Goal: Task Accomplishment & Management: Use online tool/utility

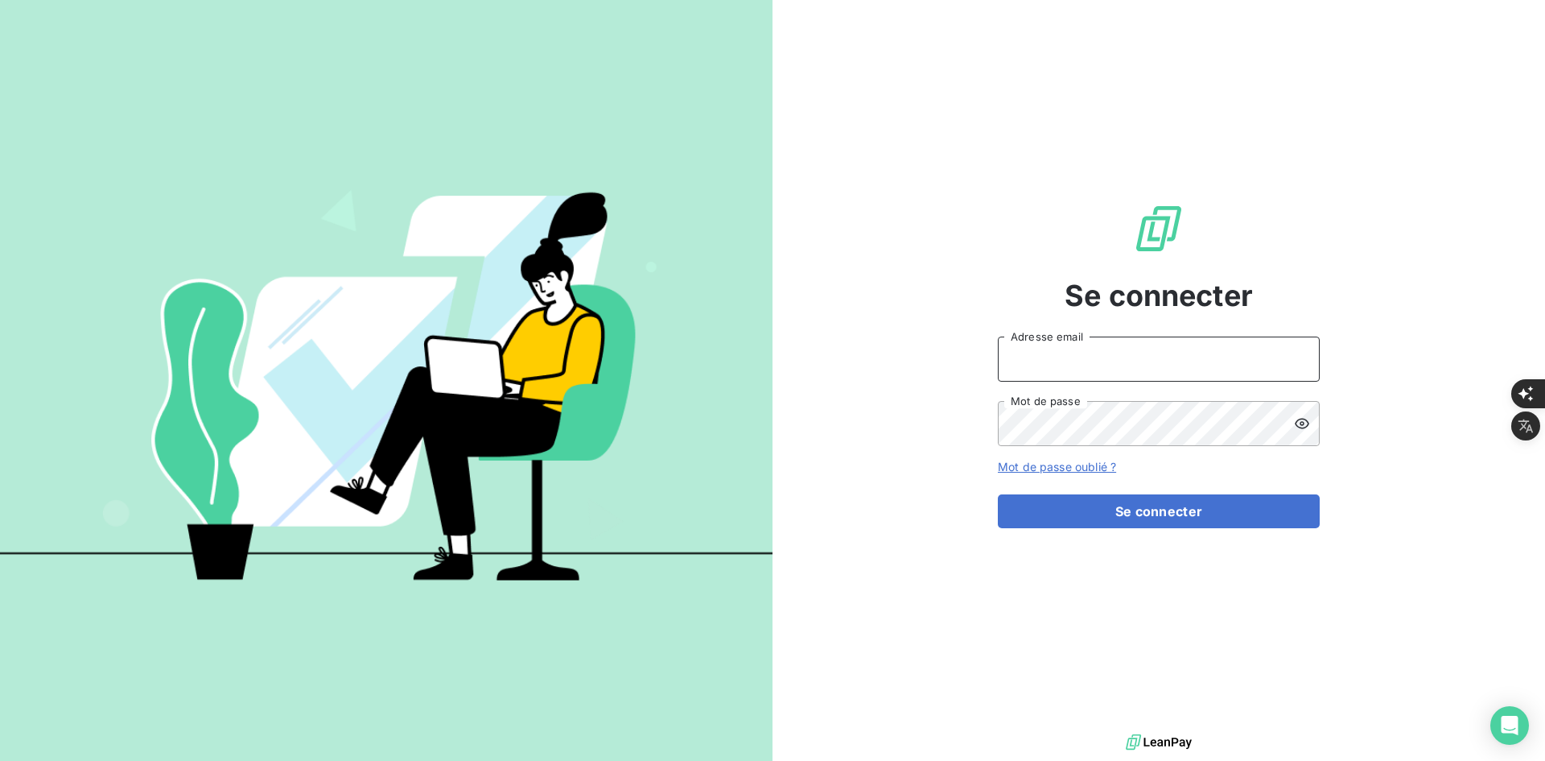
type input "[PERSON_NAME][EMAIL_ADDRESS][DOMAIN_NAME]"
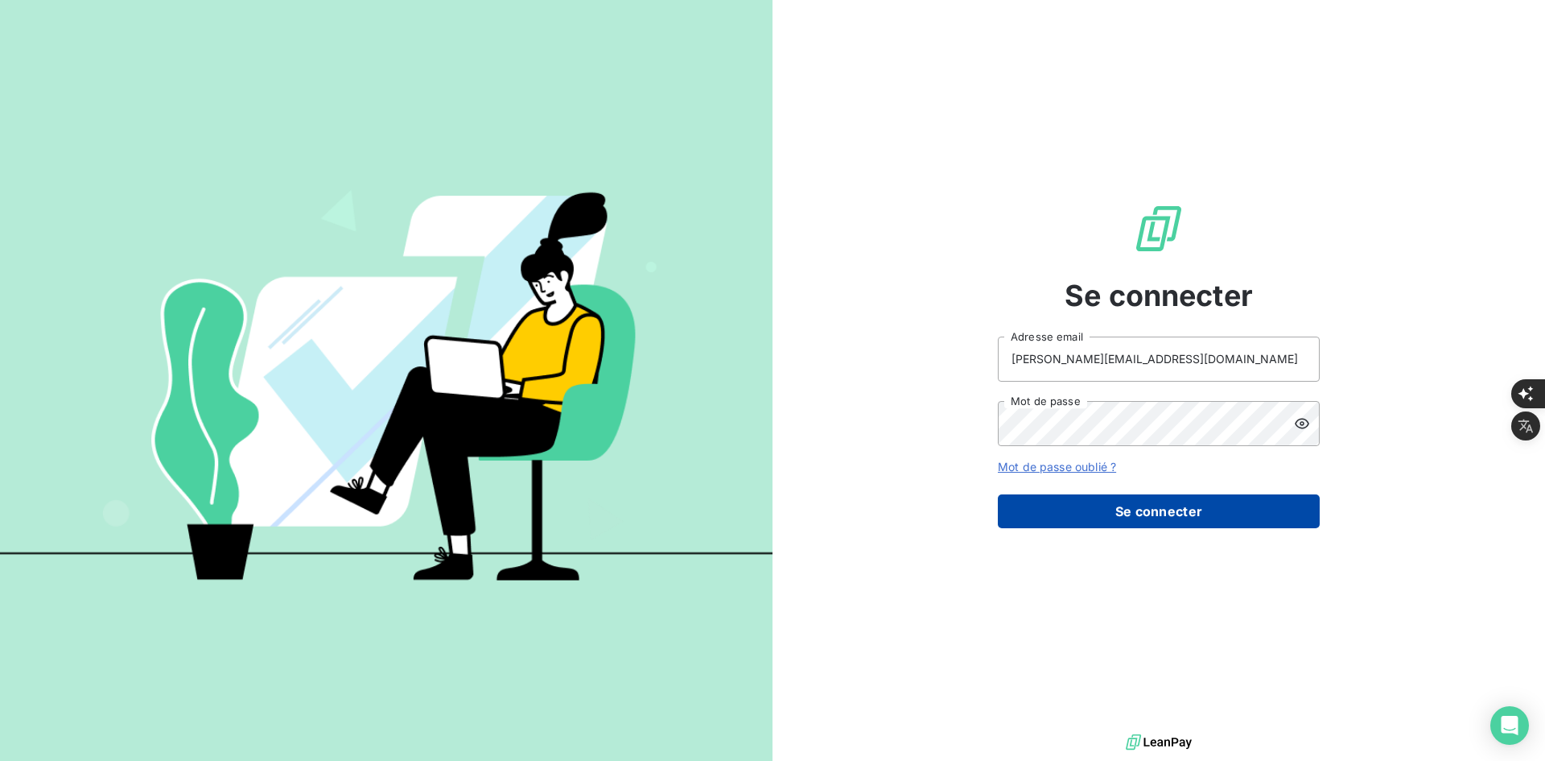
click at [1161, 512] on button "Se connecter" at bounding box center [1159, 511] width 322 height 34
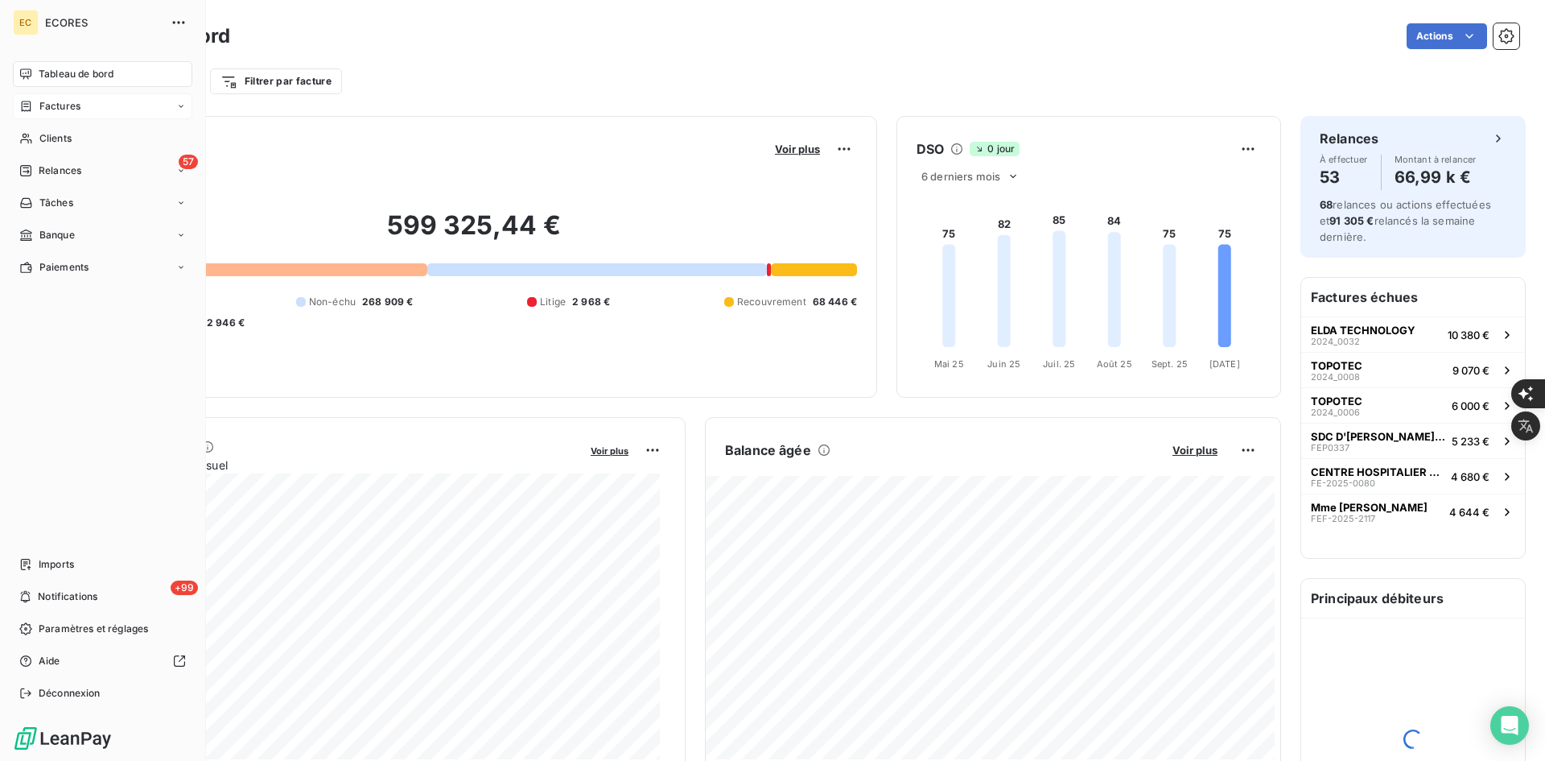
click at [72, 105] on span "Factures" at bounding box center [59, 106] width 41 height 14
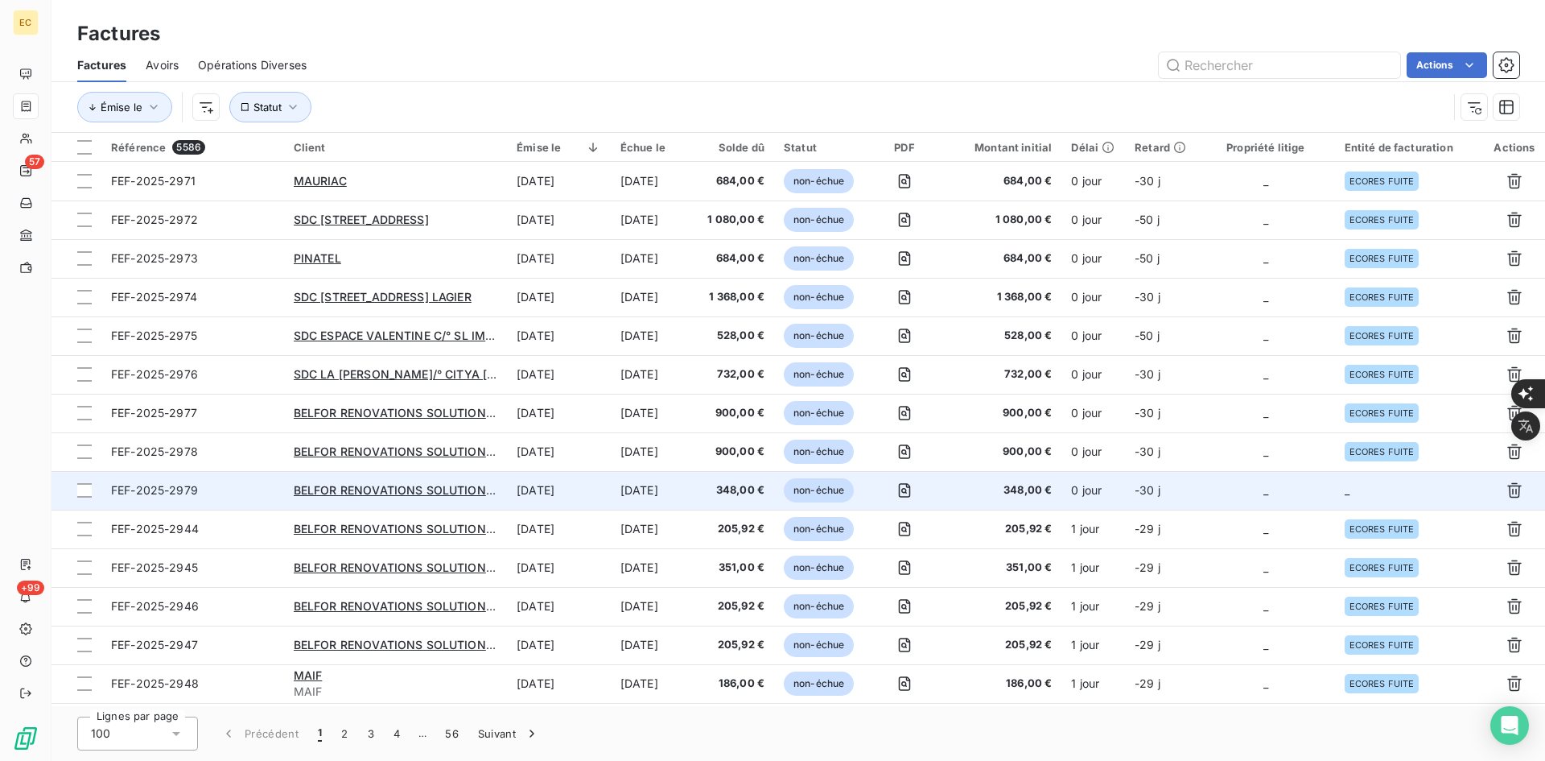
click at [1207, 490] on td "_" at bounding box center [1266, 490] width 138 height 39
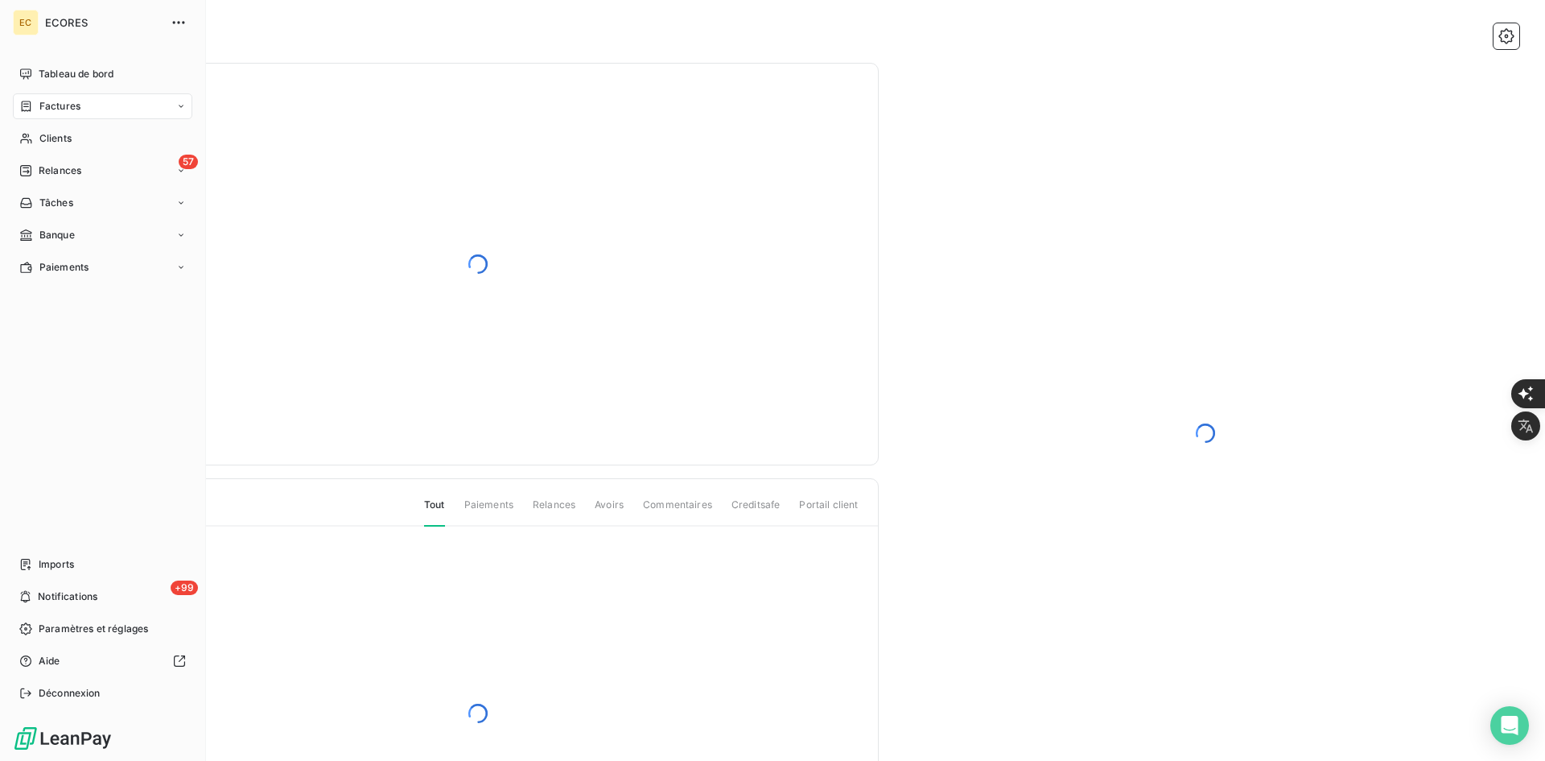
click at [35, 103] on div "Factures" at bounding box center [49, 106] width 61 height 14
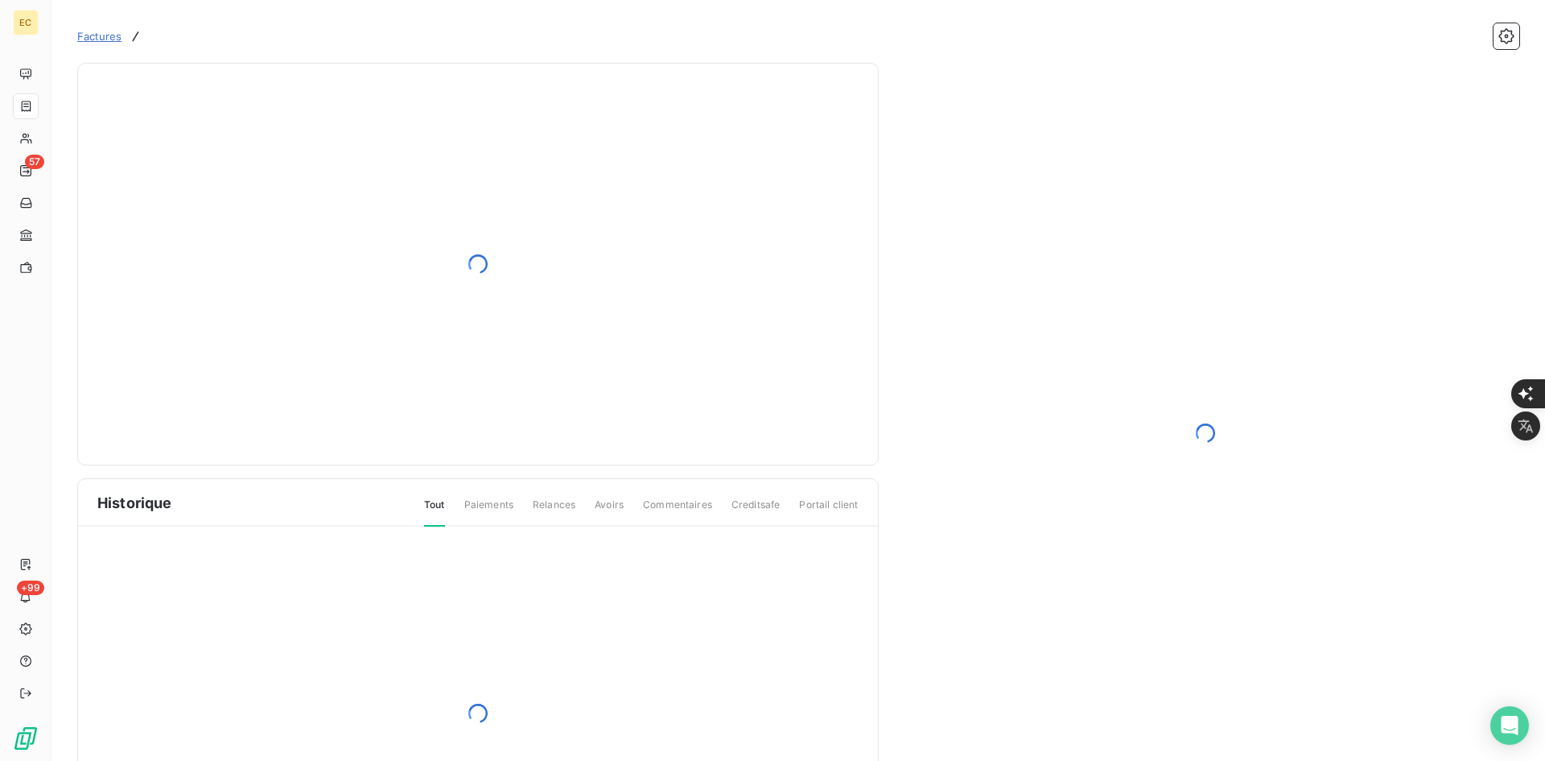
click at [842, 440] on div at bounding box center [477, 264] width 761 height 362
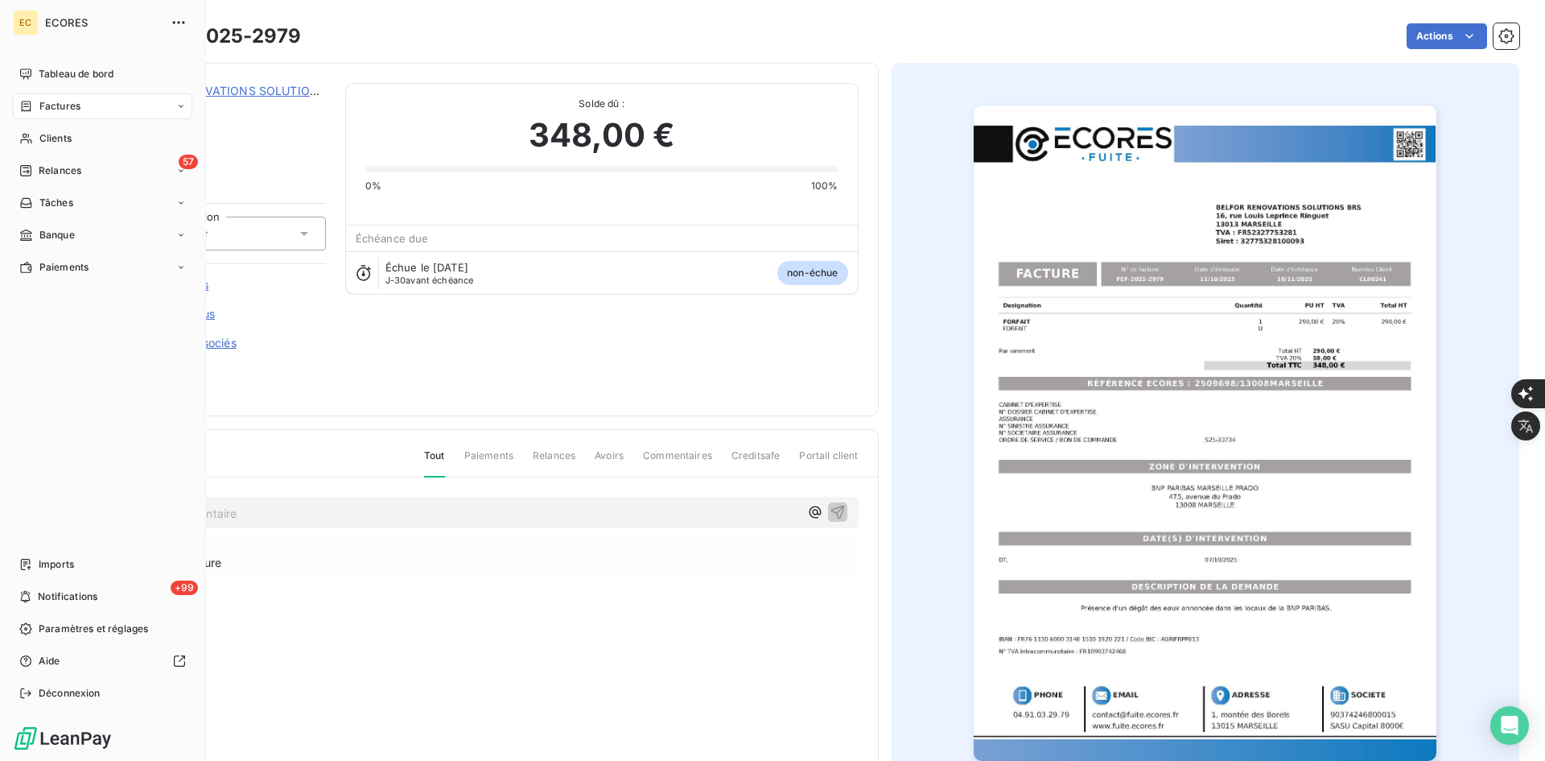
click at [51, 104] on span "Factures" at bounding box center [59, 106] width 41 height 14
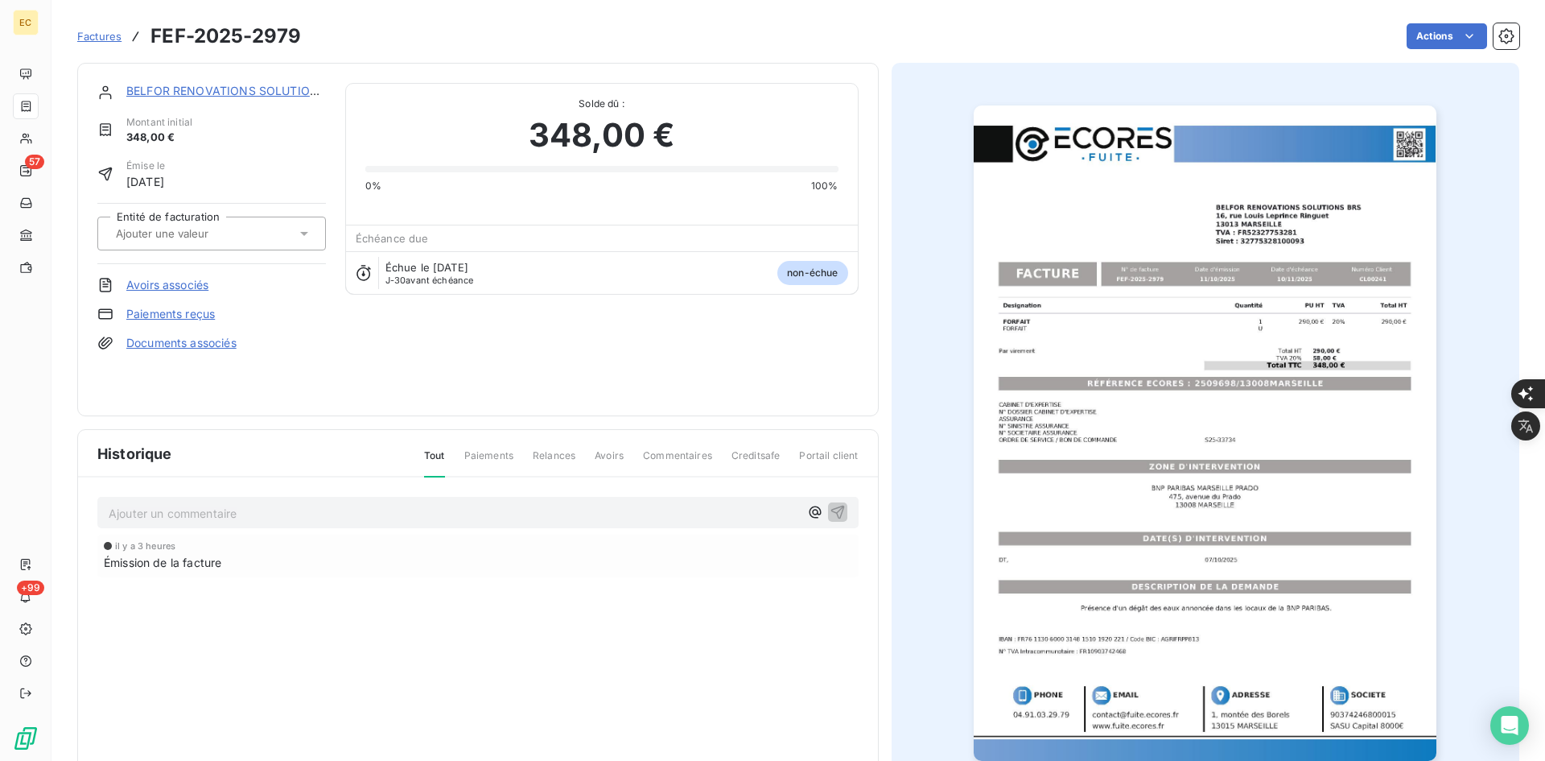
click at [243, 245] on div at bounding box center [211, 233] width 229 height 34
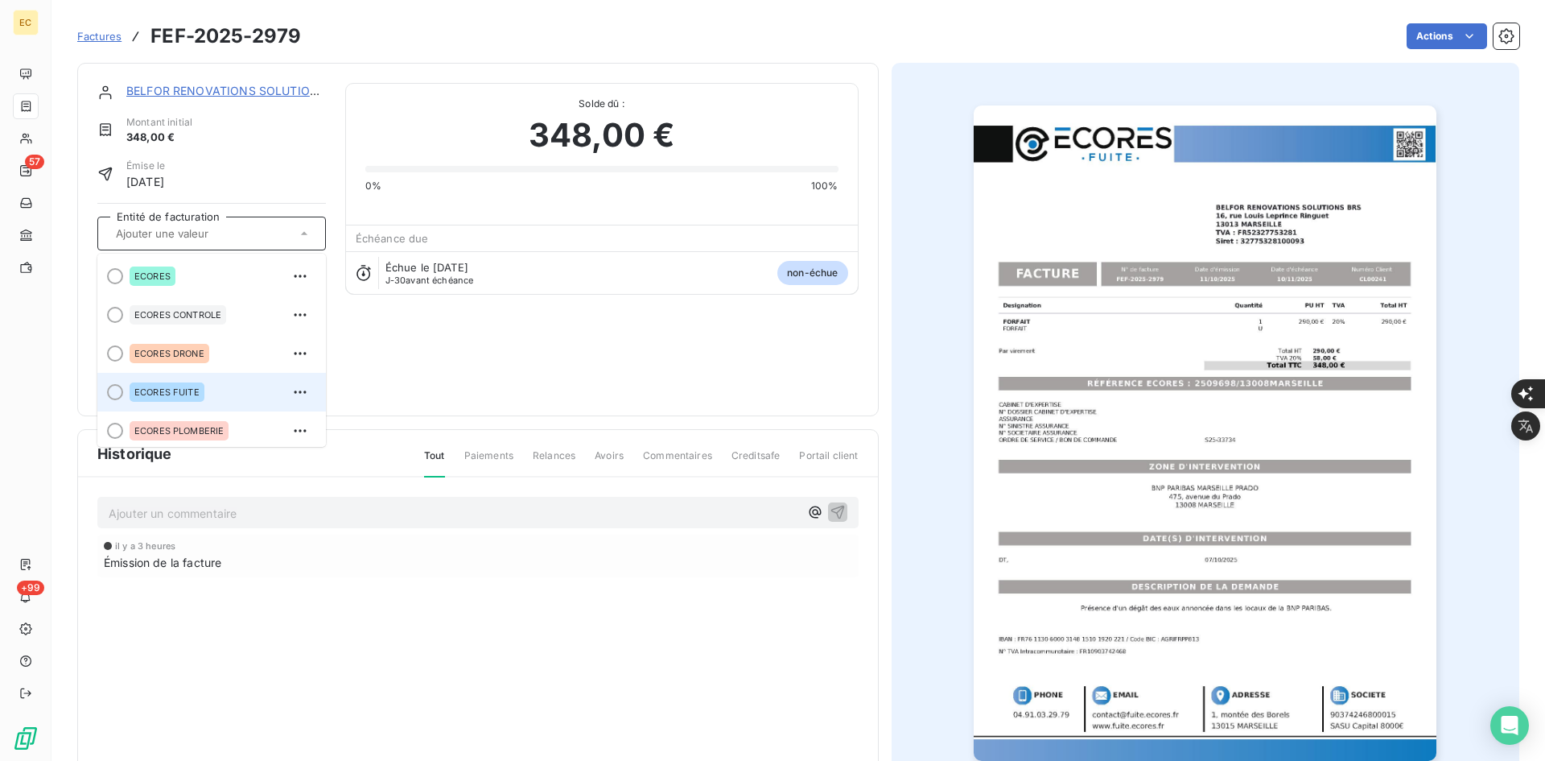
click at [191, 384] on div "ECORES FUITE" at bounding box center [167, 391] width 75 height 19
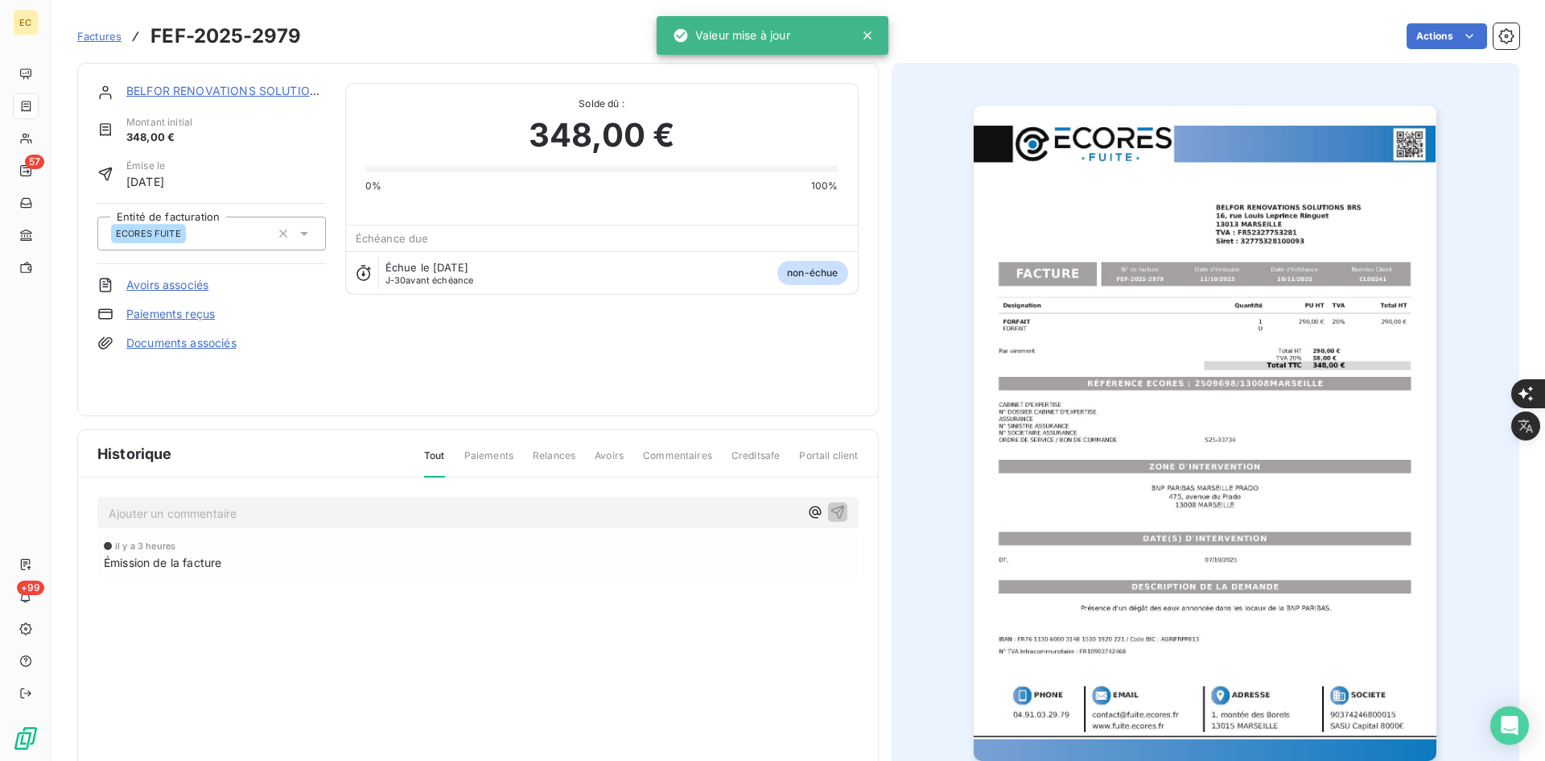
click at [201, 347] on link "Documents associés" at bounding box center [181, 343] width 110 height 16
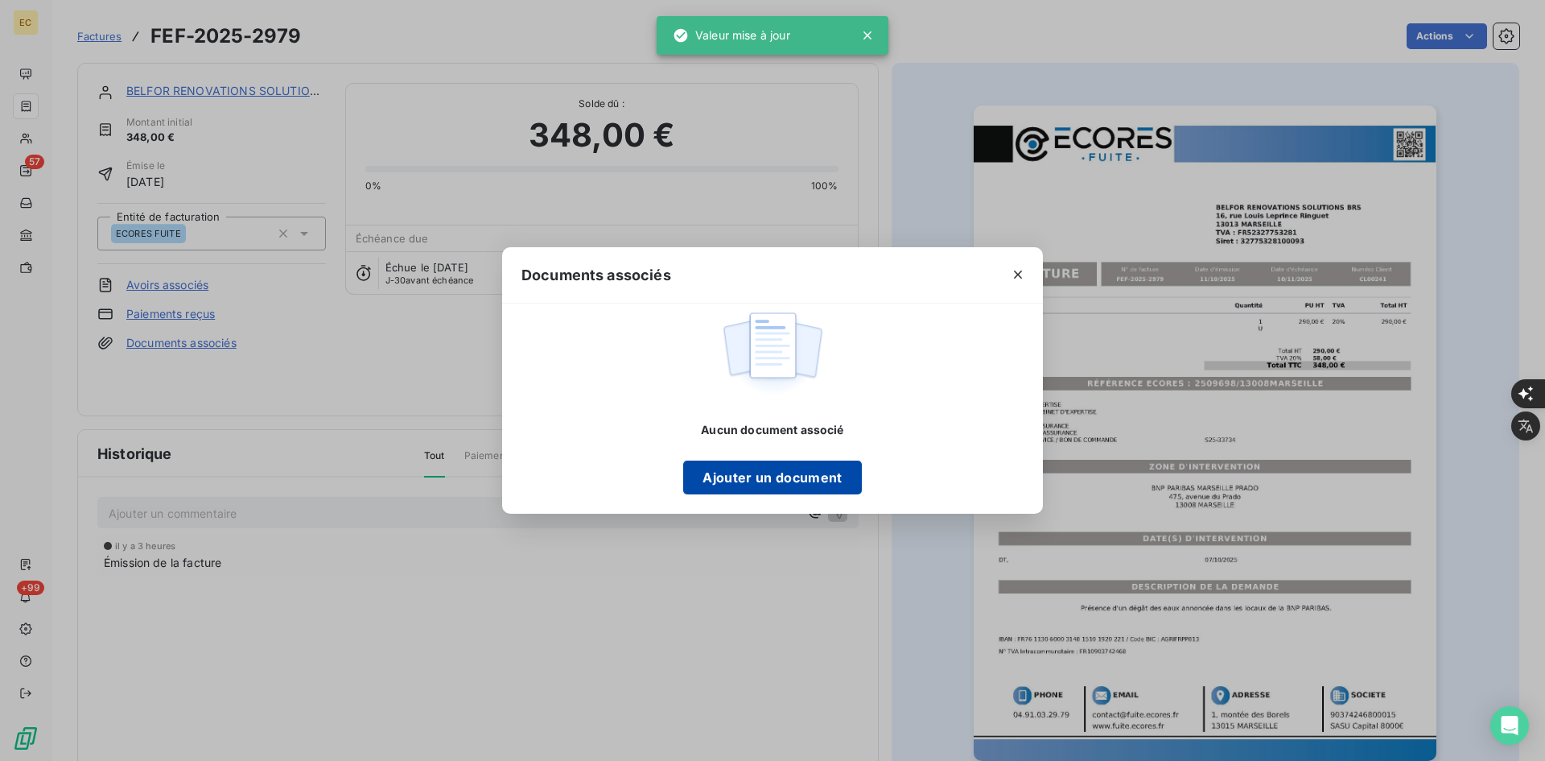
click at [738, 475] on button "Ajouter un document" at bounding box center [772, 477] width 178 height 34
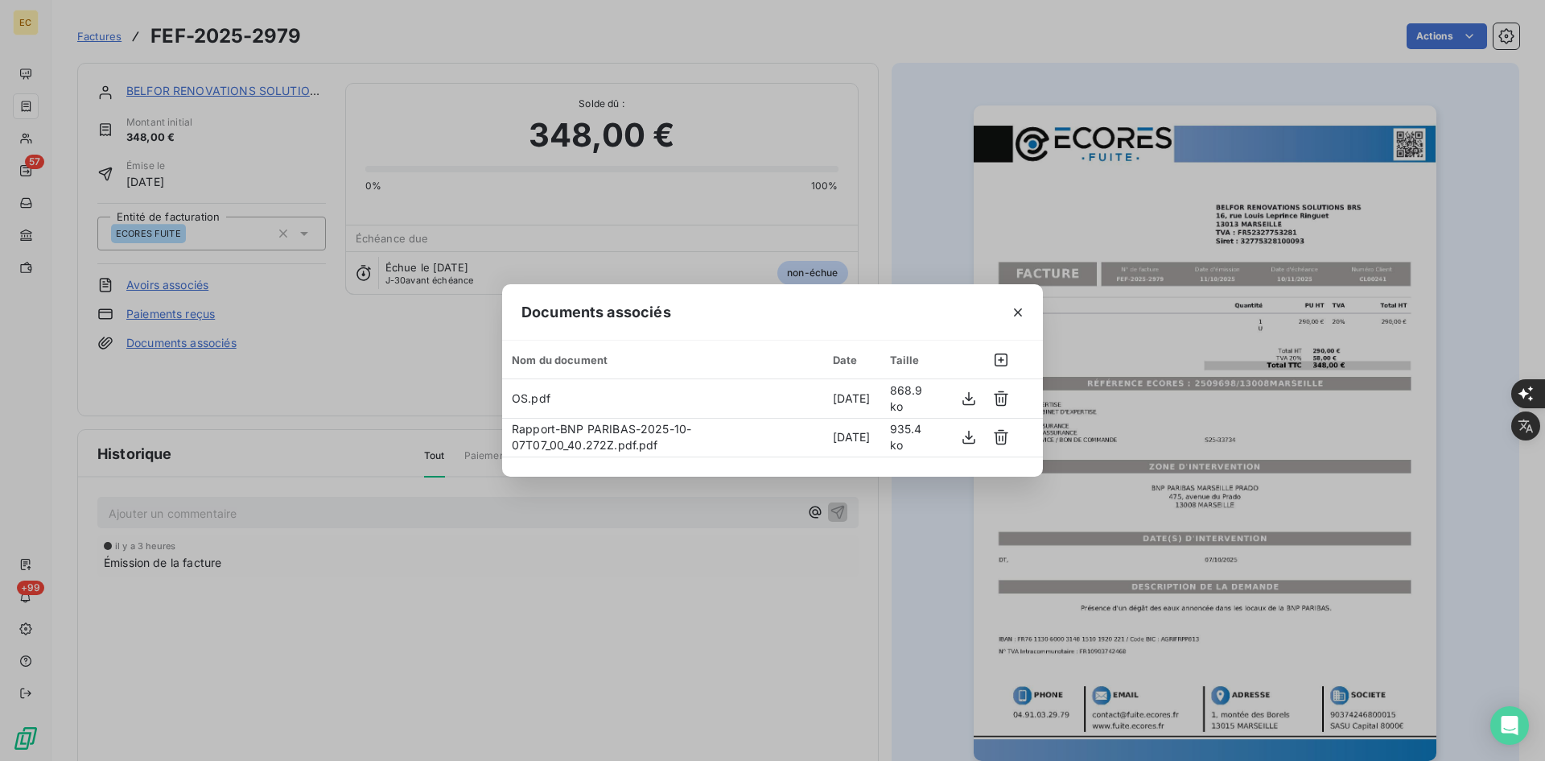
click at [257, 414] on div "Documents associés Nom du document Date Taille OS.pdf [DATE] 868.9 ko Rapport-B…" at bounding box center [772, 380] width 1545 height 761
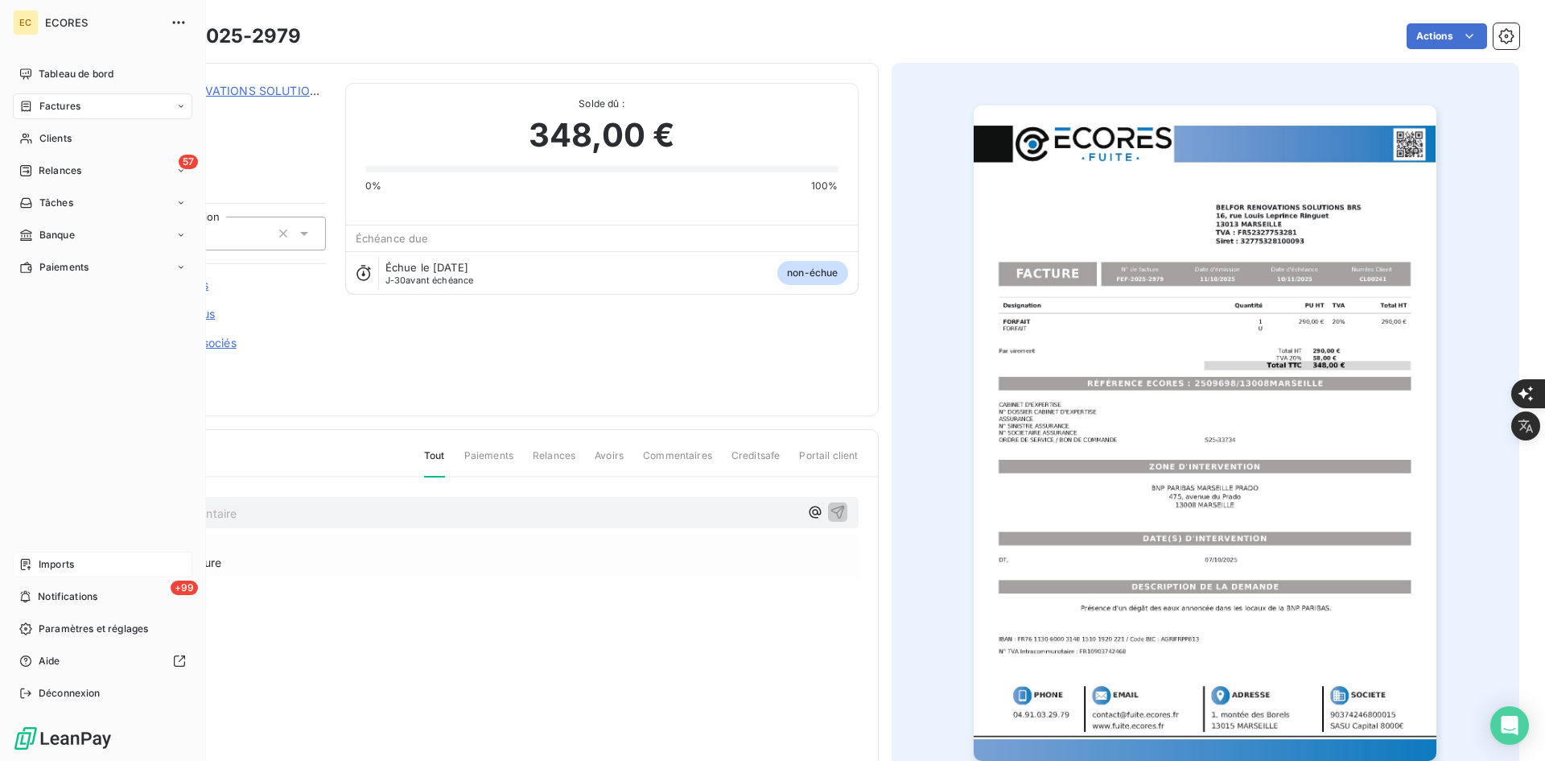
click at [33, 559] on div "Imports" at bounding box center [102, 564] width 179 height 26
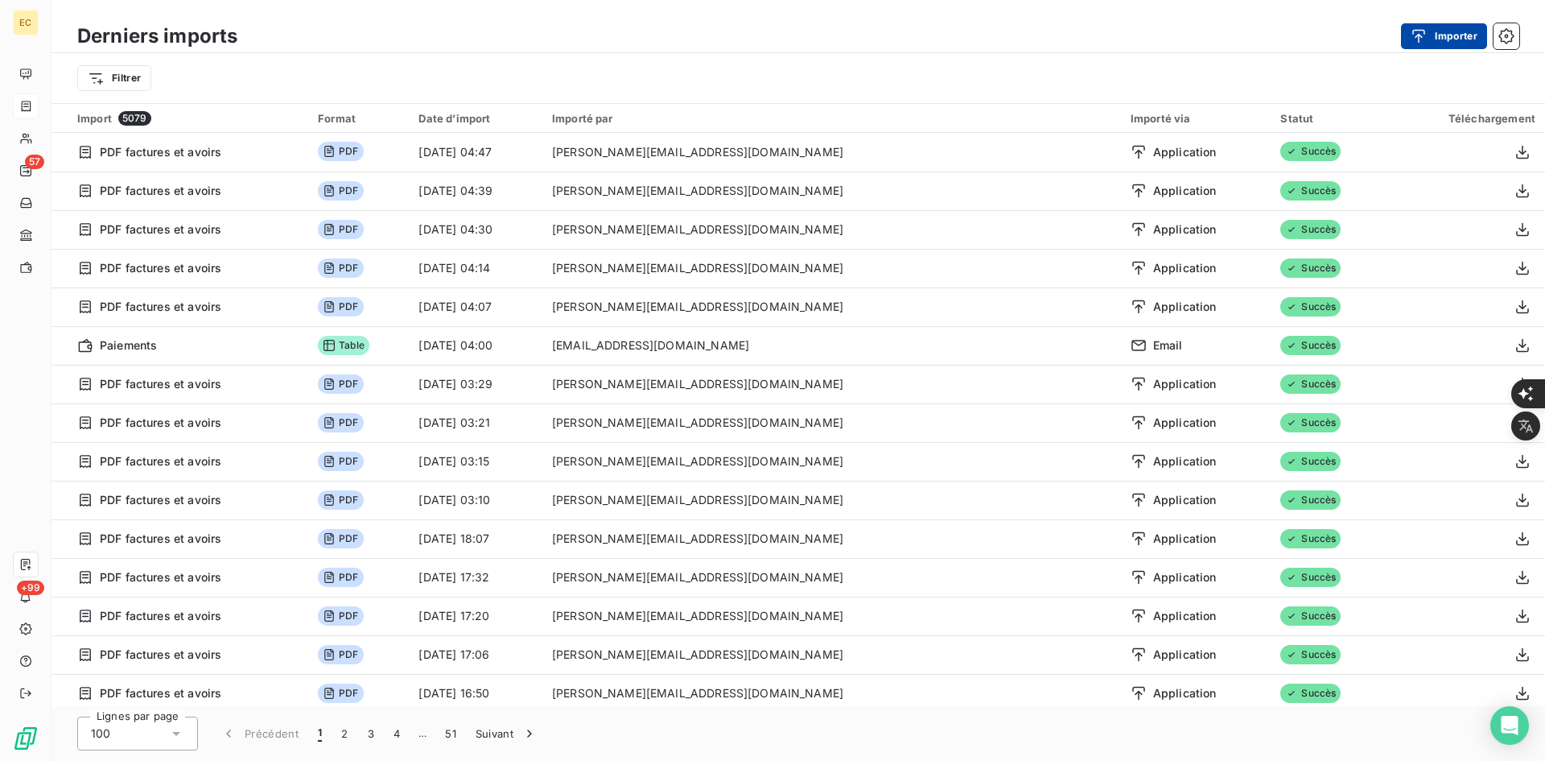
click at [1443, 26] on button "Importer" at bounding box center [1444, 36] width 86 height 26
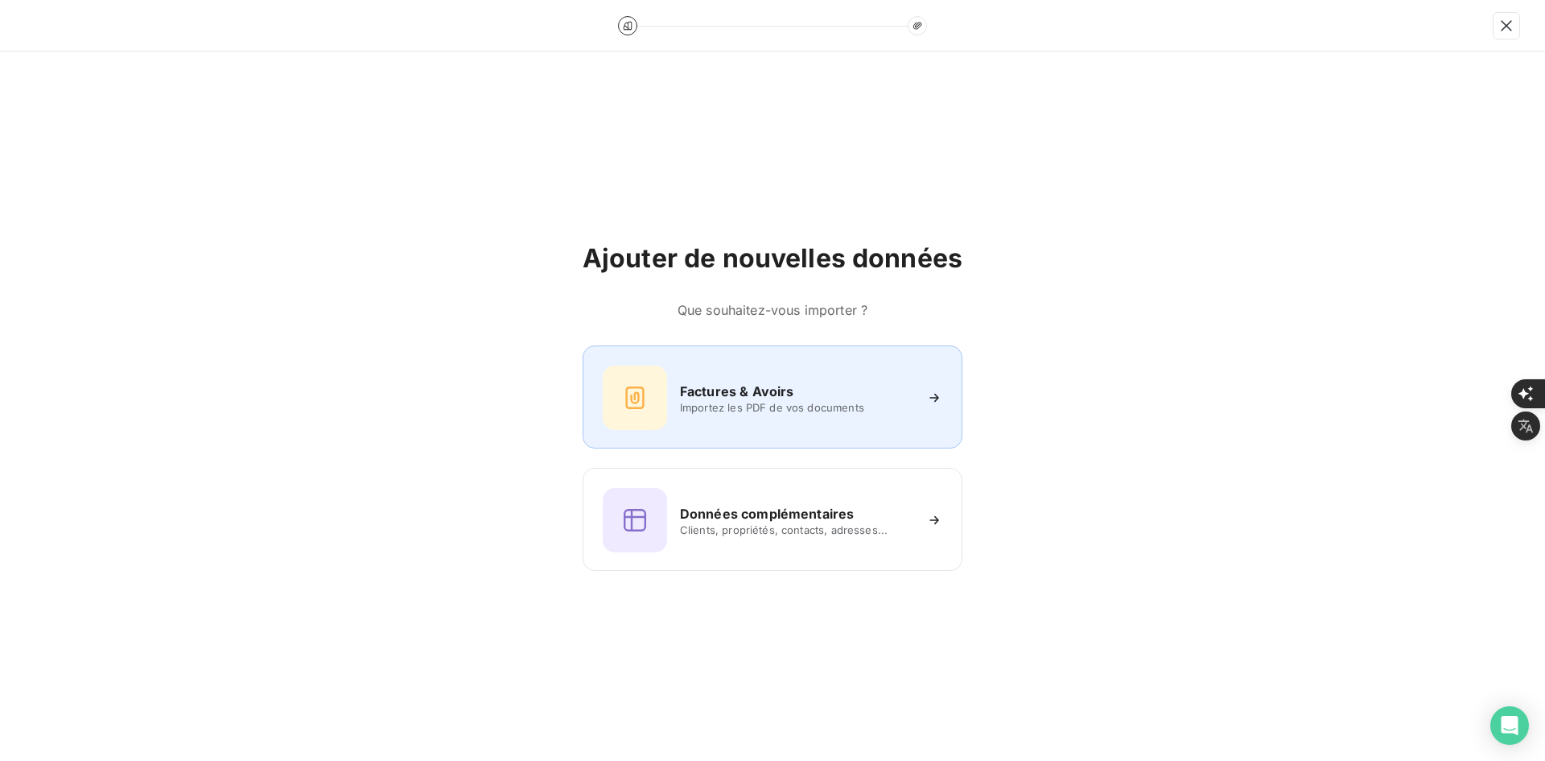
click at [776, 405] on span "Importez les PDF de vos documents" at bounding box center [796, 407] width 233 height 13
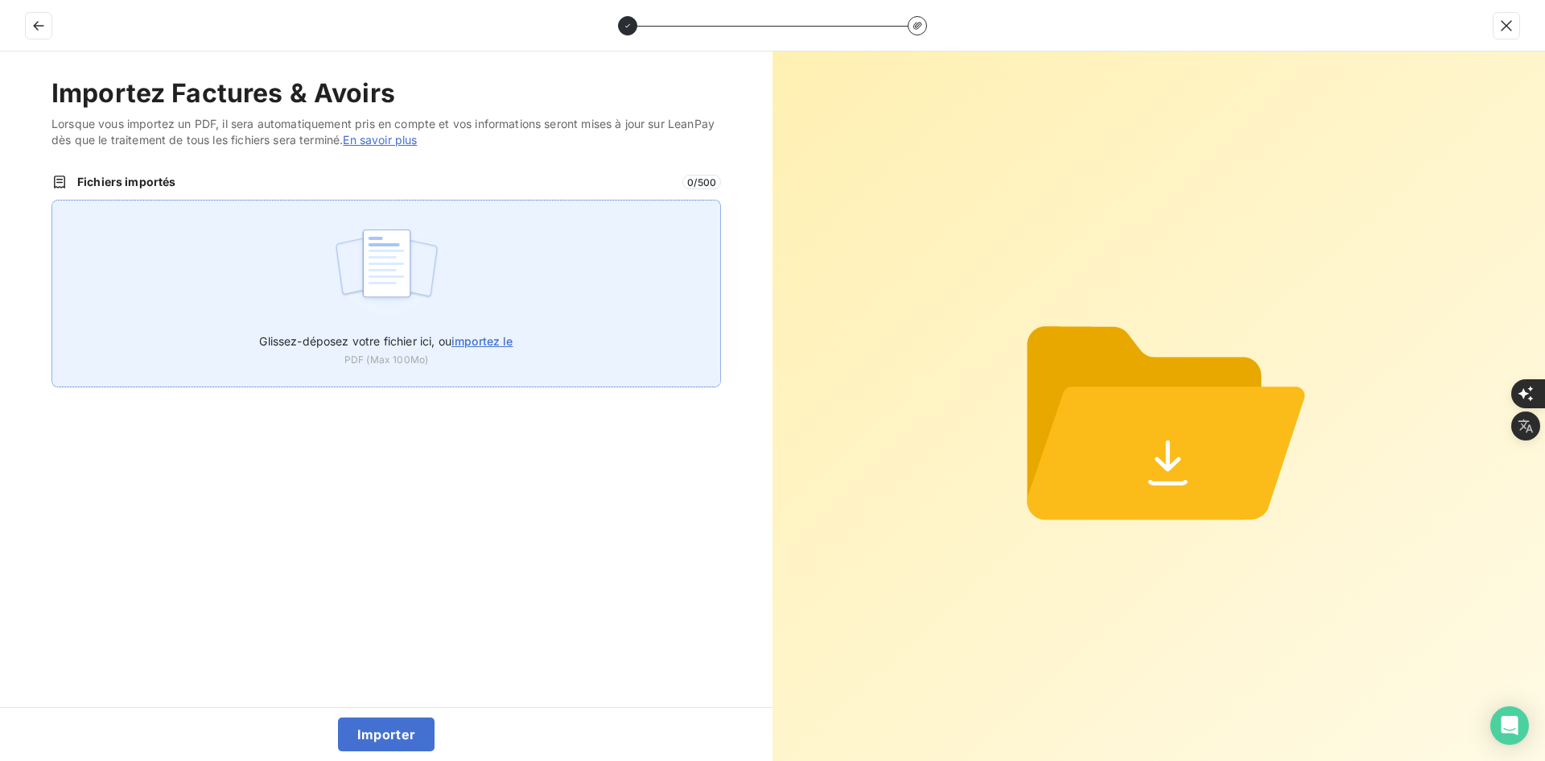
click at [633, 270] on div "Glissez-déposez votre fichier ici, ou importez le PDF (Max 100Mo)" at bounding box center [387, 294] width 670 height 188
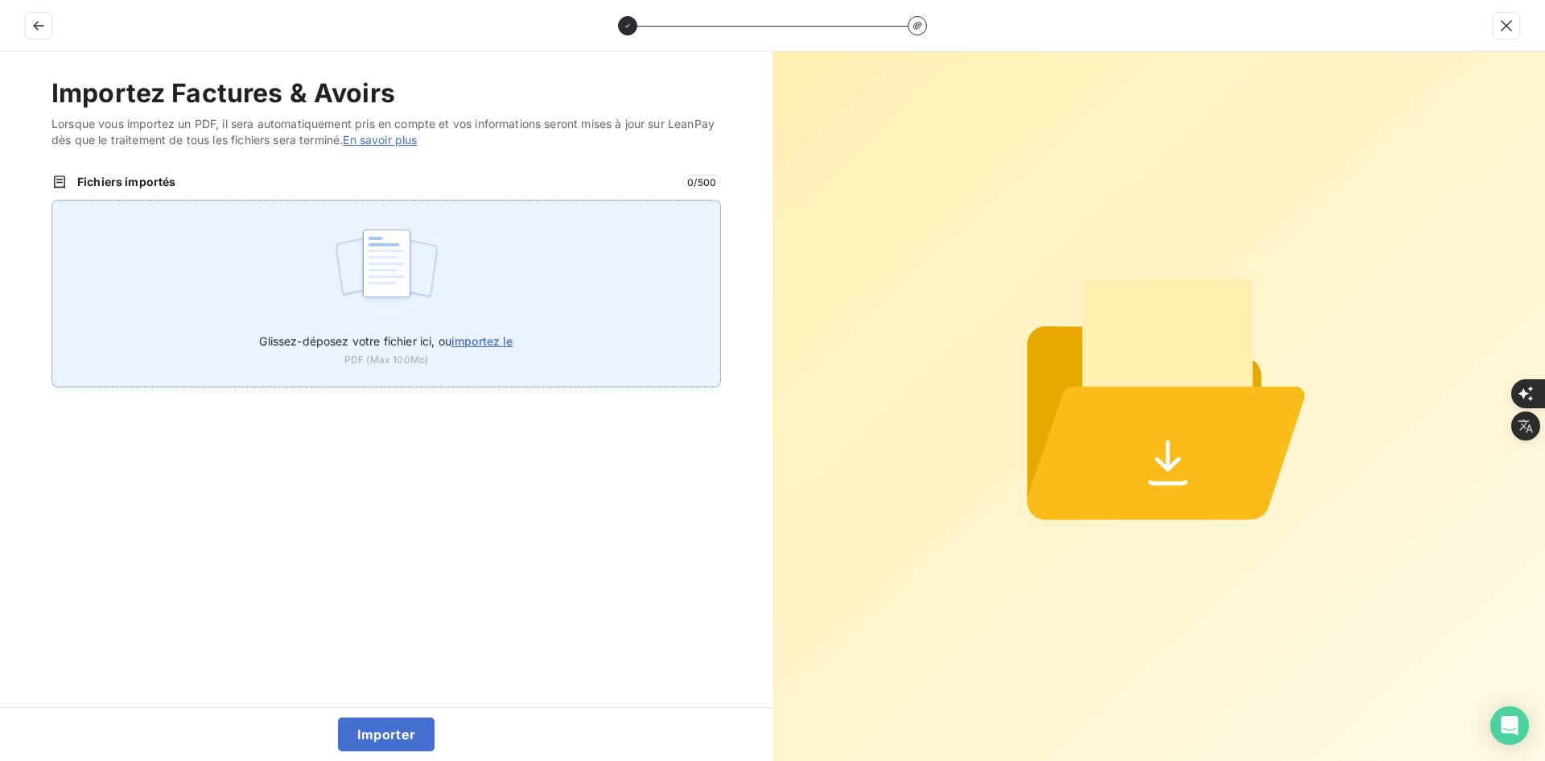
type input "C:\fakepath\FEF-2025-2980.pdf"
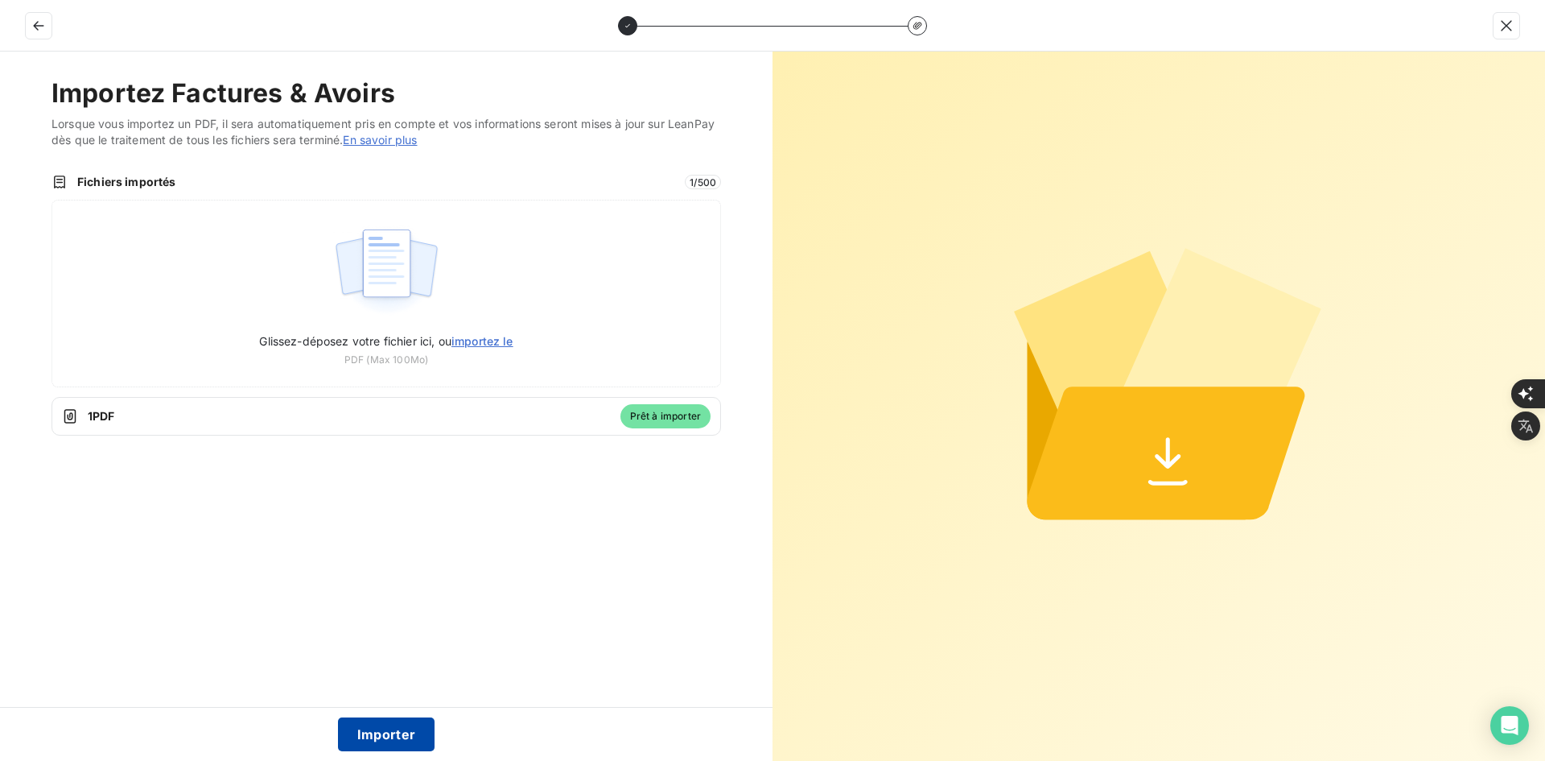
click at [400, 735] on button "Importer" at bounding box center [386, 734] width 97 height 34
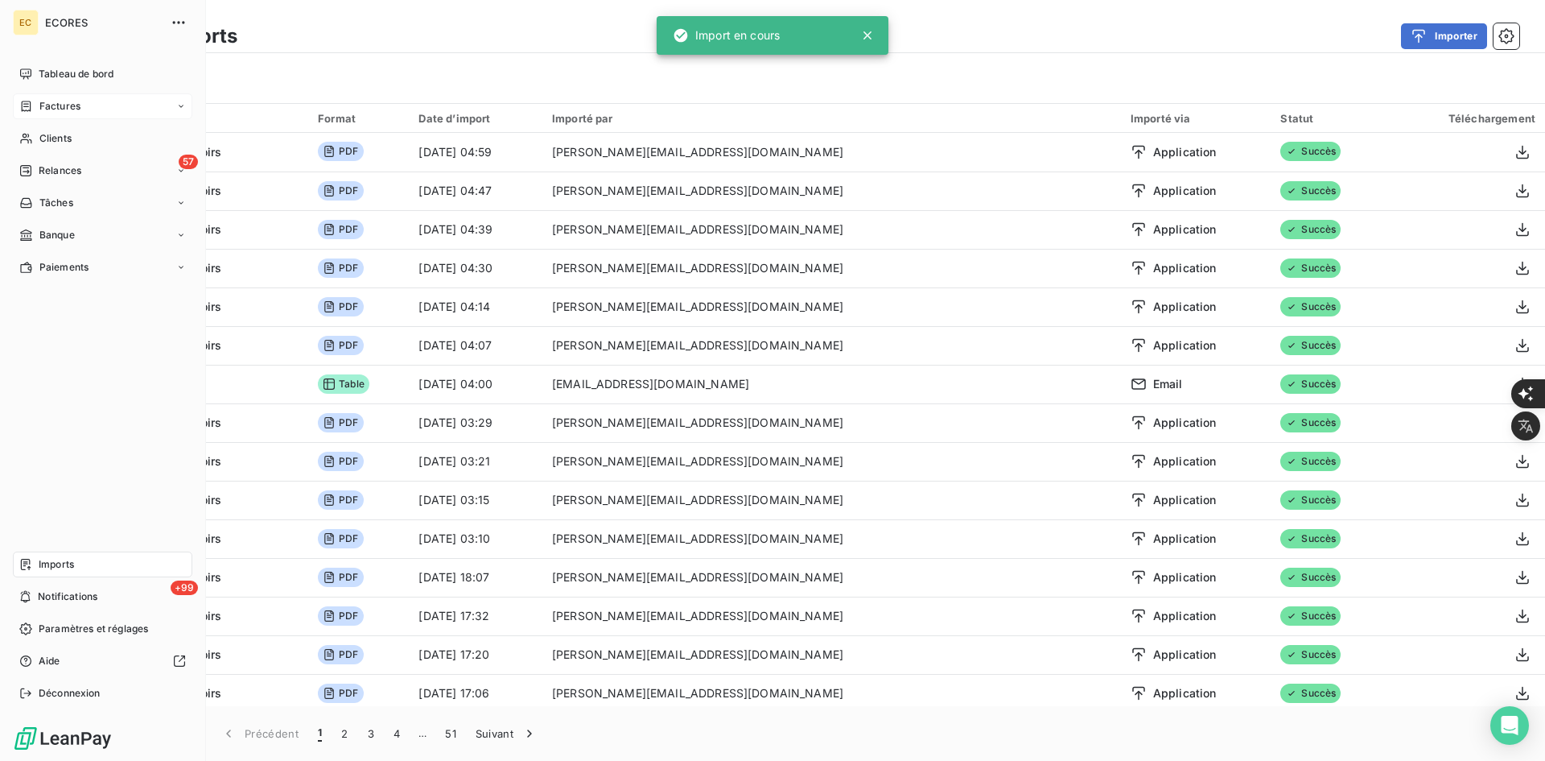
click at [45, 109] on span "Factures" at bounding box center [59, 106] width 41 height 14
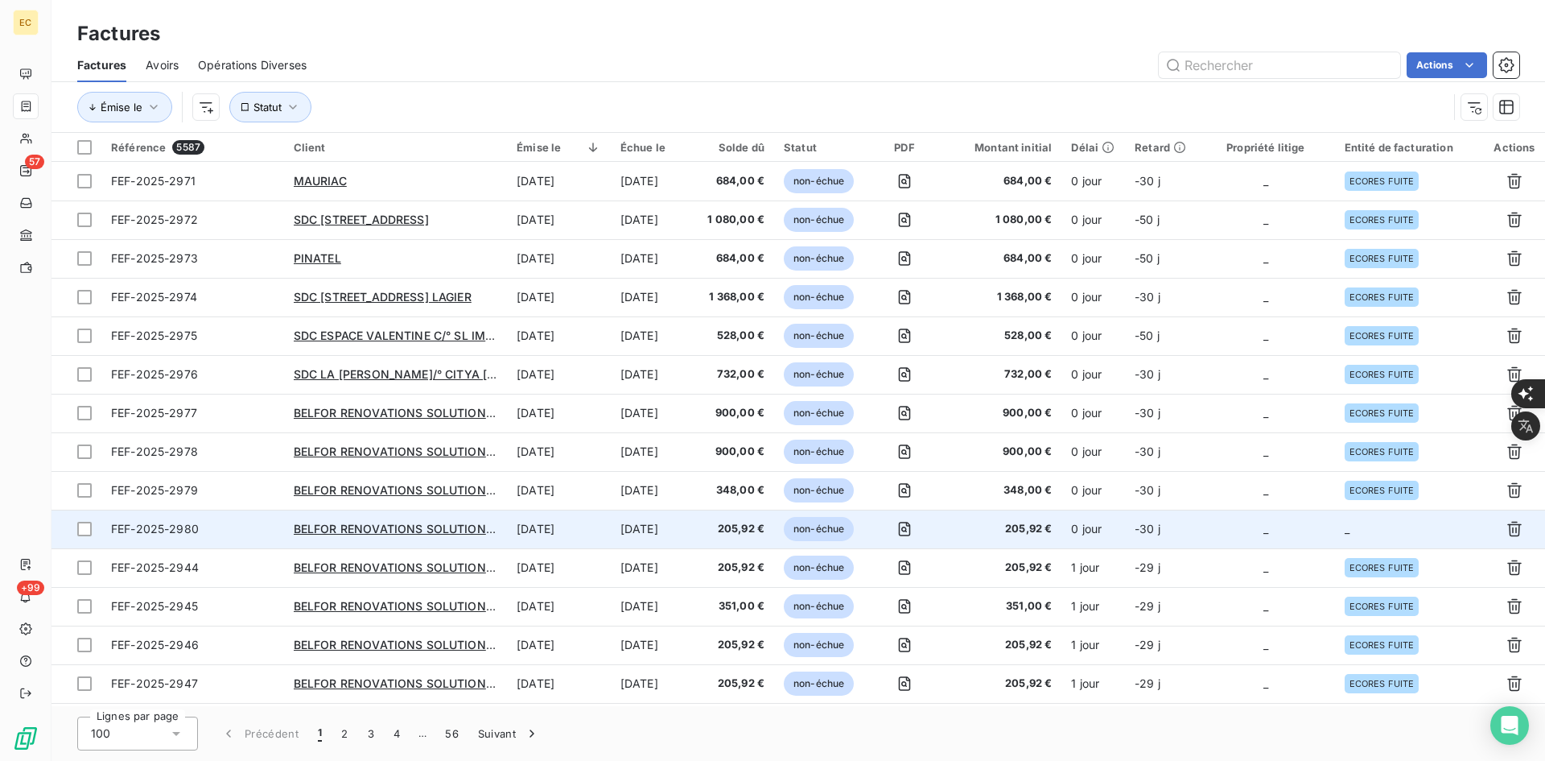
click at [1321, 532] on td "_" at bounding box center [1266, 528] width 138 height 39
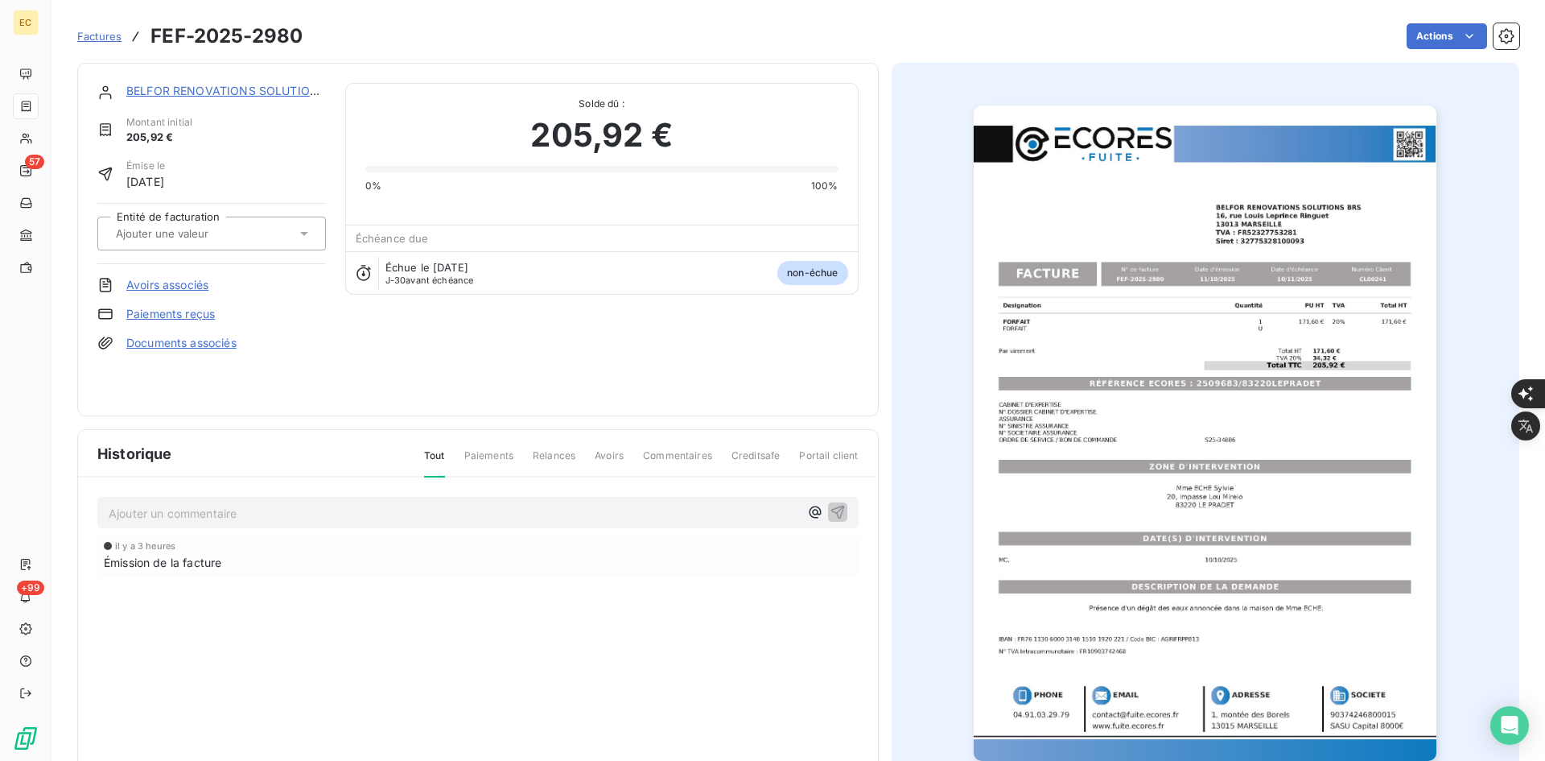
click at [268, 237] on div at bounding box center [203, 233] width 185 height 21
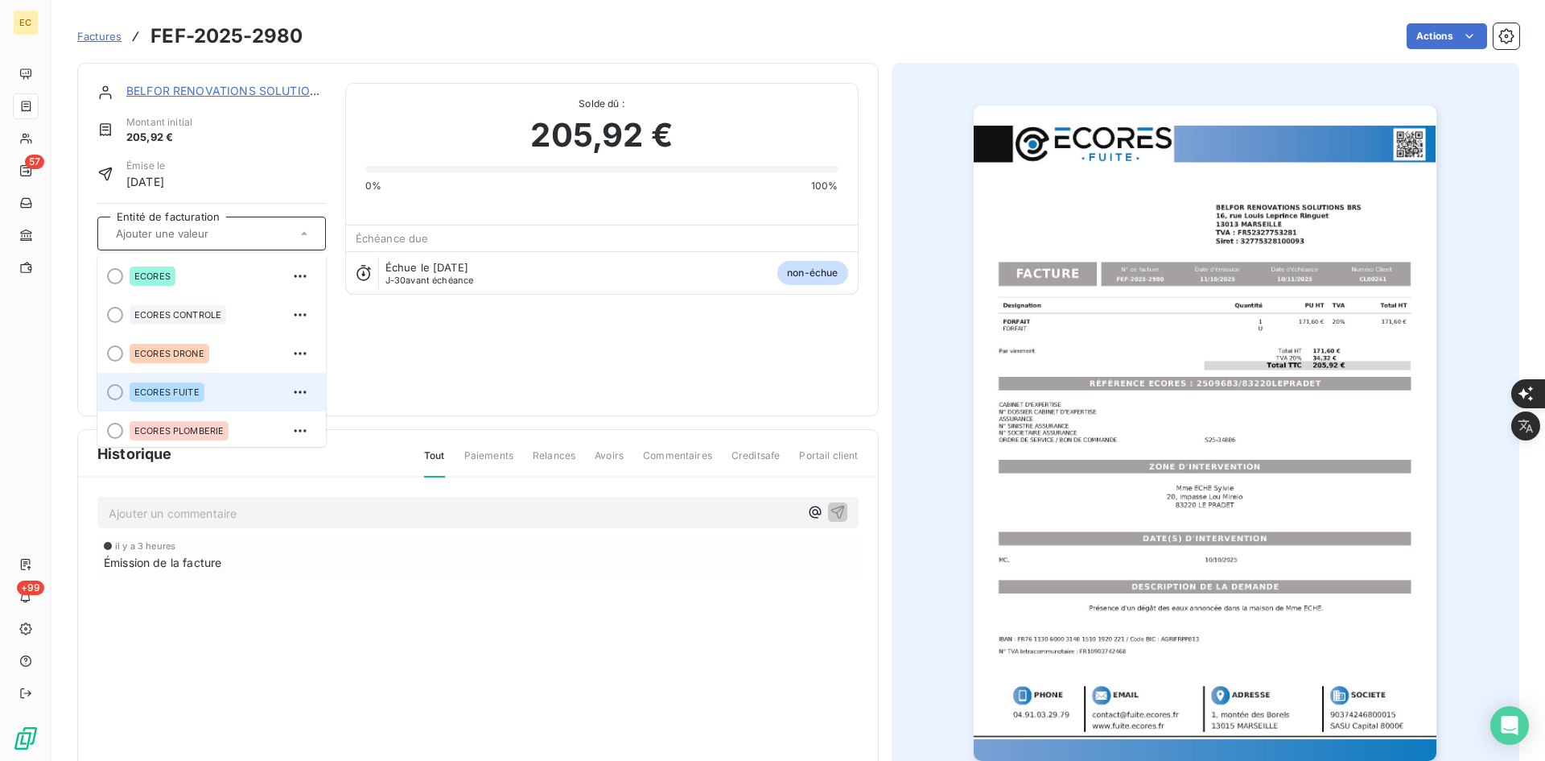
click at [215, 383] on div "ECORES FUITE" at bounding box center [221, 392] width 183 height 26
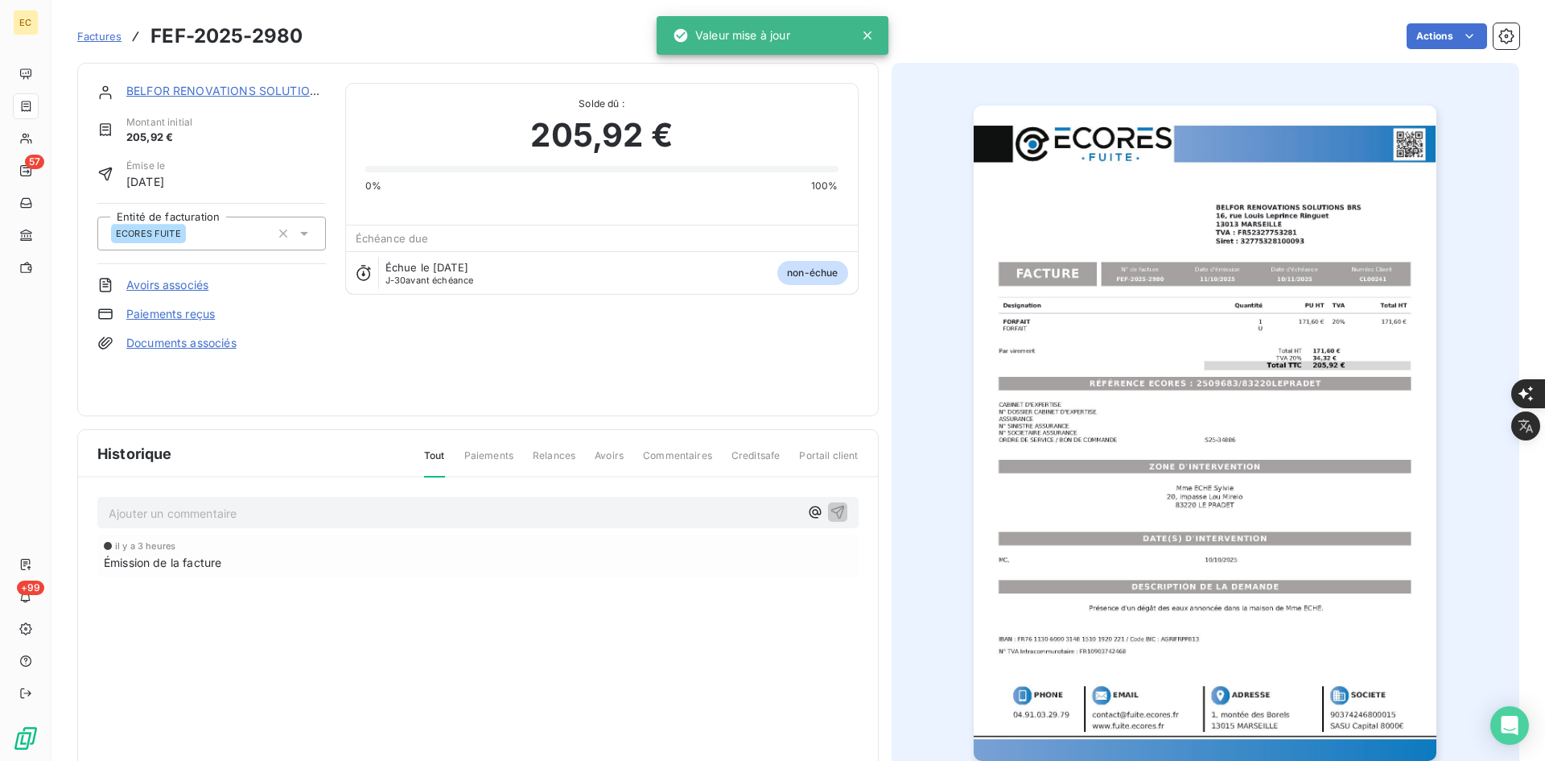
click at [216, 335] on link "Documents associés" at bounding box center [181, 343] width 110 height 16
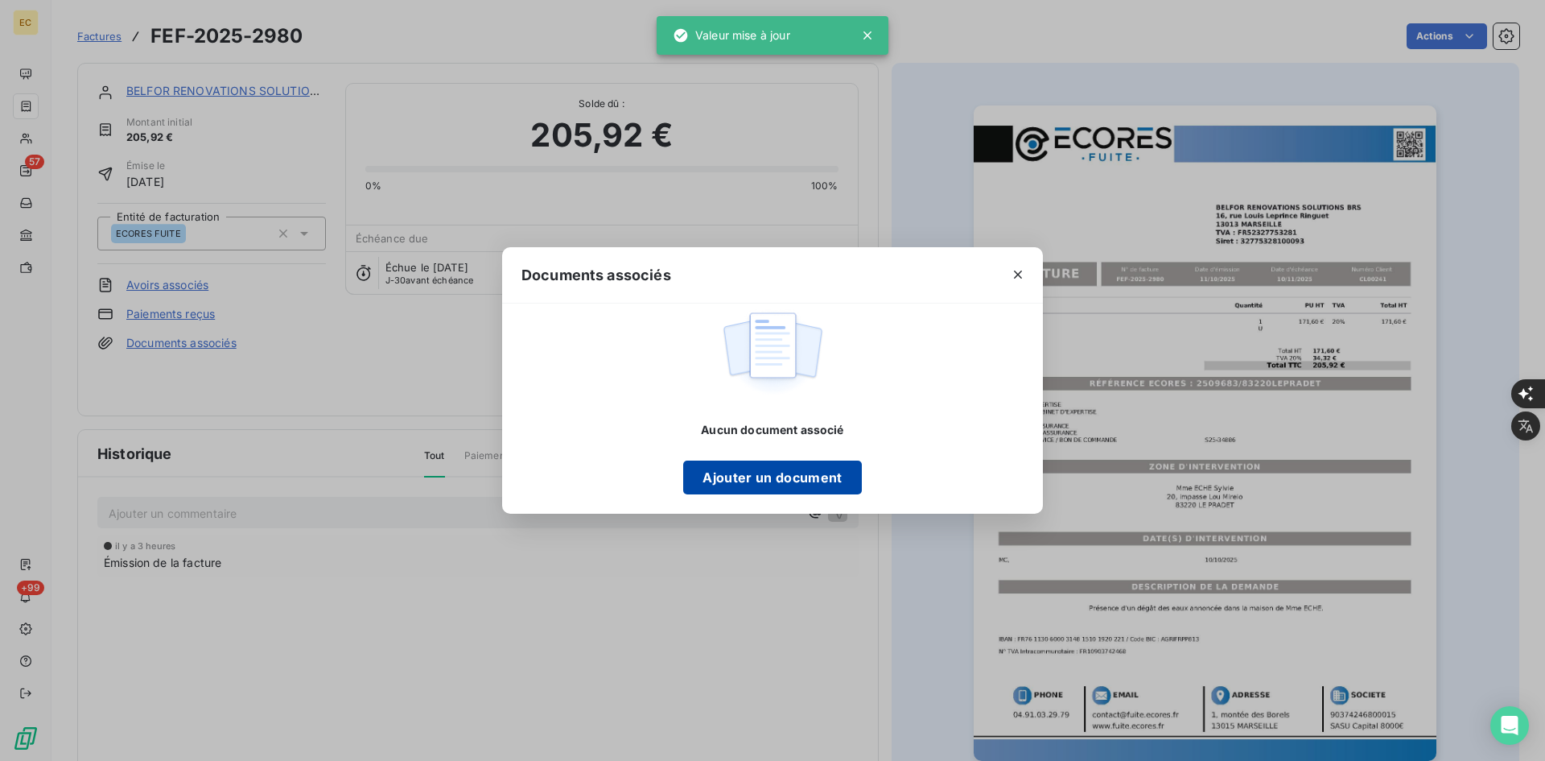
click at [710, 480] on button "Ajouter un document" at bounding box center [772, 477] width 178 height 34
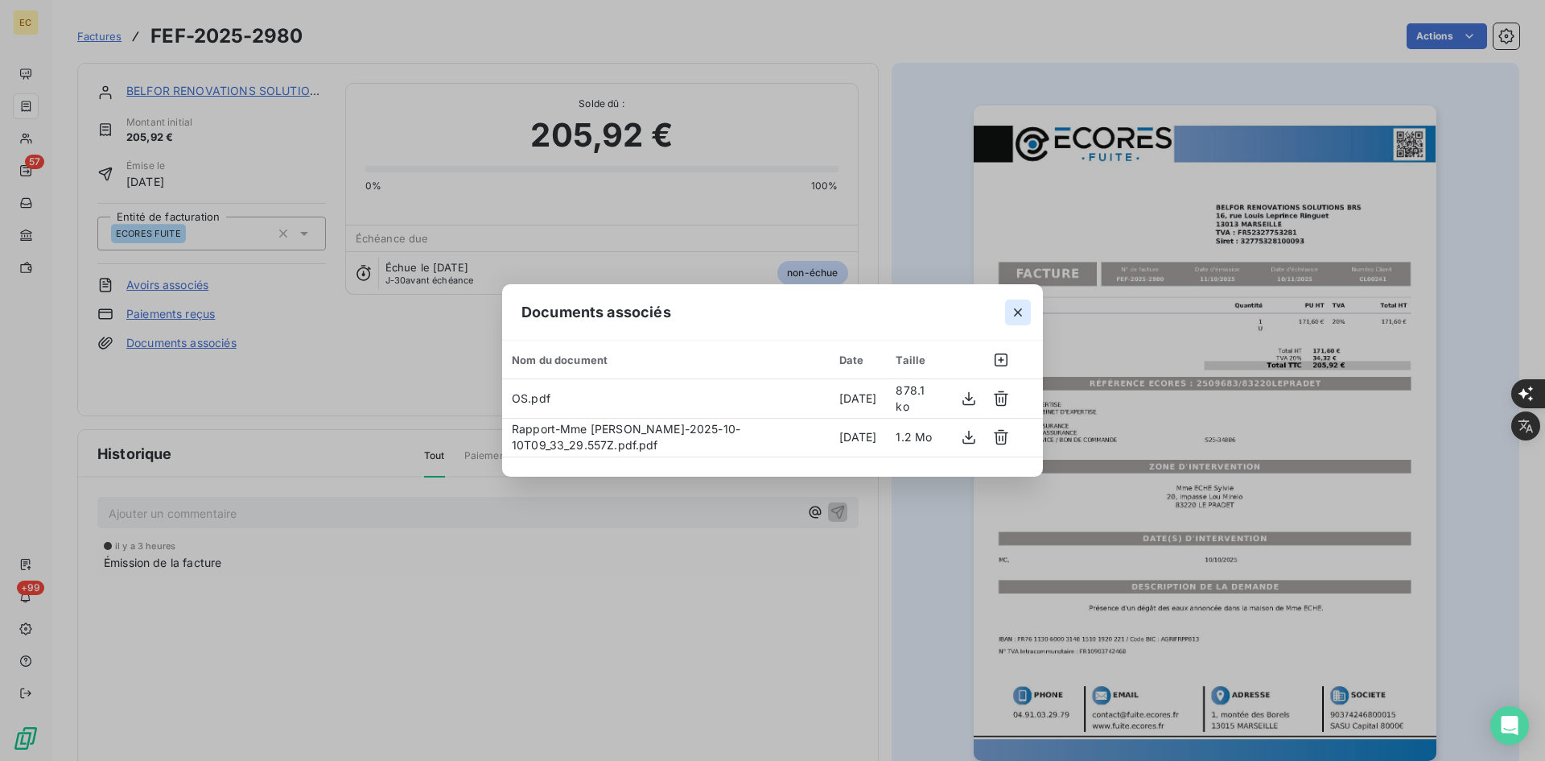
click at [1017, 315] on icon "button" at bounding box center [1018, 312] width 16 height 16
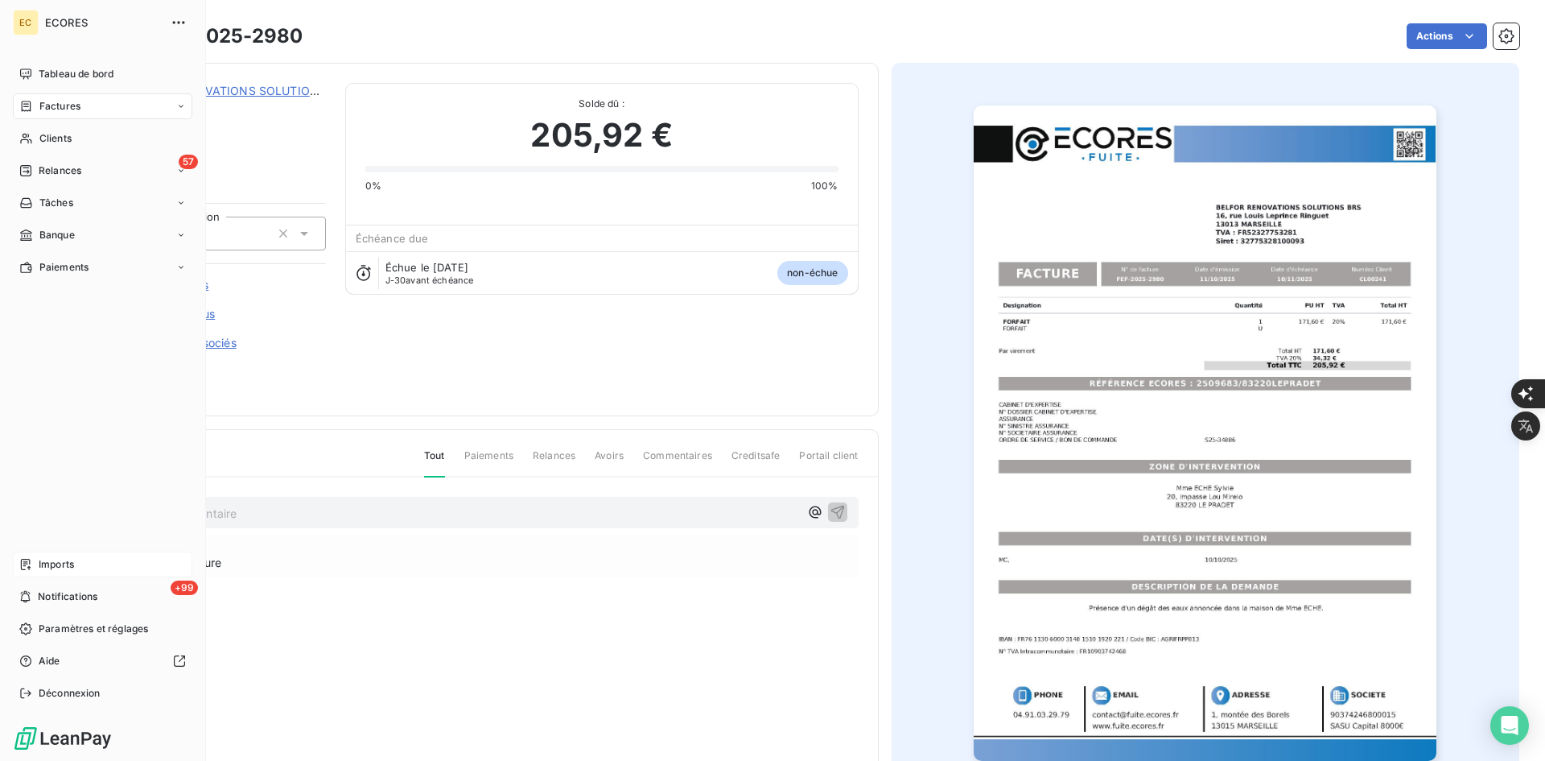
click at [56, 564] on span "Imports" at bounding box center [56, 564] width 35 height 14
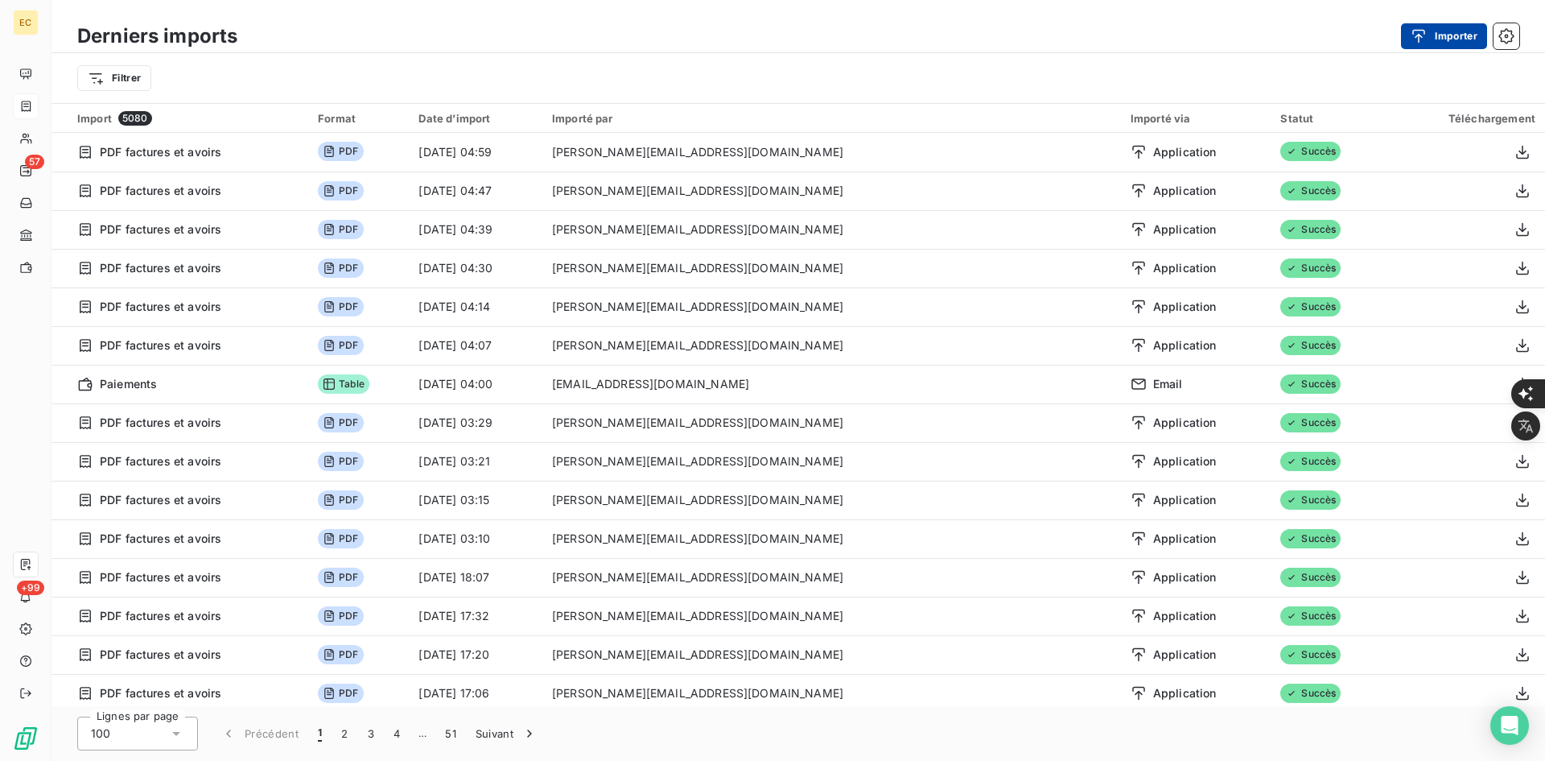
click at [1420, 33] on icon "button" at bounding box center [1419, 36] width 16 height 16
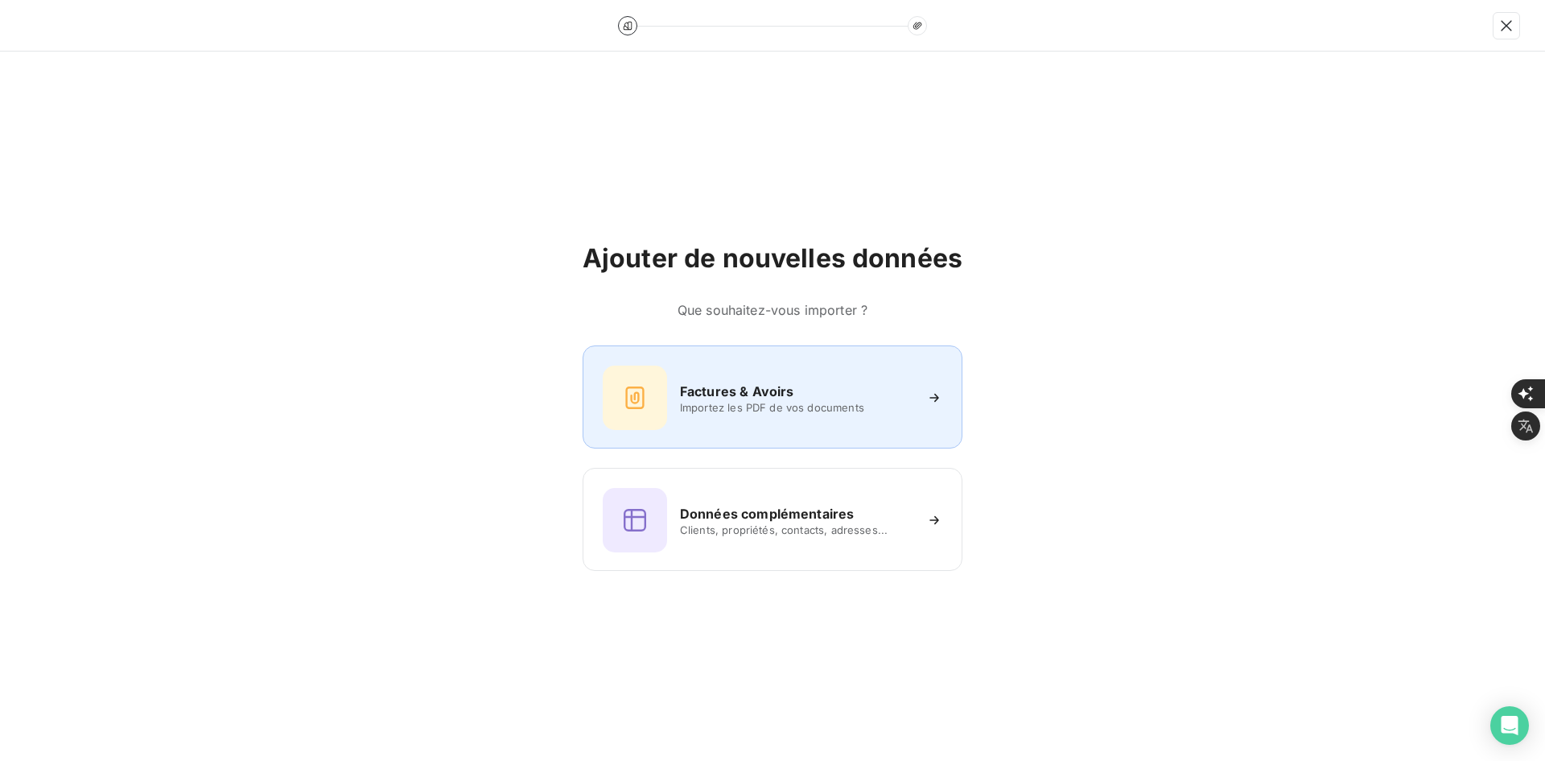
click at [822, 378] on div "Factures & Avoirs Importez les PDF de vos documents" at bounding box center [773, 397] width 340 height 64
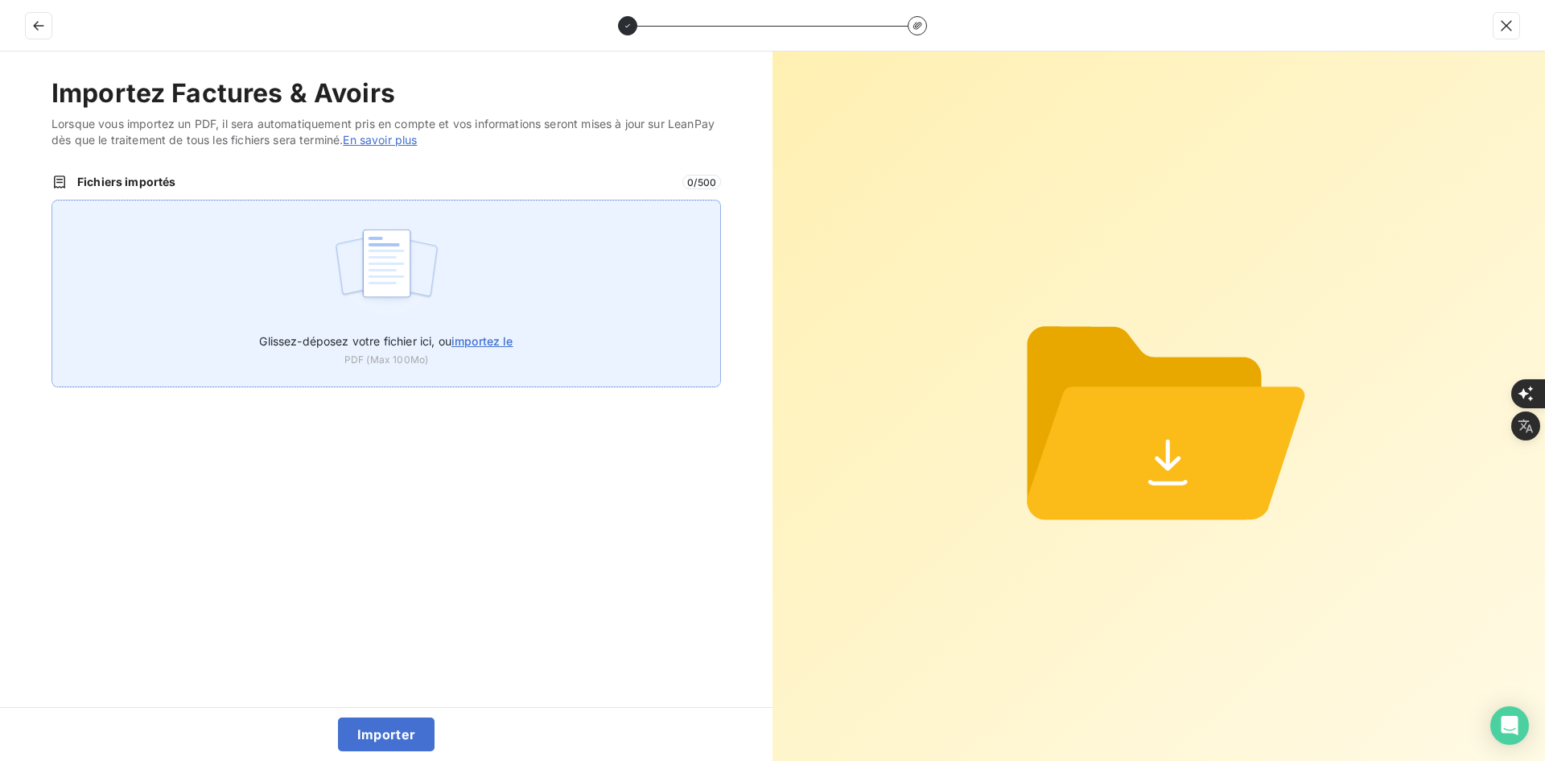
click at [351, 249] on img at bounding box center [386, 271] width 107 height 103
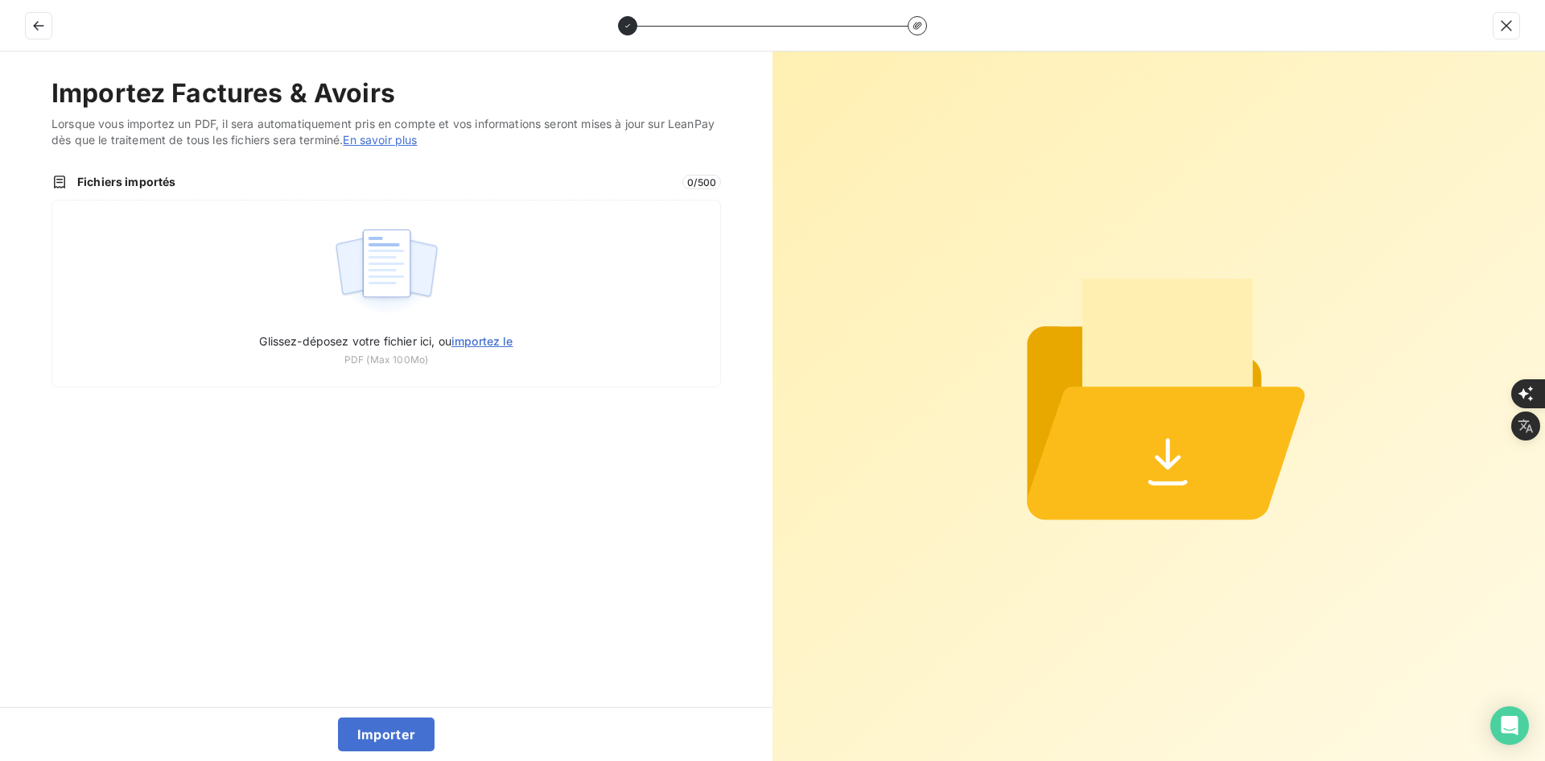
type input "C:\fakepath\FEF-2025-2981.pdf"
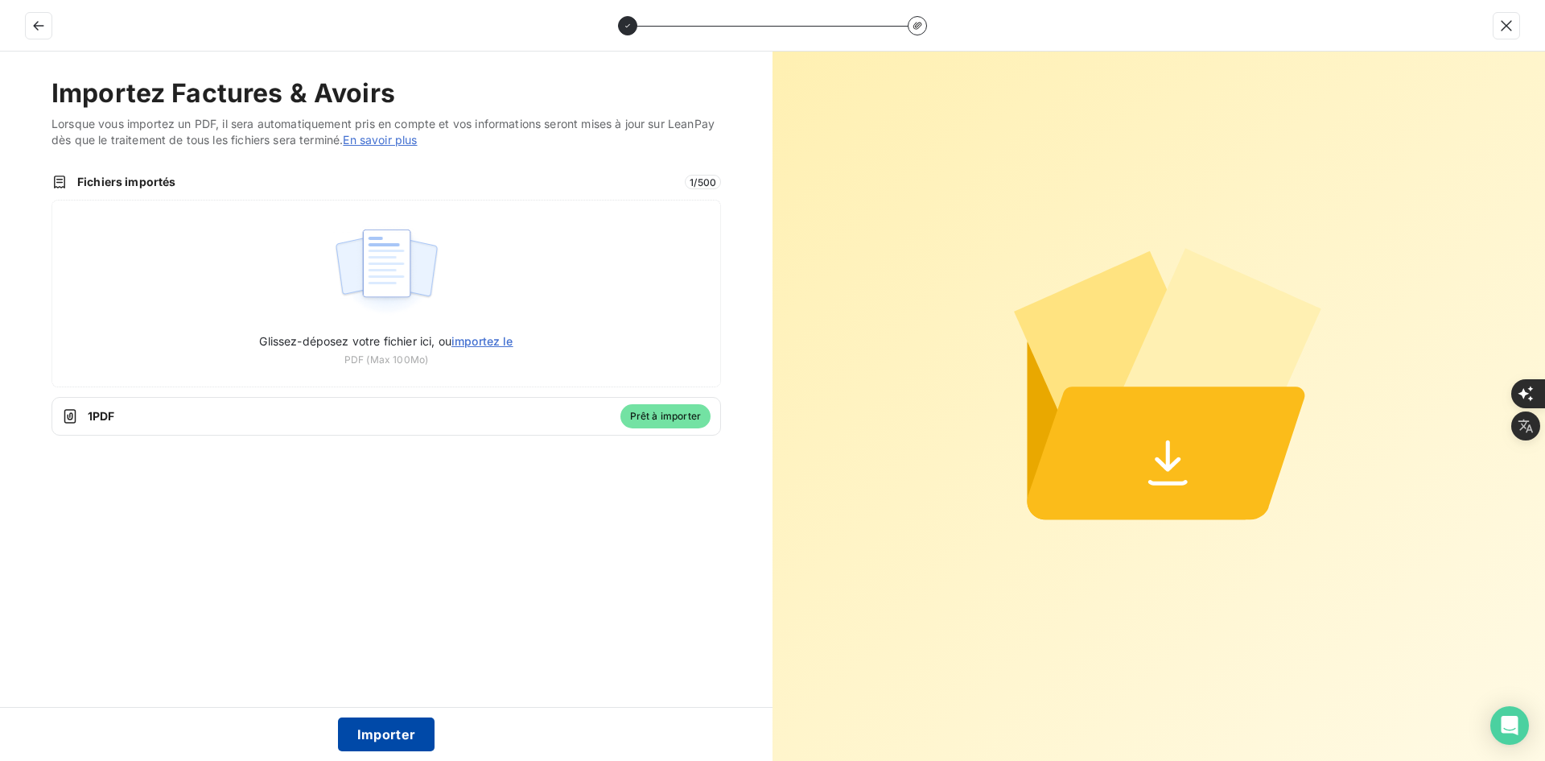
click at [400, 729] on button "Importer" at bounding box center [386, 734] width 97 height 34
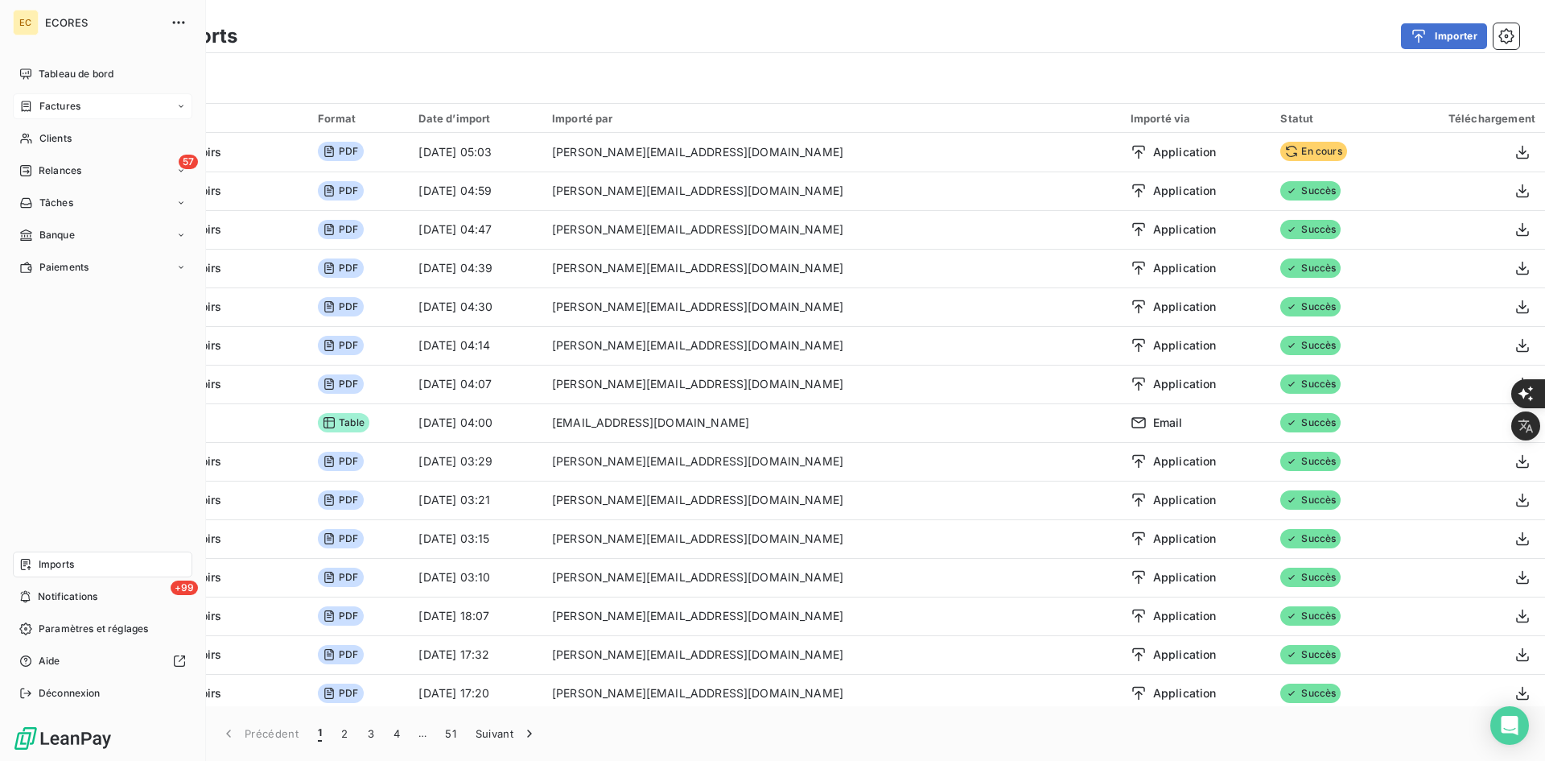
click at [47, 103] on span "Factures" at bounding box center [59, 106] width 41 height 14
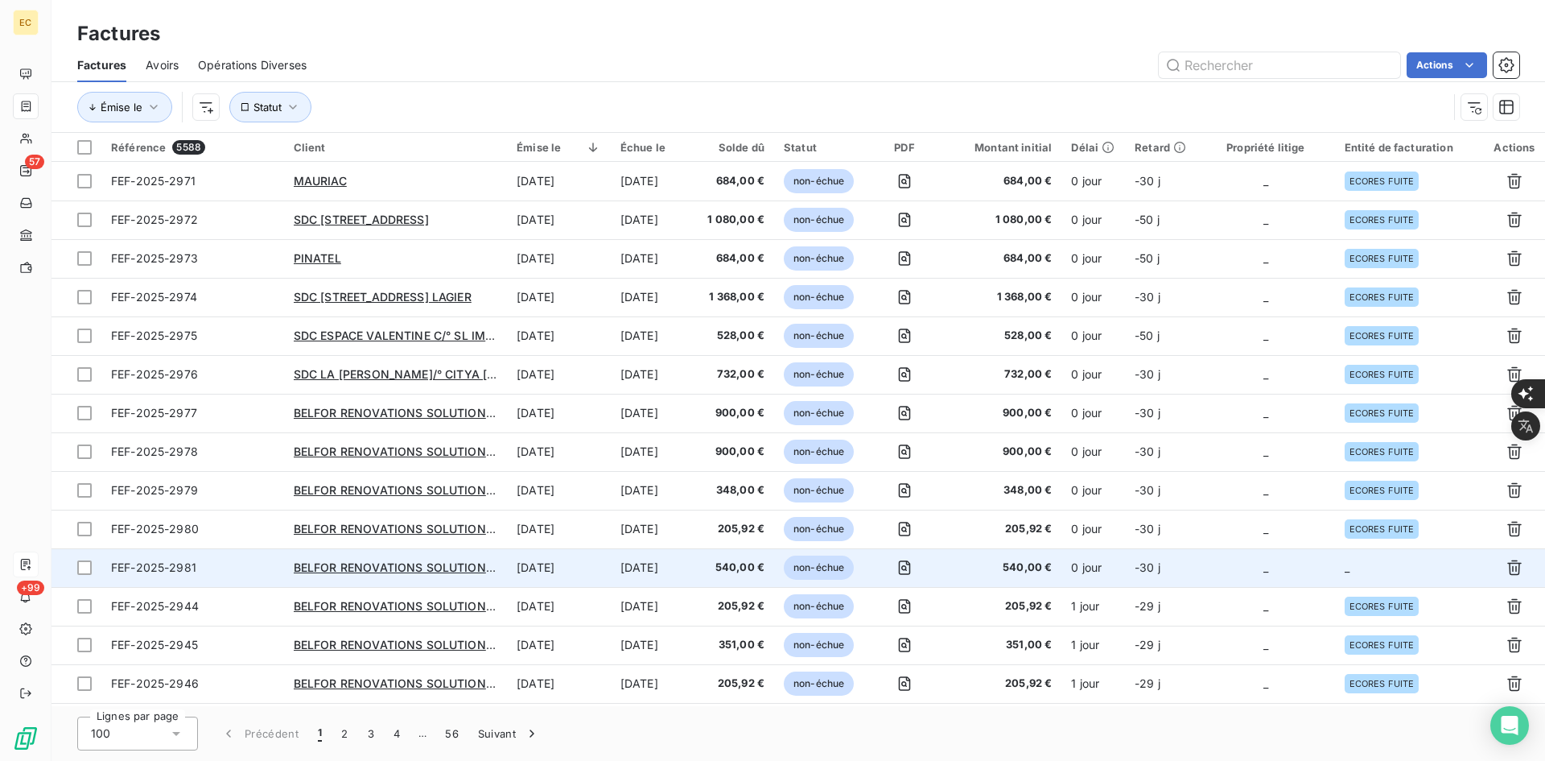
click at [1263, 579] on td "_" at bounding box center [1266, 567] width 138 height 39
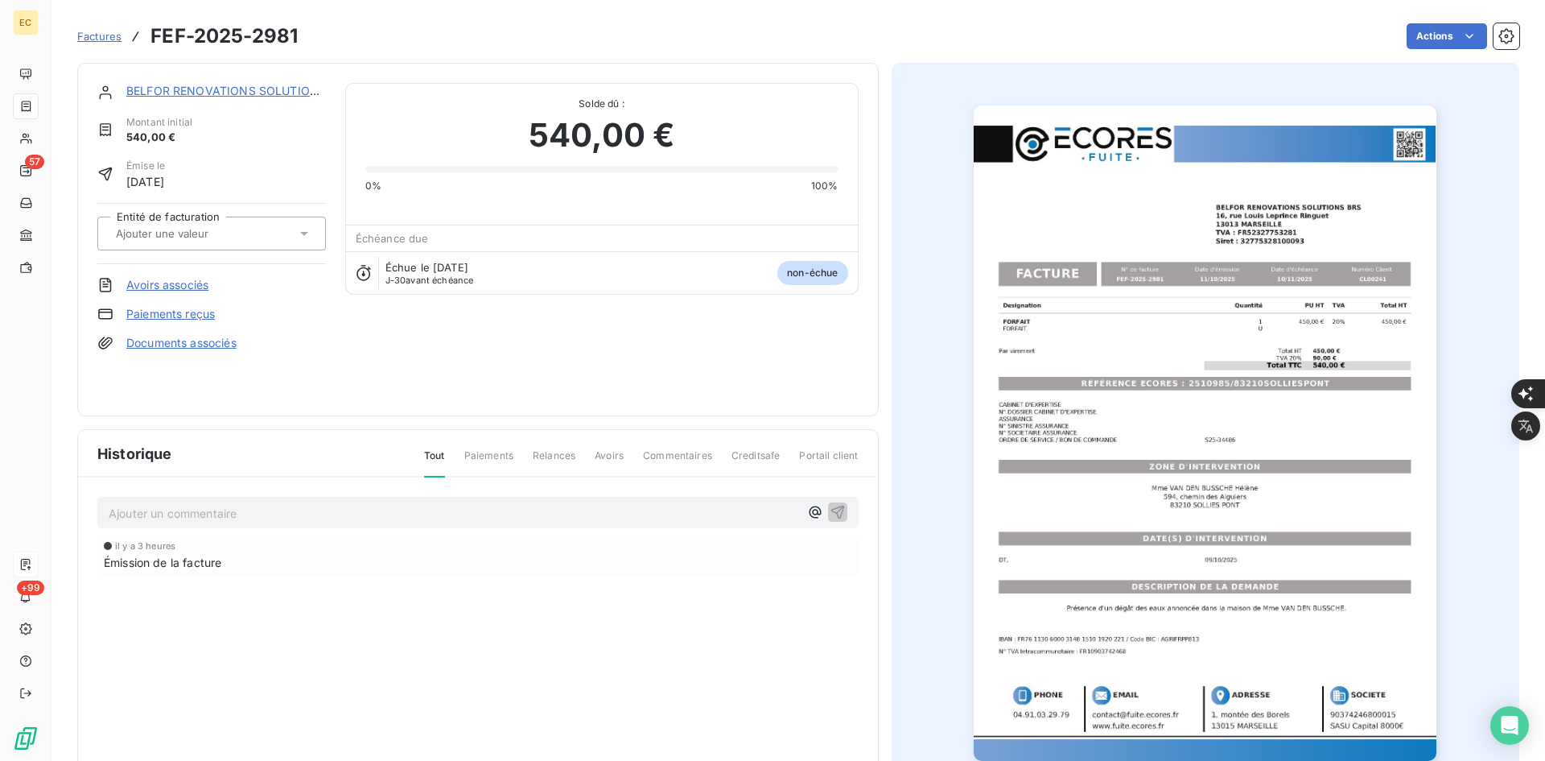
click at [201, 239] on input "text" at bounding box center [195, 233] width 162 height 14
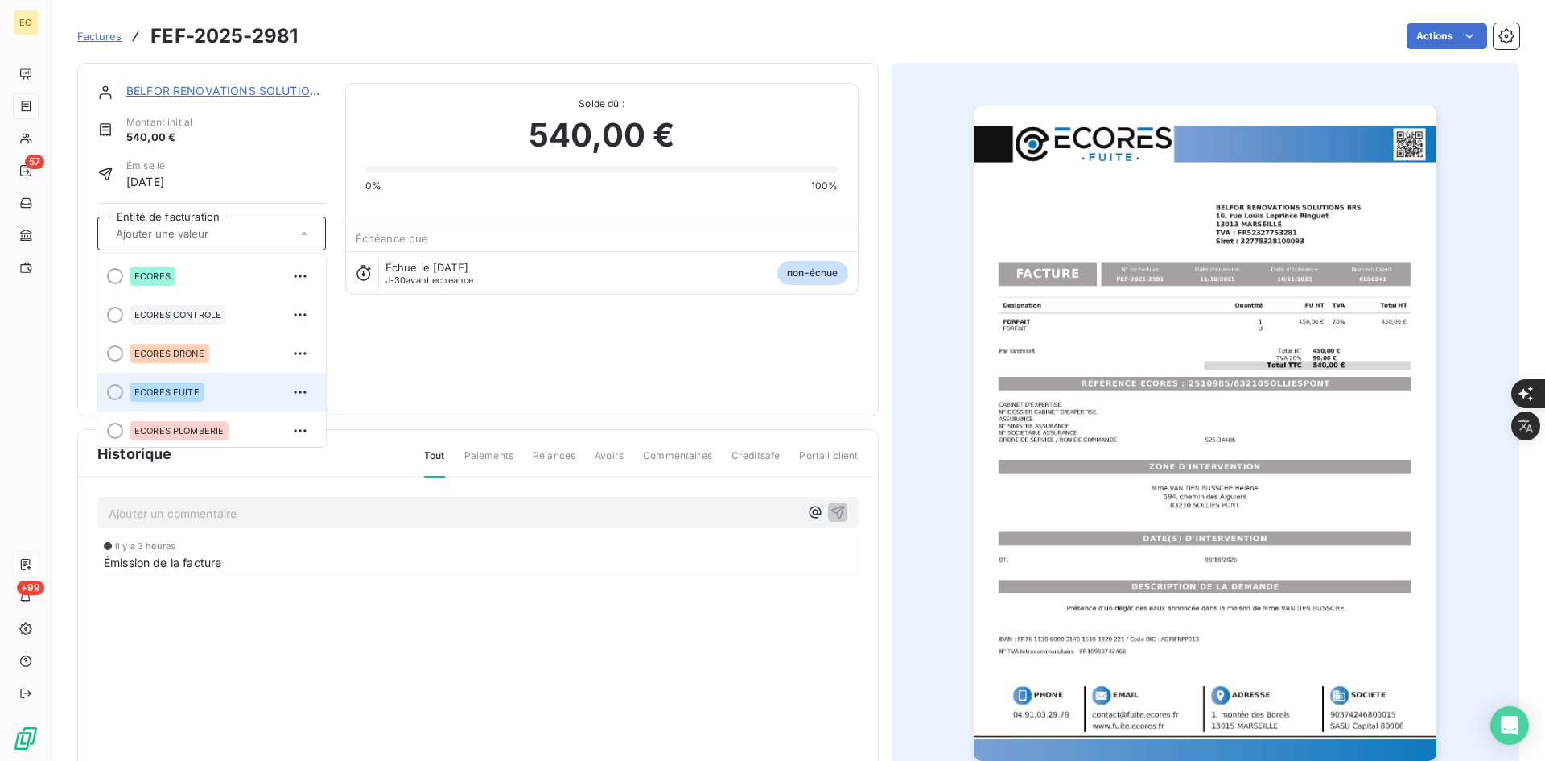
click at [192, 390] on span "ECORES FUITE" at bounding box center [166, 392] width 65 height 10
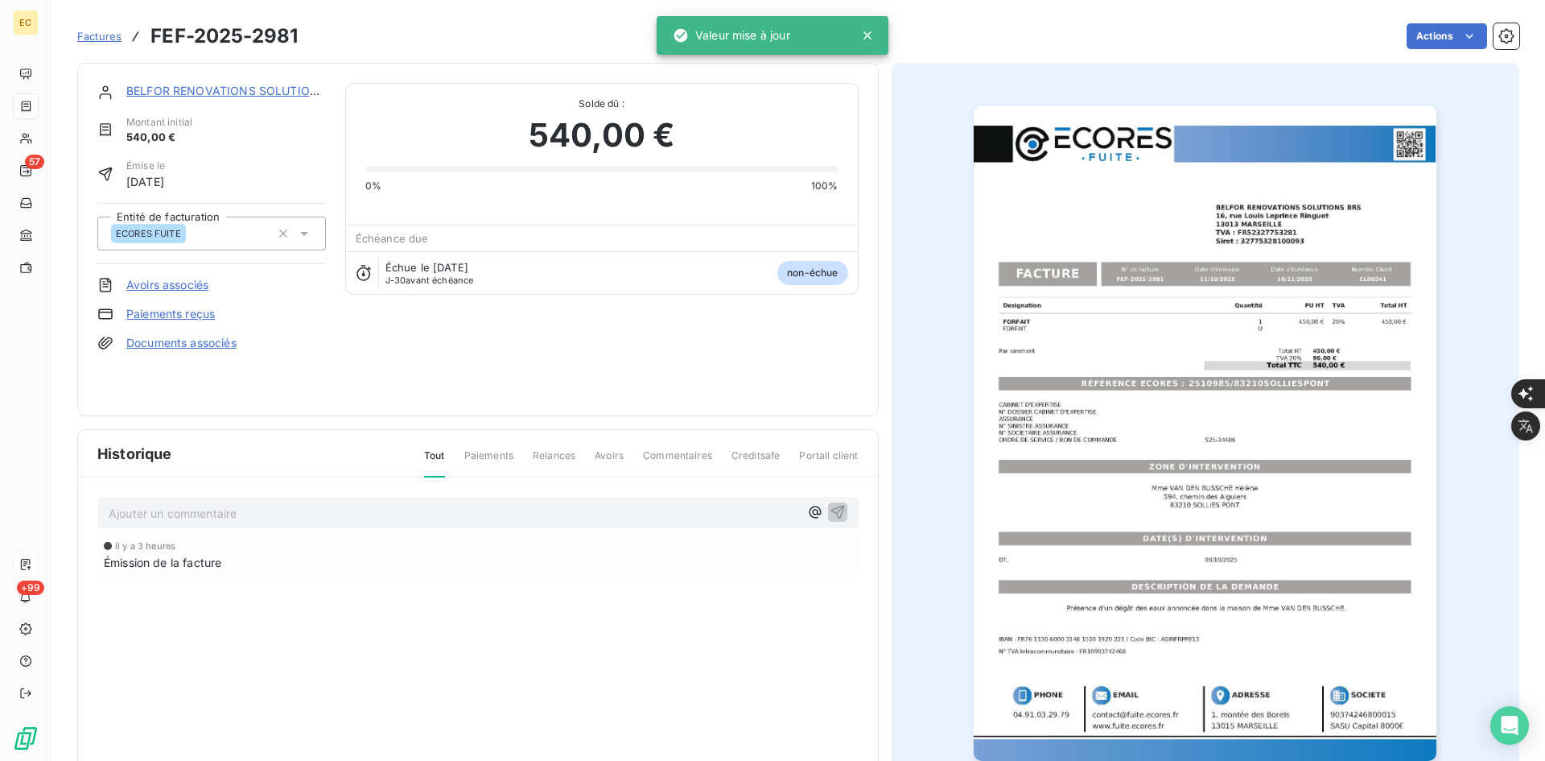
click at [218, 344] on link "Documents associés" at bounding box center [181, 343] width 110 height 16
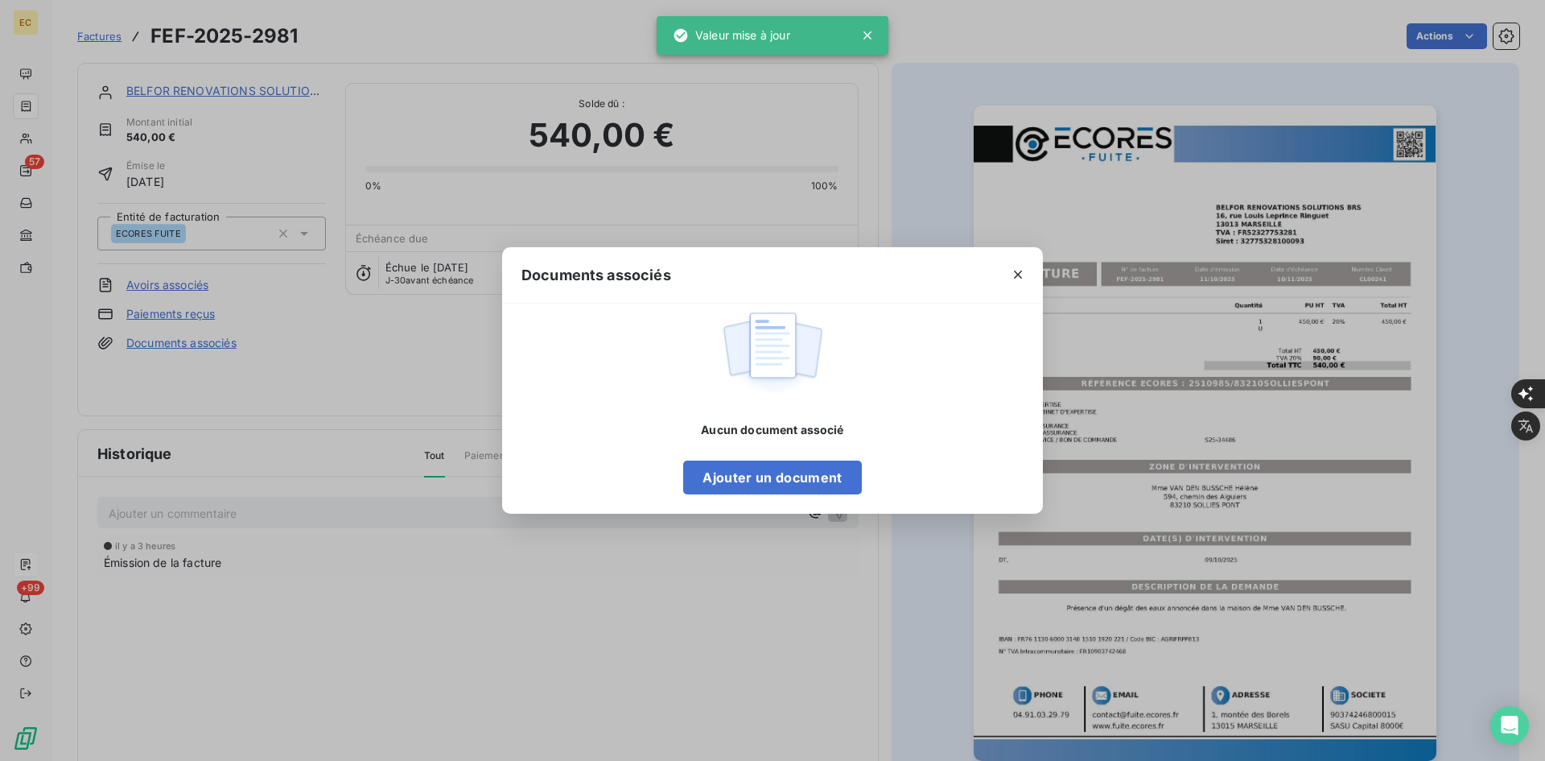
click at [711, 457] on div "Aucun document associé Ajouter un document" at bounding box center [772, 458] width 178 height 72
click at [728, 477] on button "Ajouter un document" at bounding box center [772, 477] width 178 height 34
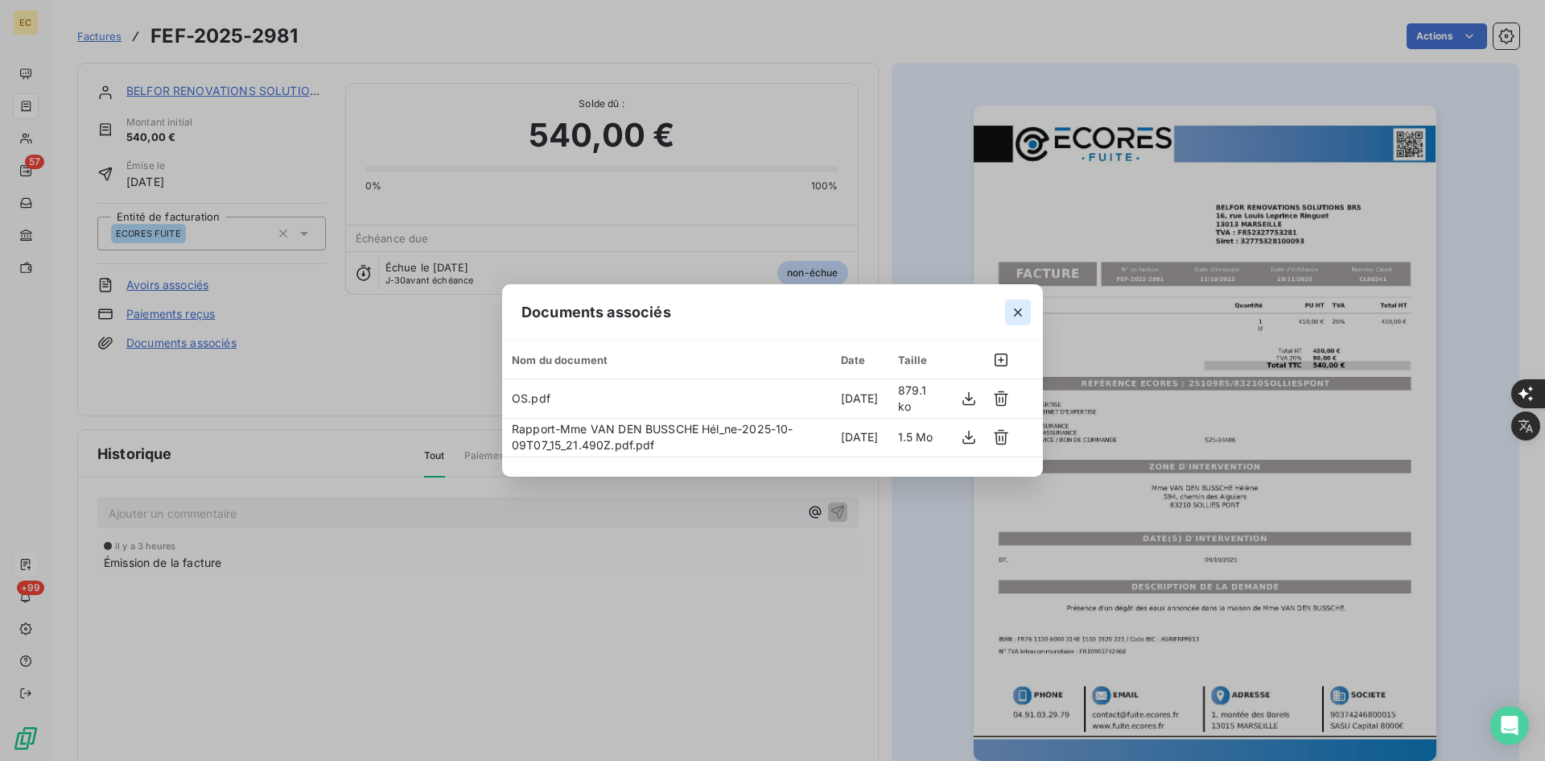
click at [1020, 317] on icon "button" at bounding box center [1018, 312] width 16 height 16
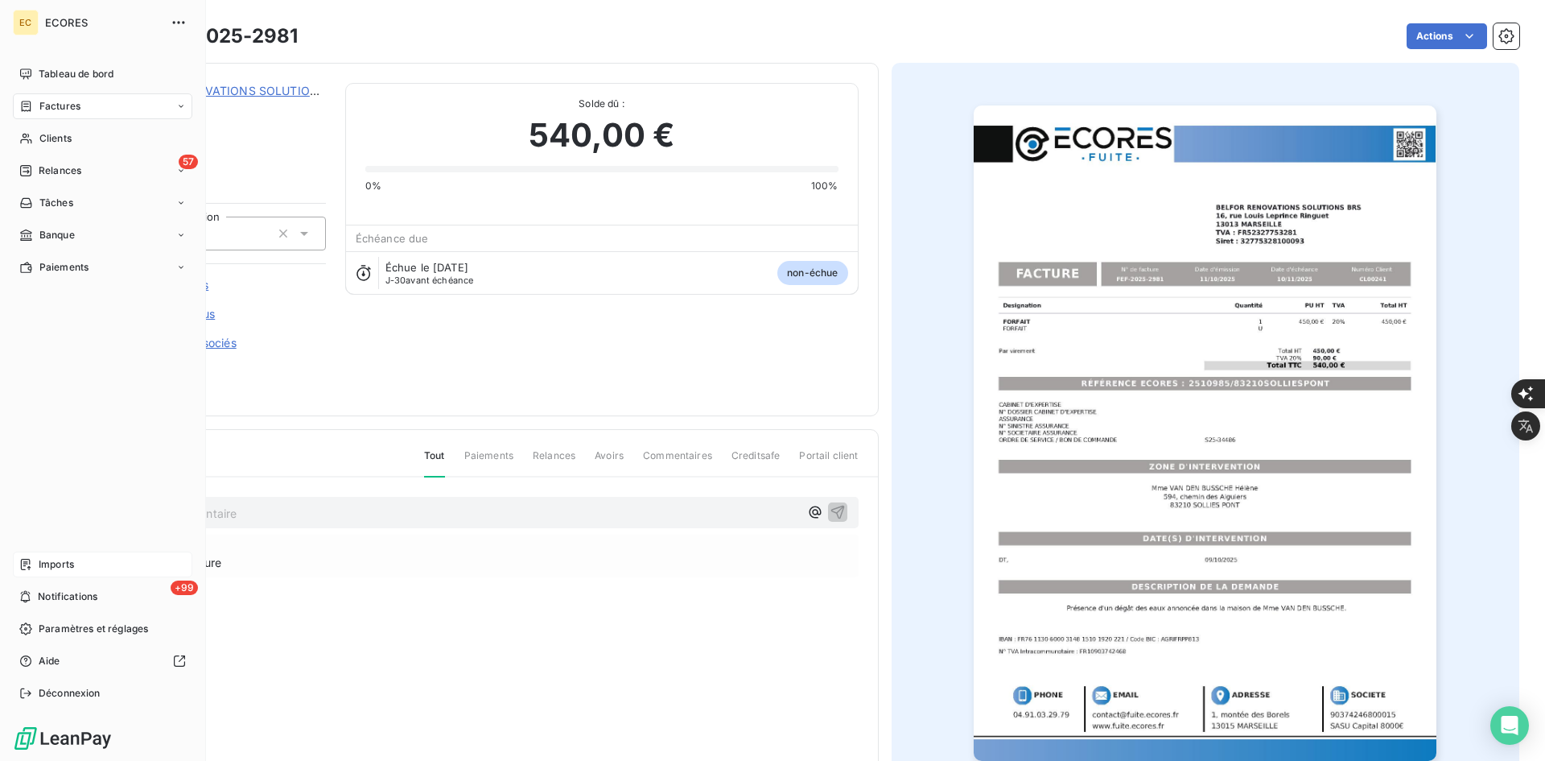
click at [74, 552] on div "Imports" at bounding box center [102, 564] width 179 height 26
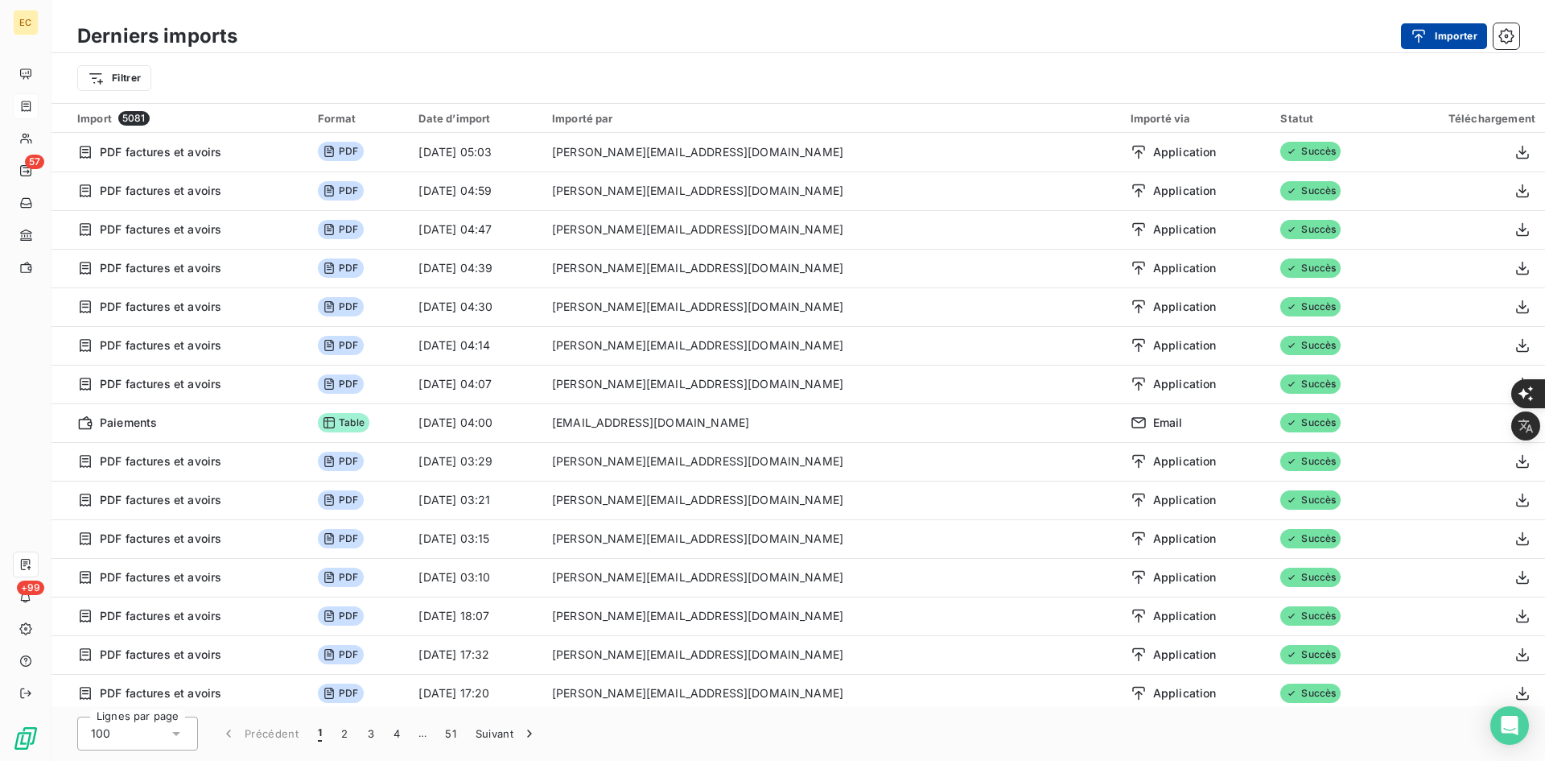
click at [1441, 30] on button "Importer" at bounding box center [1444, 36] width 86 height 26
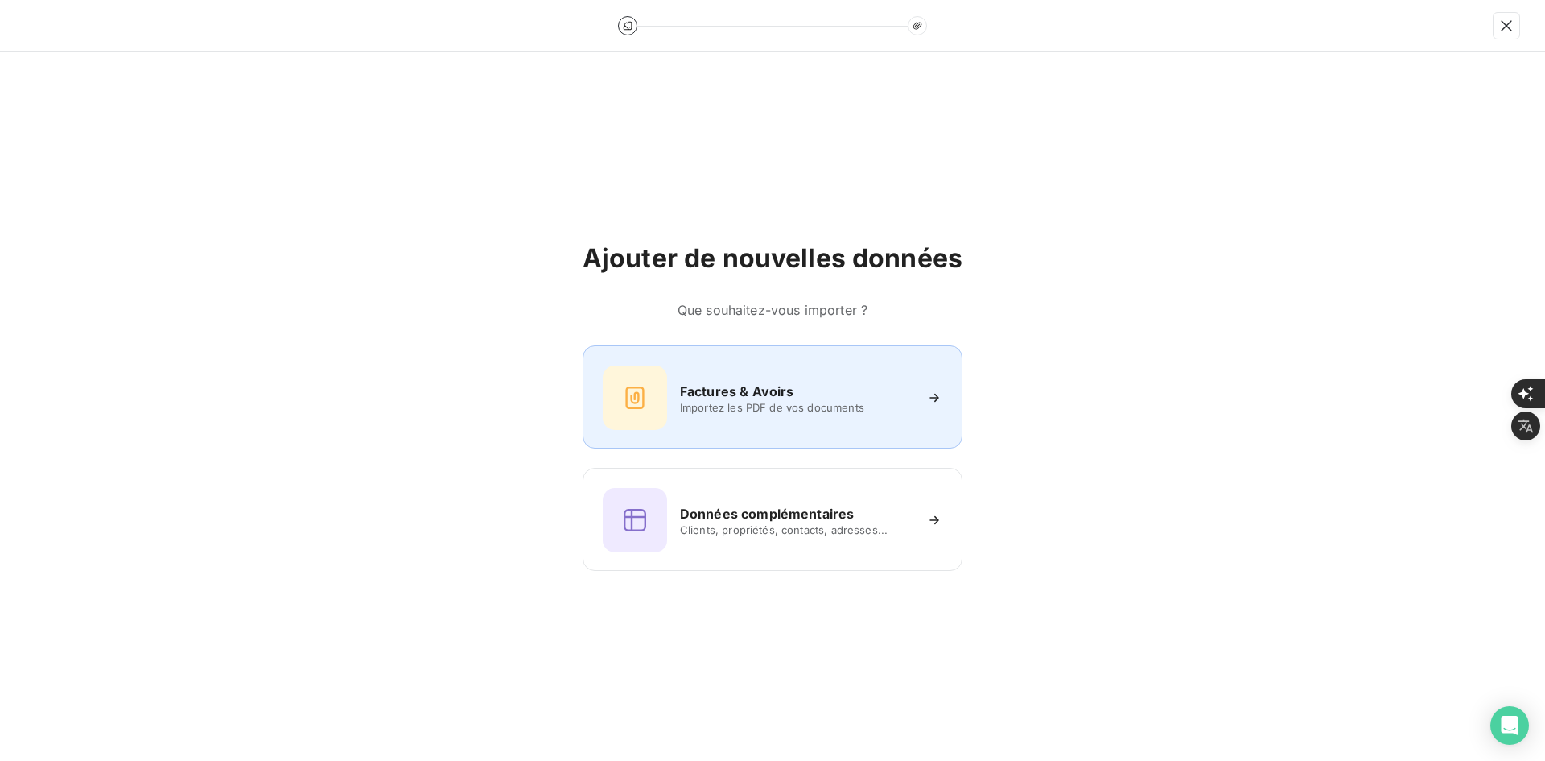
click at [682, 401] on div "Factures & Avoirs Importez les PDF de vos documents" at bounding box center [773, 397] width 340 height 64
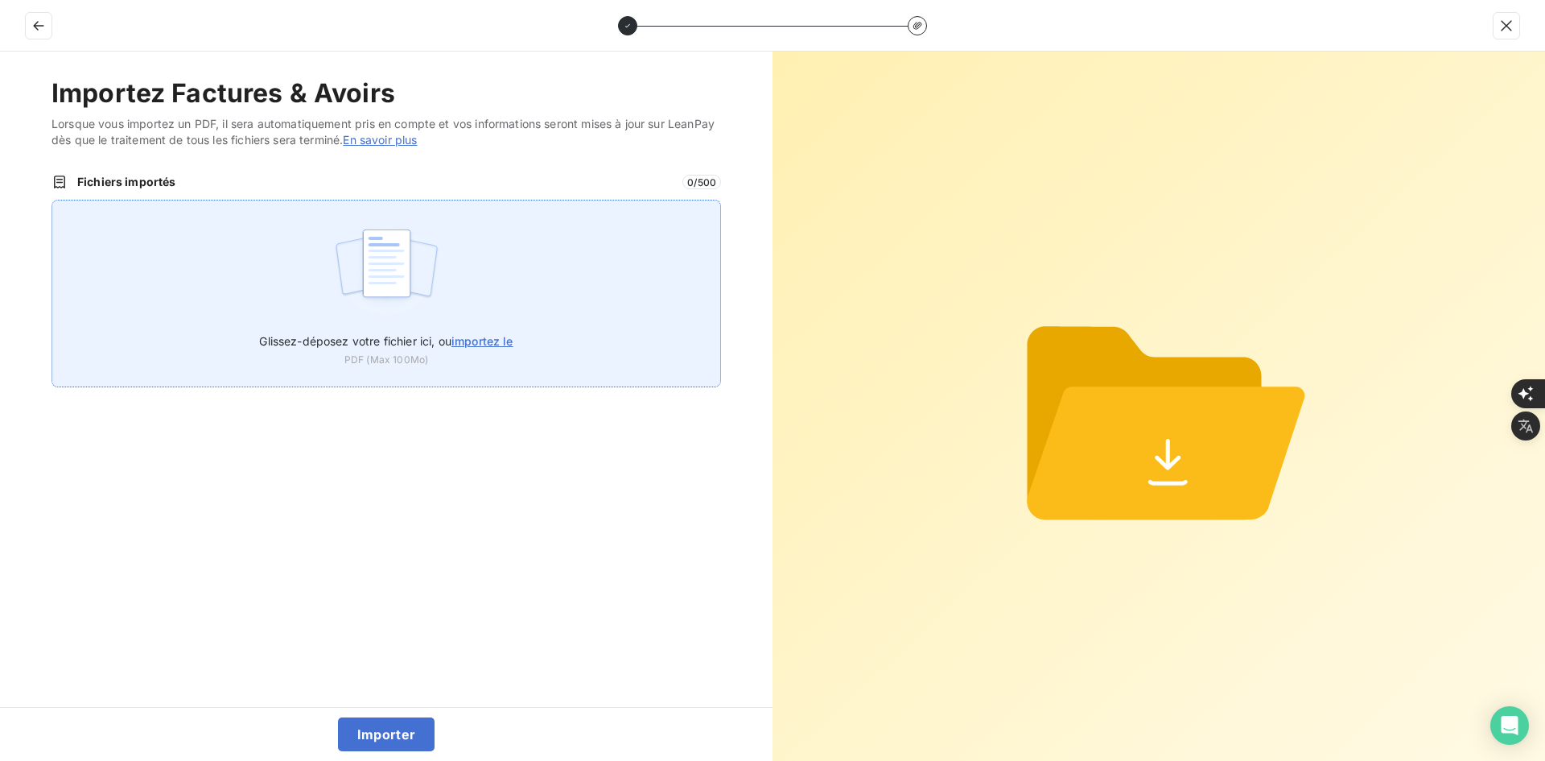
click at [468, 295] on div "Glissez-déposez votre fichier ici, ou importez le PDF (Max 100Mo)" at bounding box center [387, 294] width 670 height 188
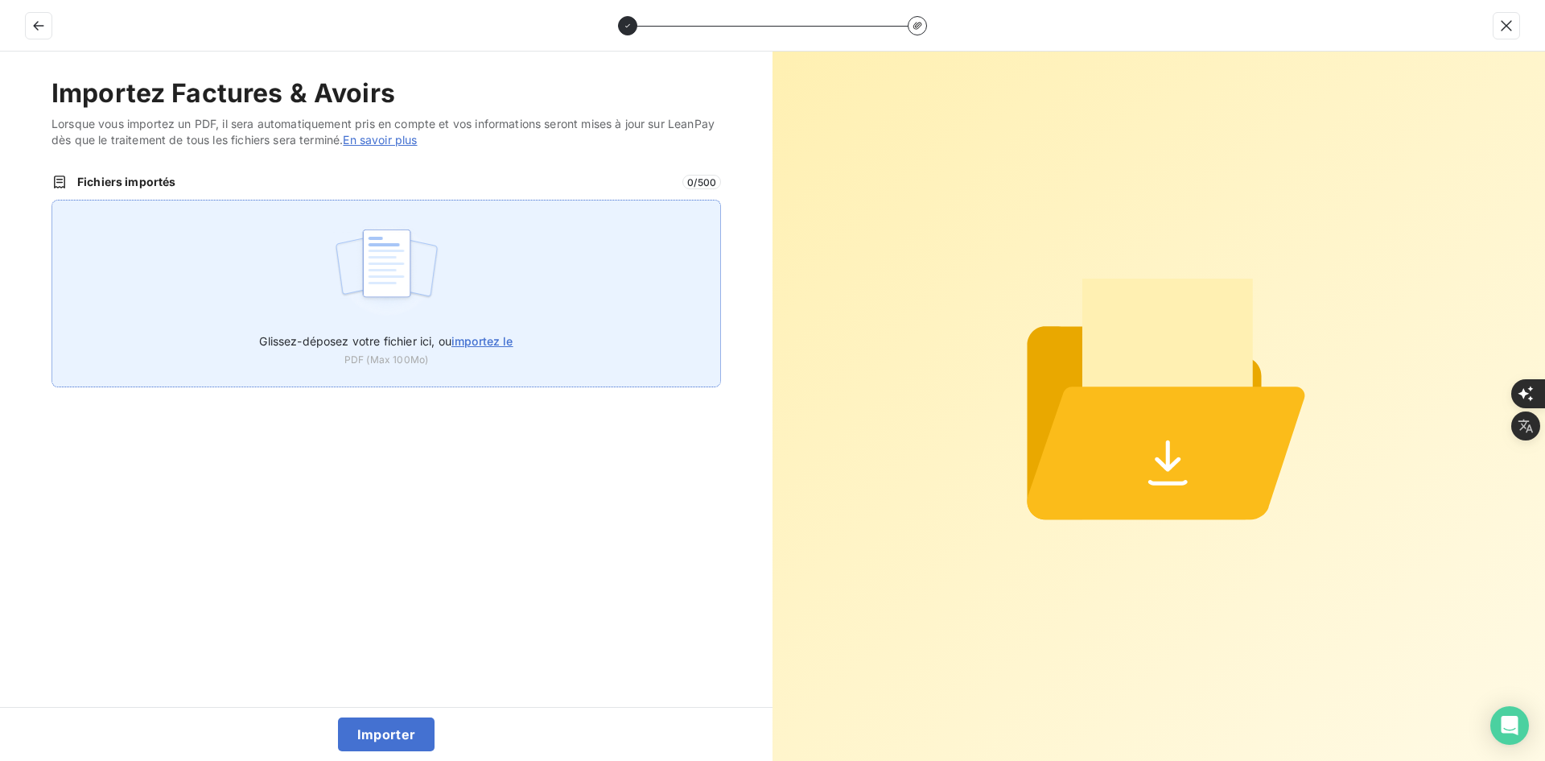
type input "C:\fakepath\FEF-2025-2982.pdf"
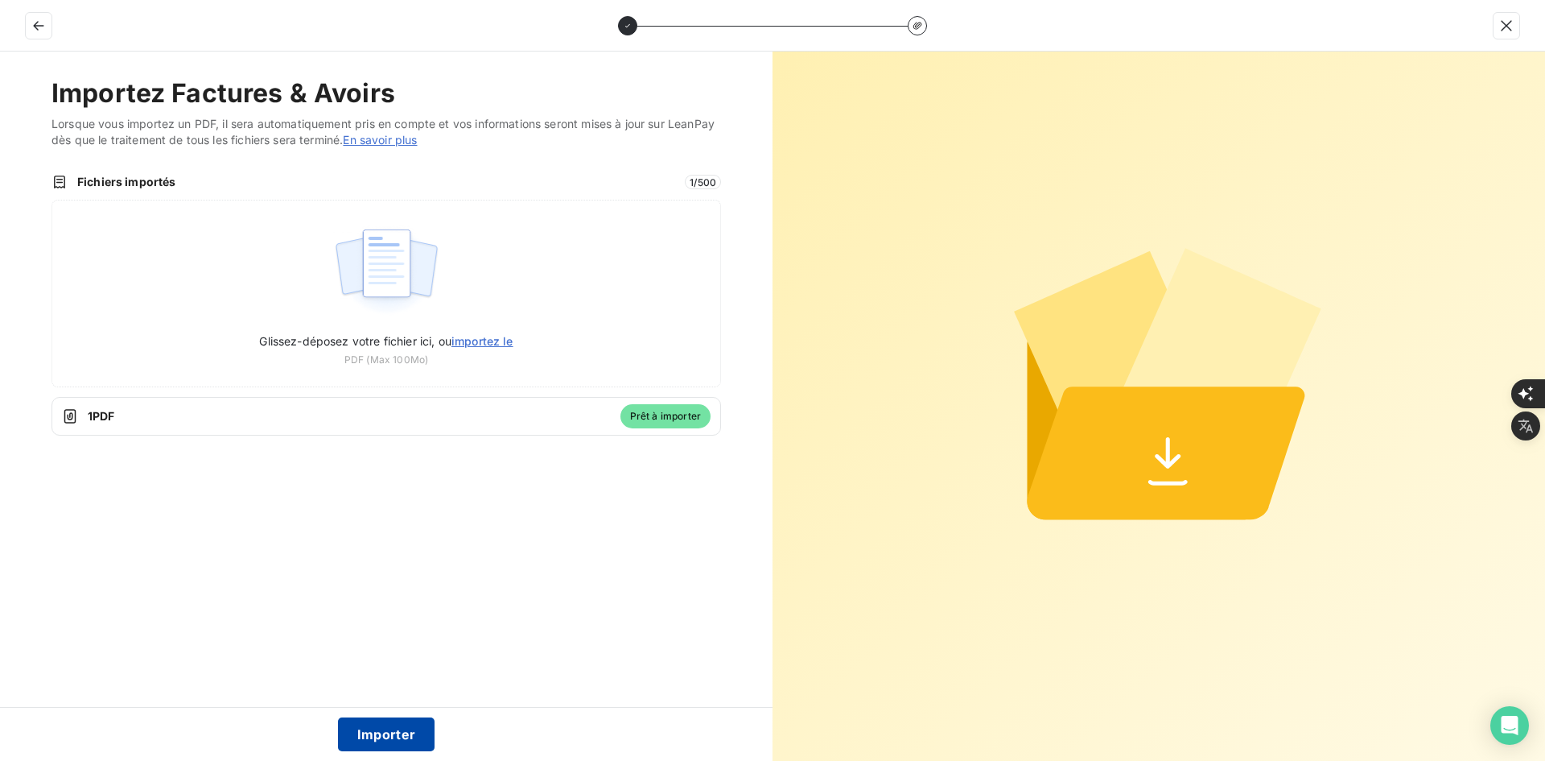
click at [385, 723] on button "Importer" at bounding box center [386, 734] width 97 height 34
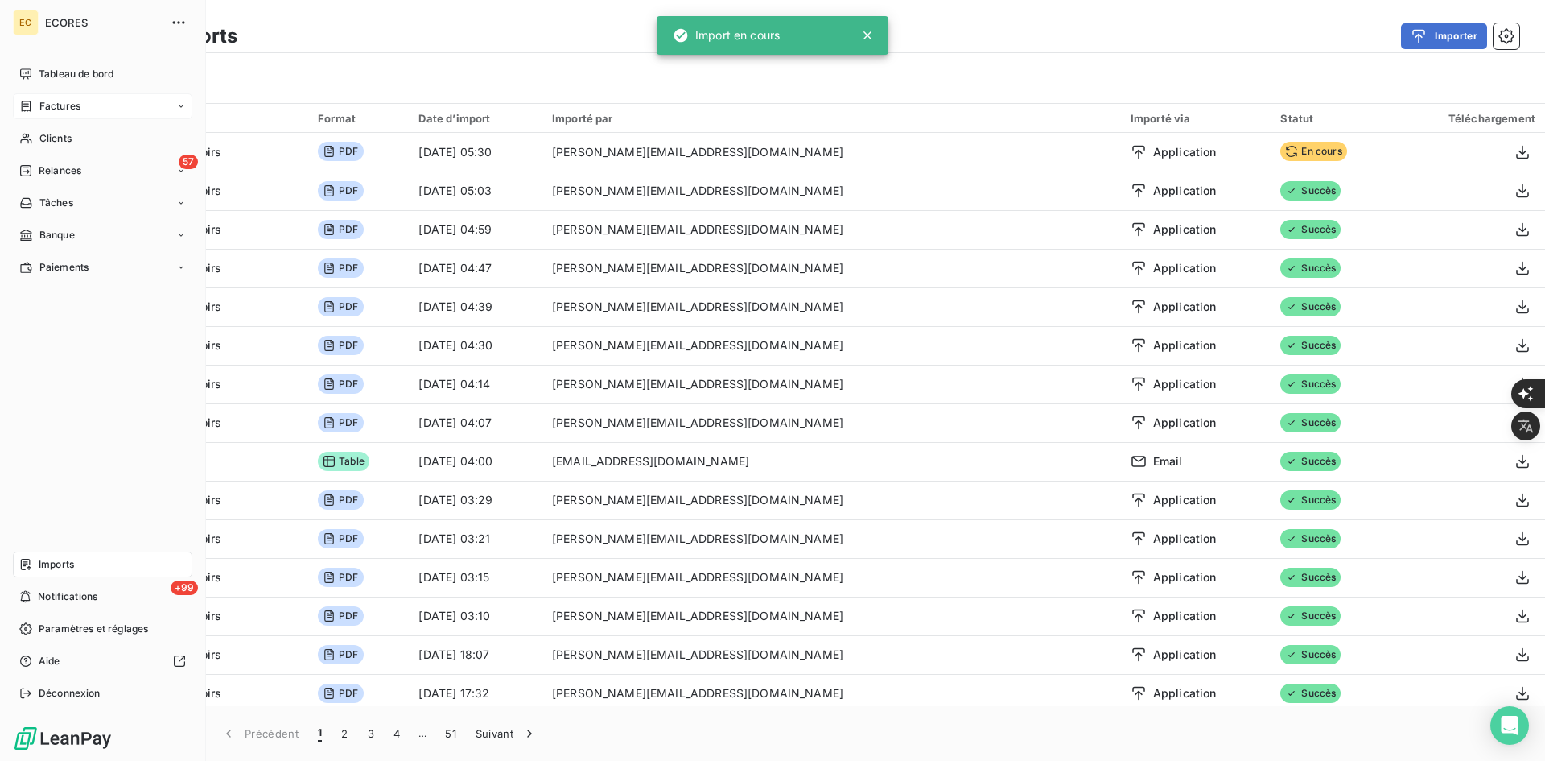
click at [33, 104] on div "Factures" at bounding box center [49, 106] width 61 height 14
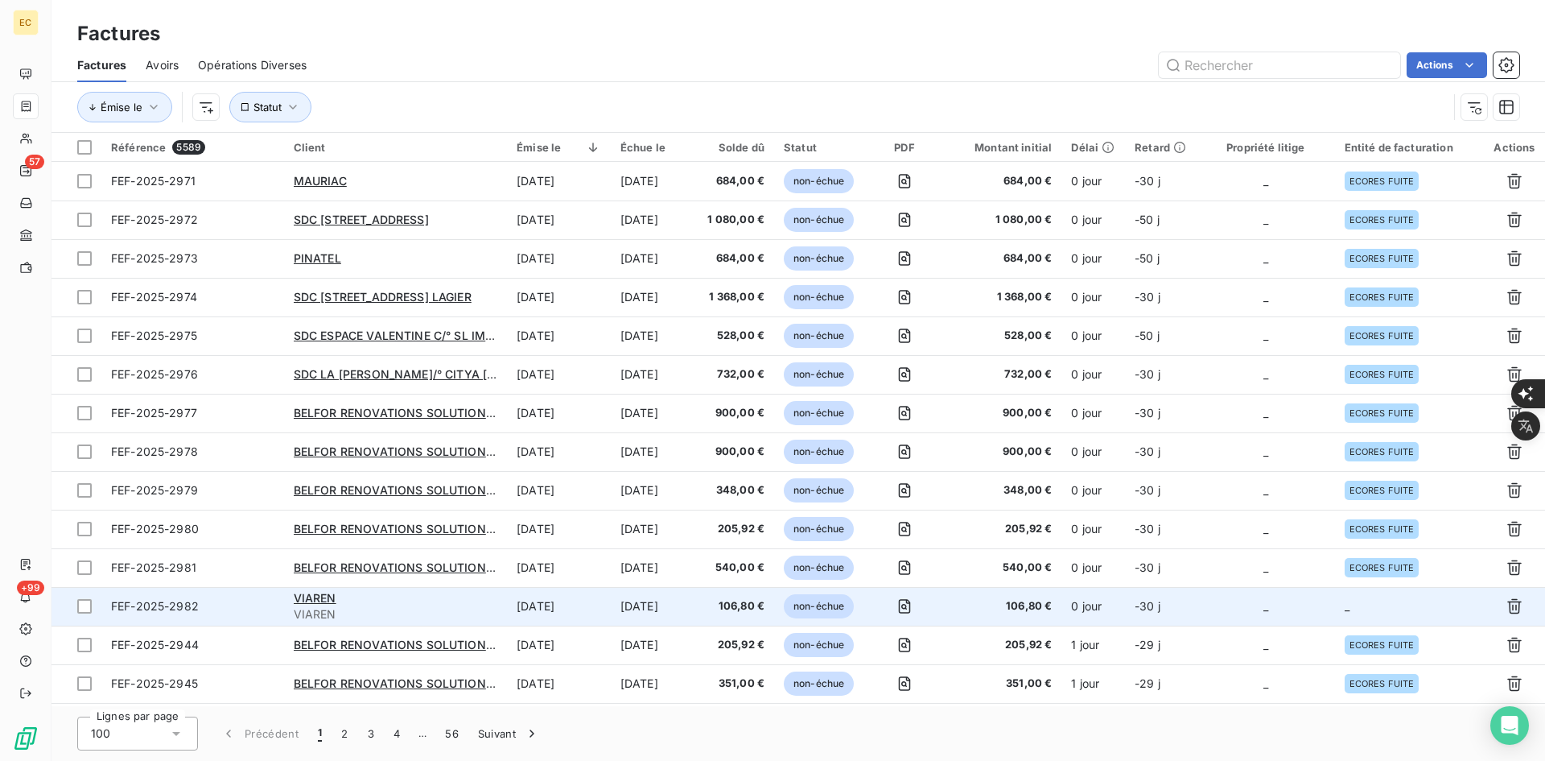
click at [1302, 616] on td "_" at bounding box center [1266, 606] width 138 height 39
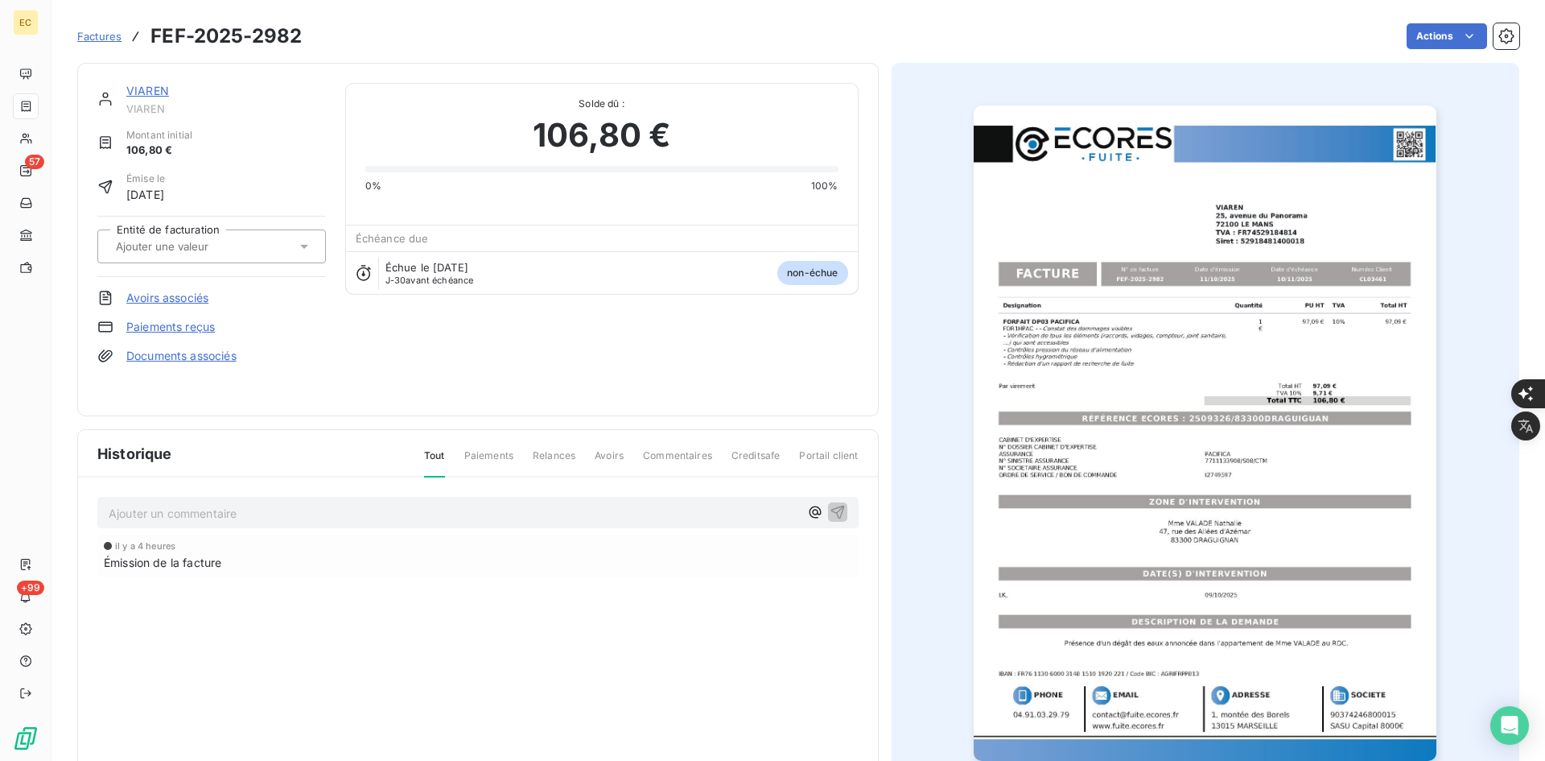
click at [237, 258] on div at bounding box center [211, 246] width 229 height 34
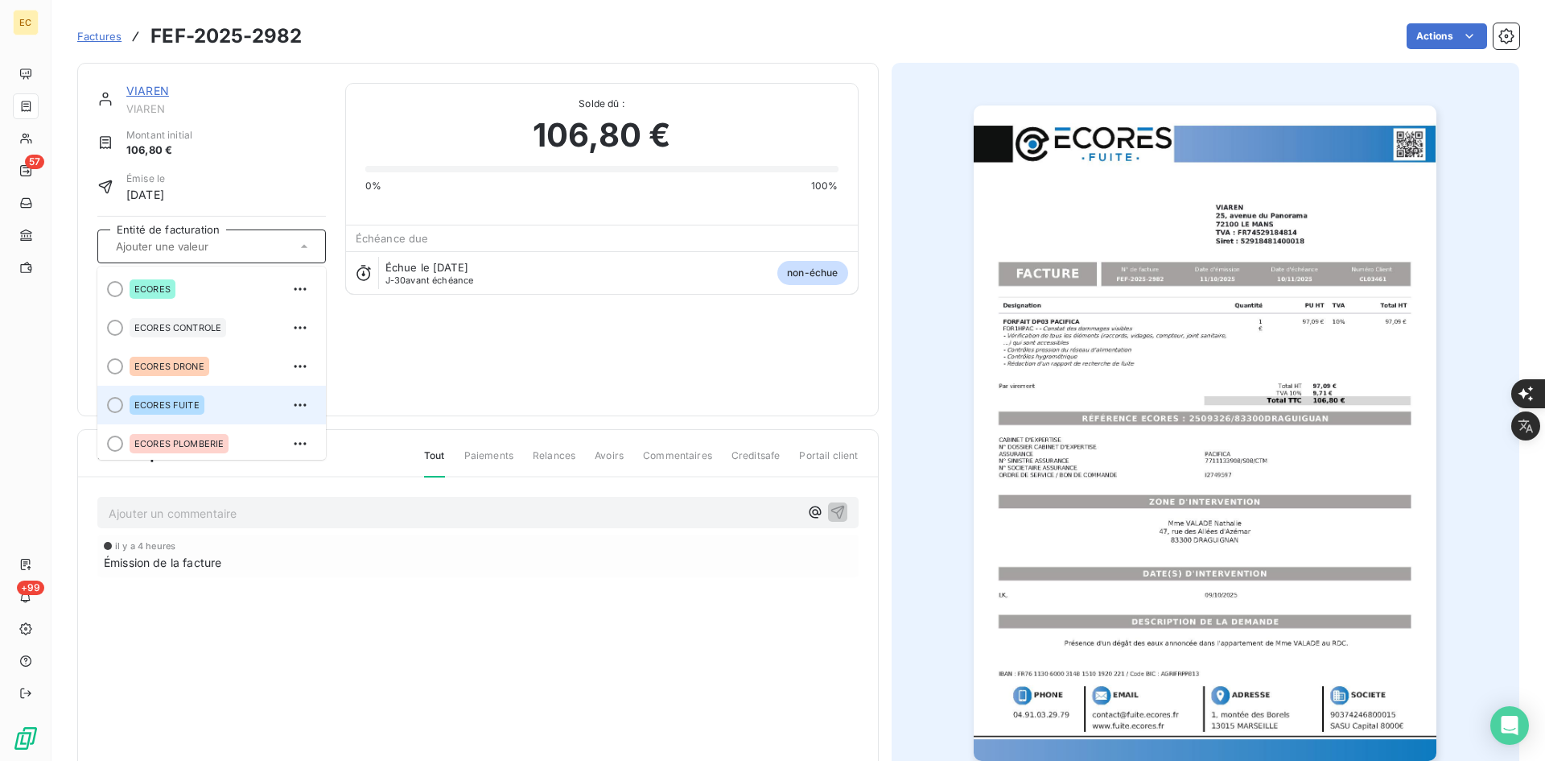
click at [222, 403] on div "ECORES FUITE" at bounding box center [221, 405] width 183 height 26
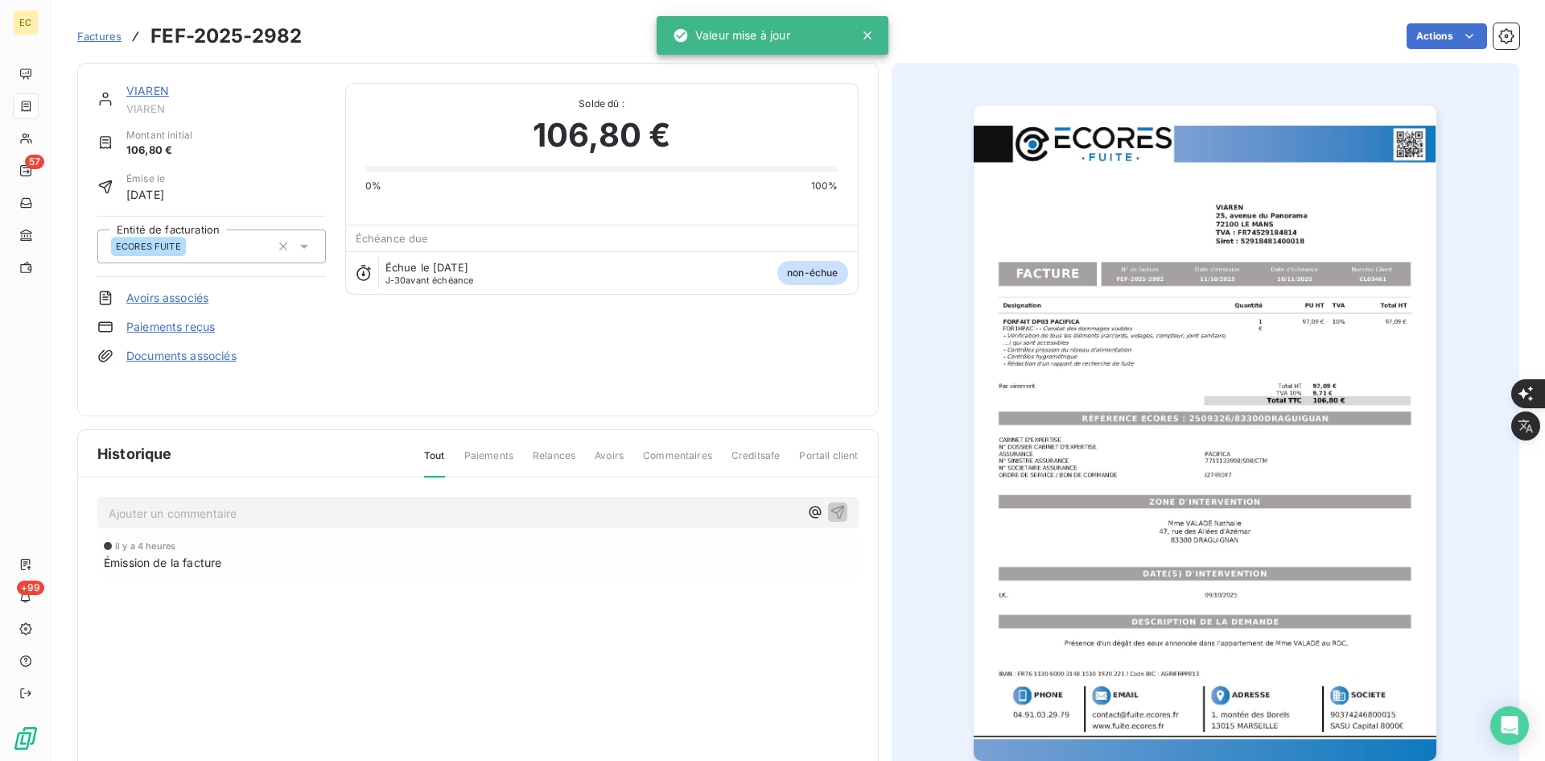
click at [222, 360] on link "Documents associés" at bounding box center [181, 356] width 110 height 16
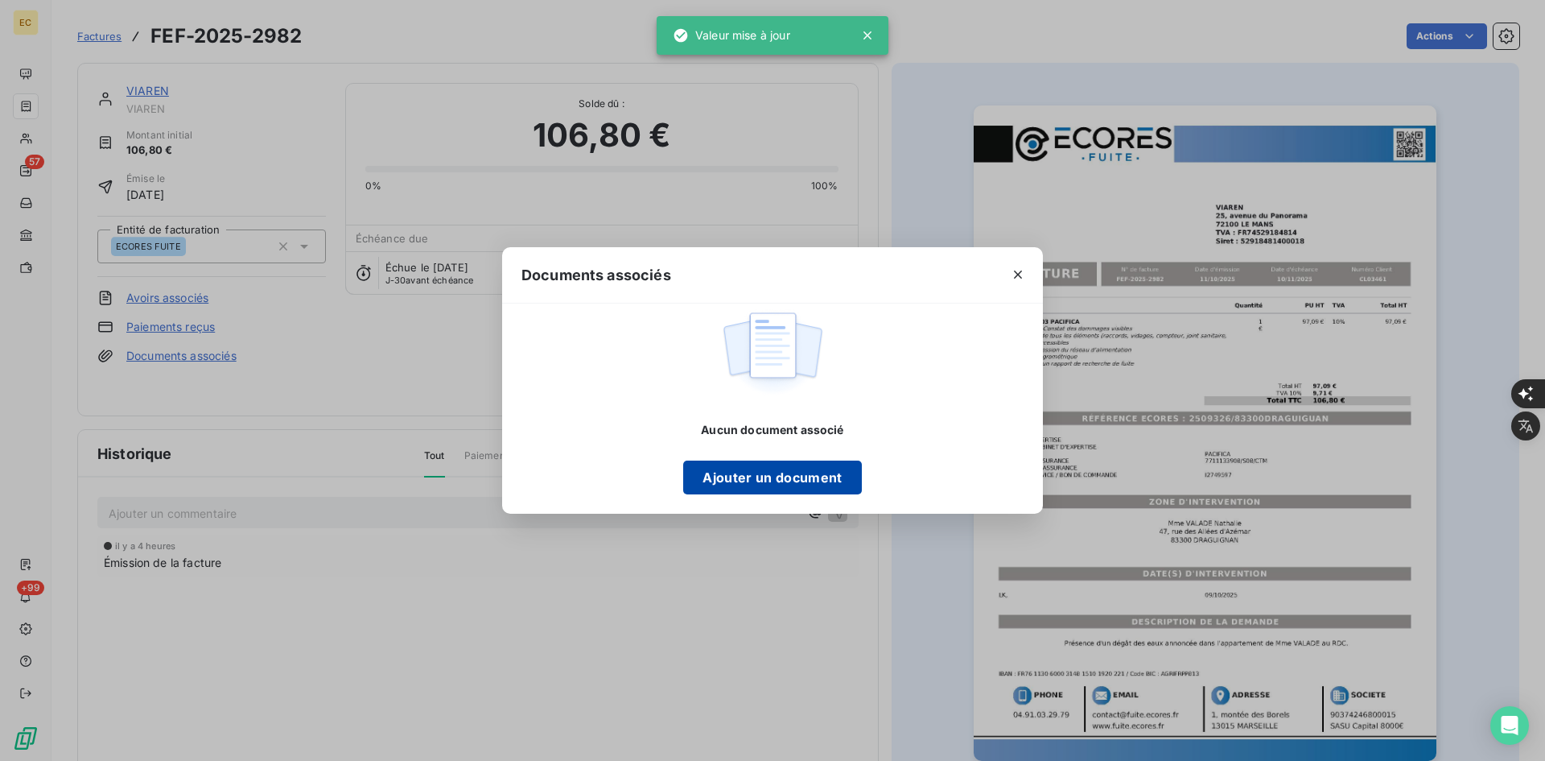
click at [750, 466] on button "Ajouter un document" at bounding box center [772, 477] width 178 height 34
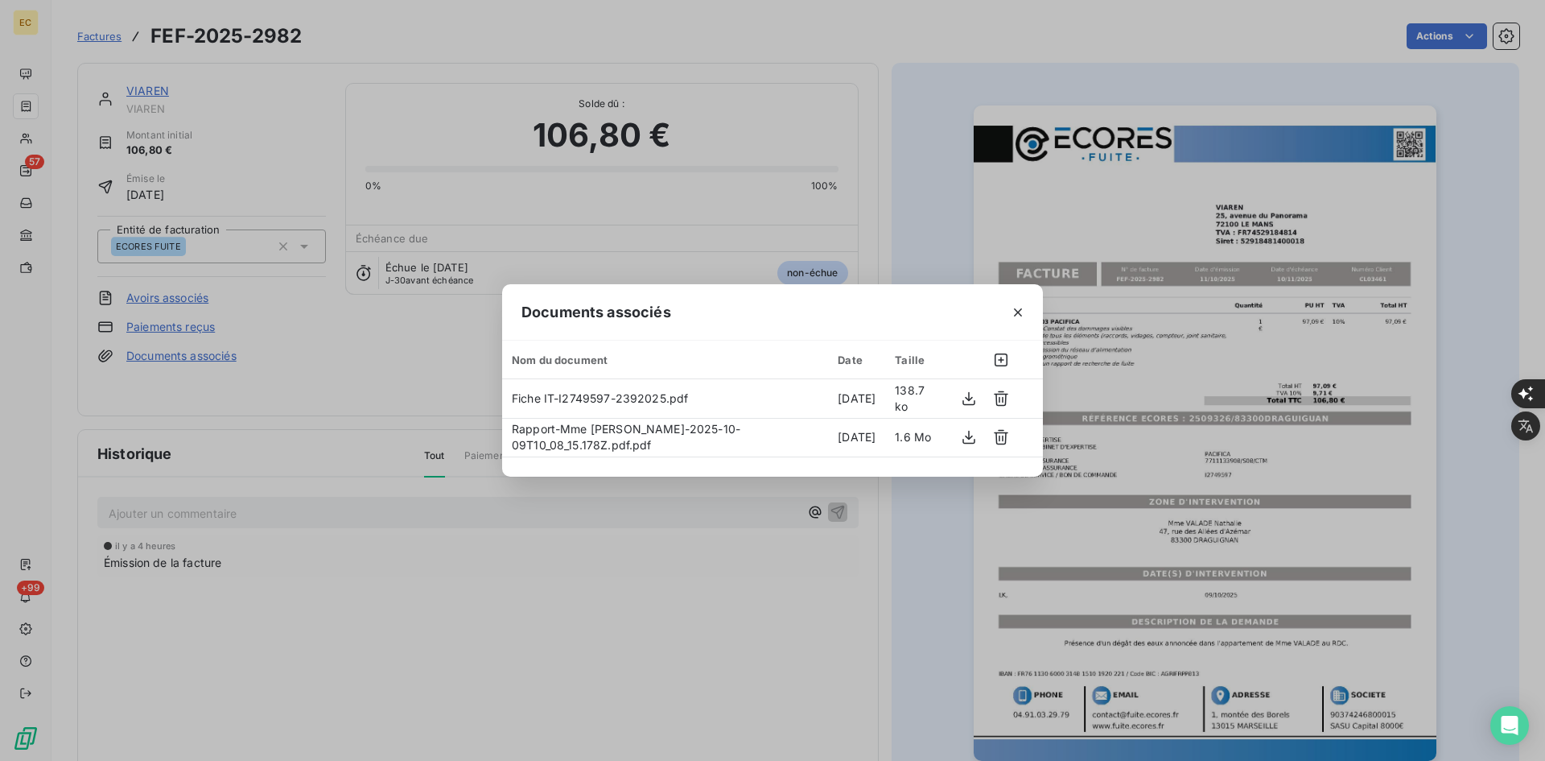
click at [47, 563] on div "Documents associés Nom du document Date Taille Fiche IT-I2749597-2392025.pdf [D…" at bounding box center [772, 380] width 1545 height 761
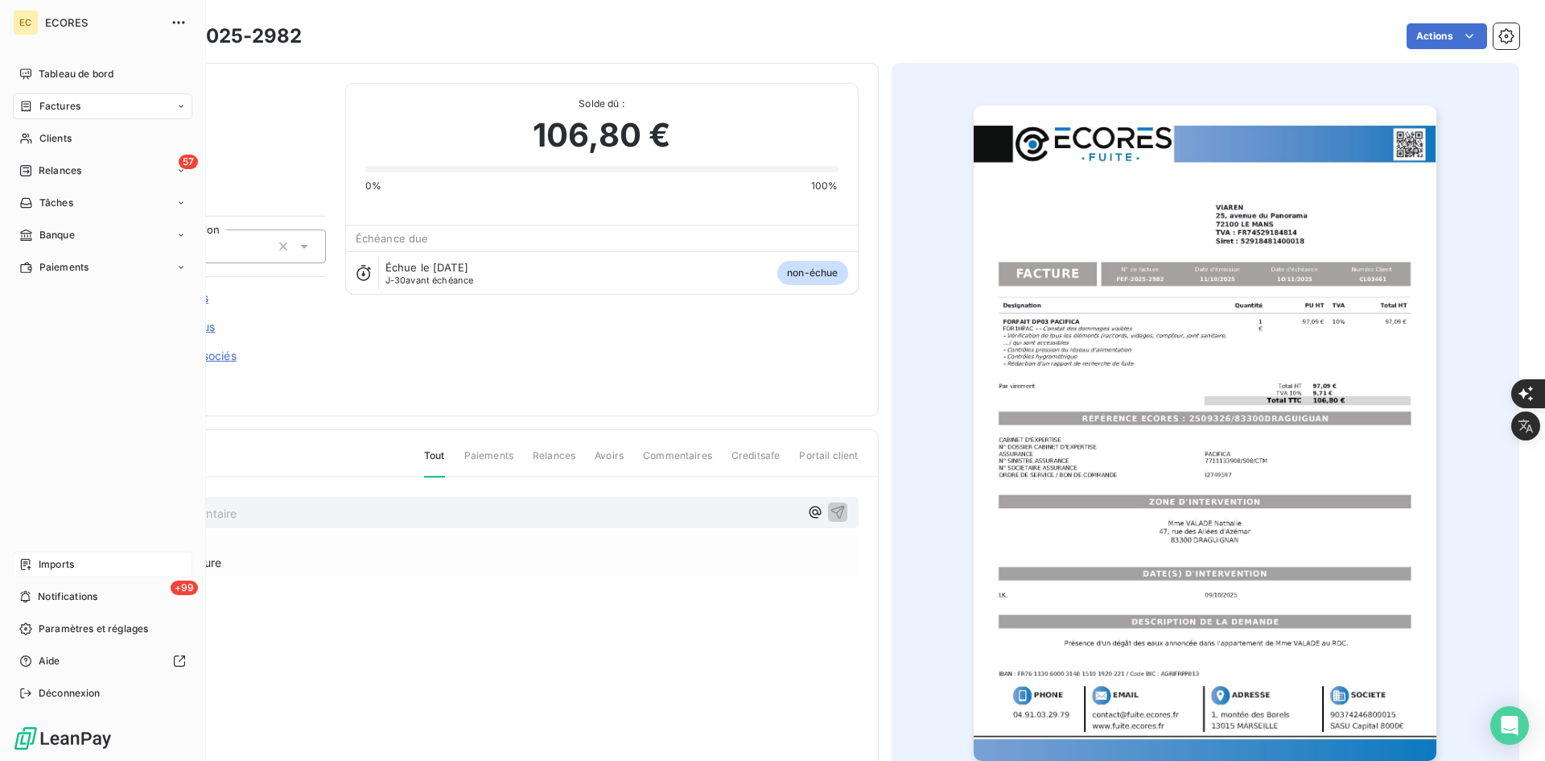
click at [36, 559] on div "Imports" at bounding box center [102, 564] width 179 height 26
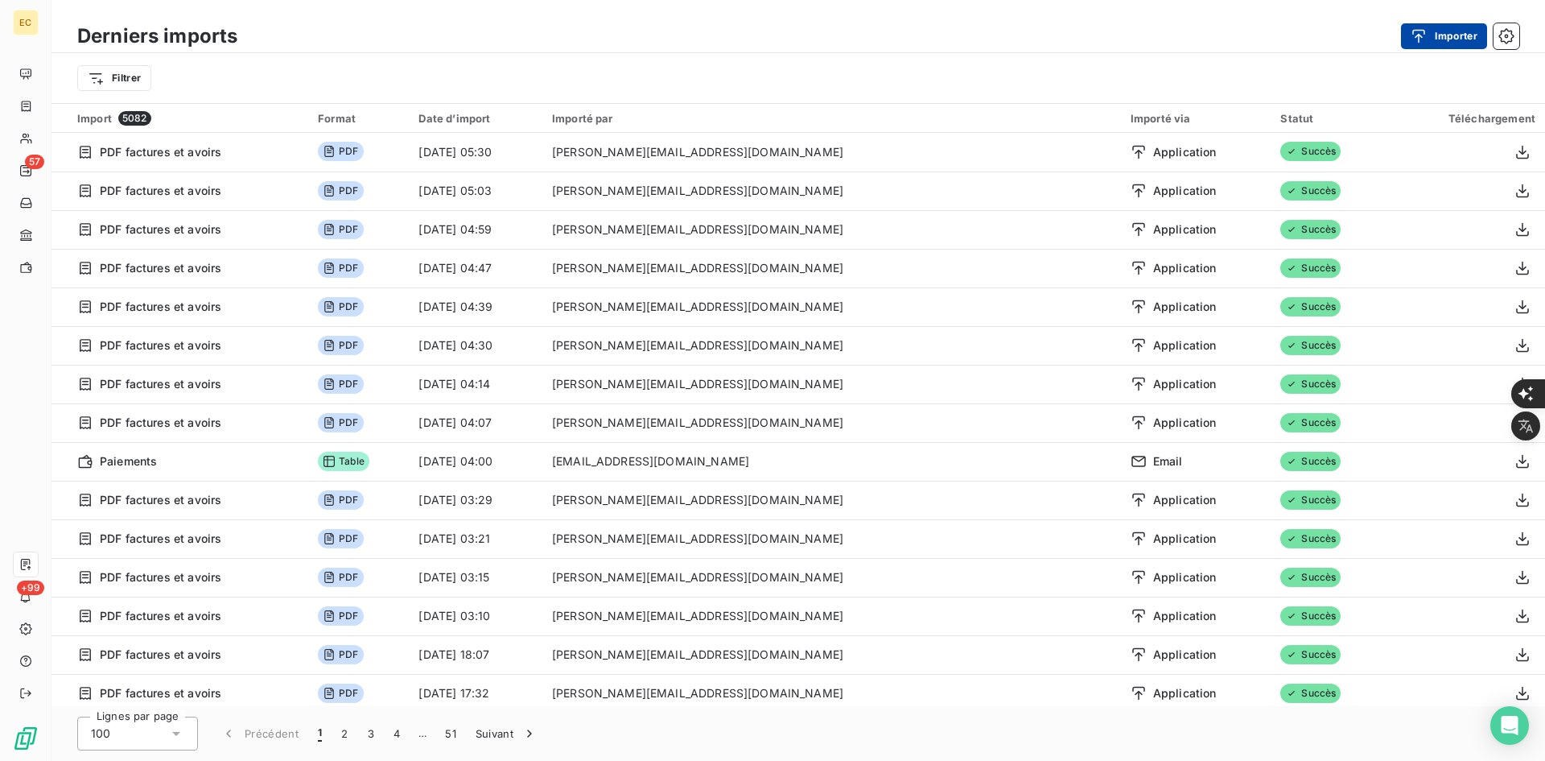
click at [1454, 43] on button "Importer" at bounding box center [1444, 36] width 86 height 26
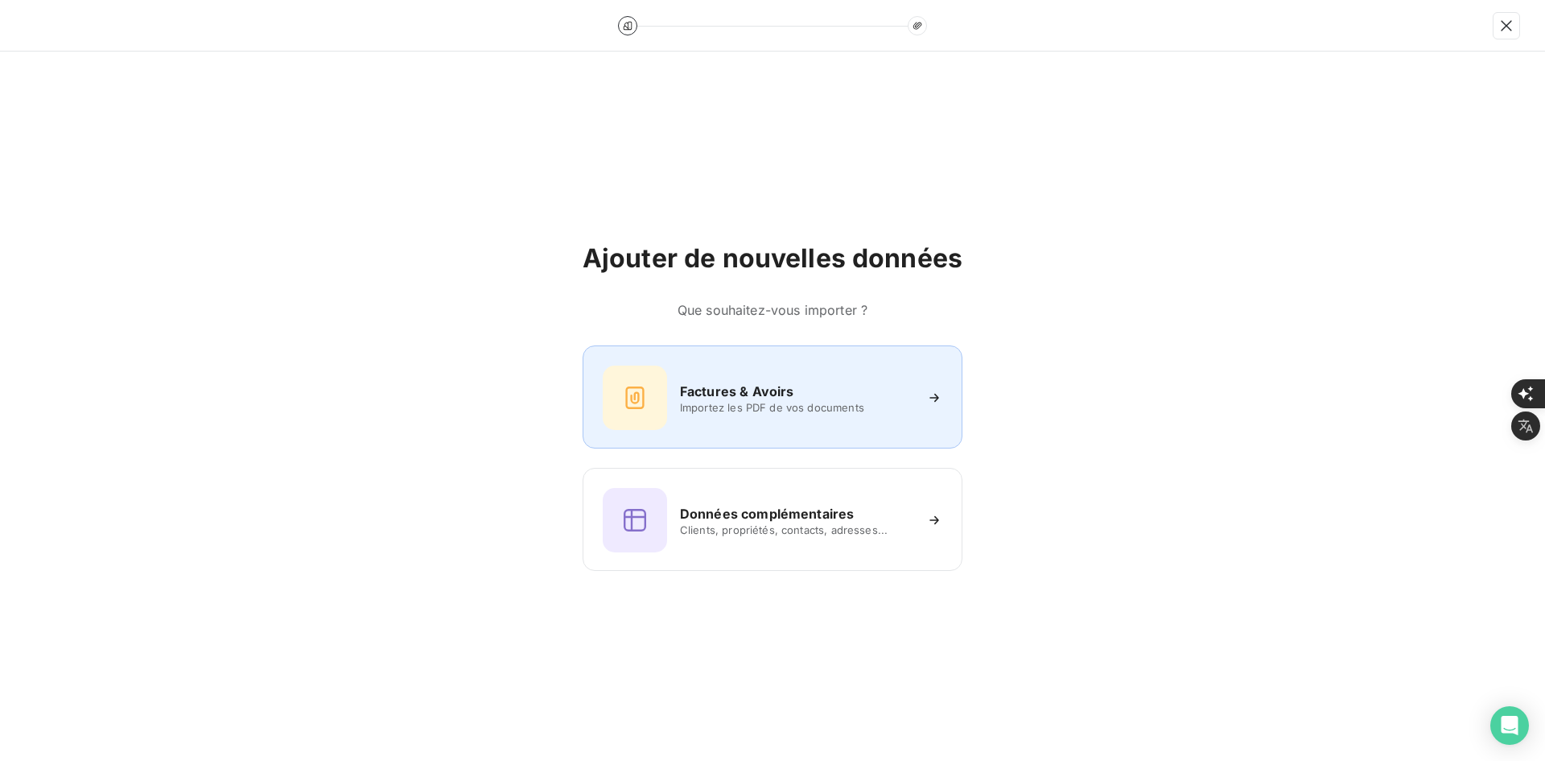
click at [773, 388] on h6 "Factures & Avoirs" at bounding box center [737, 390] width 114 height 19
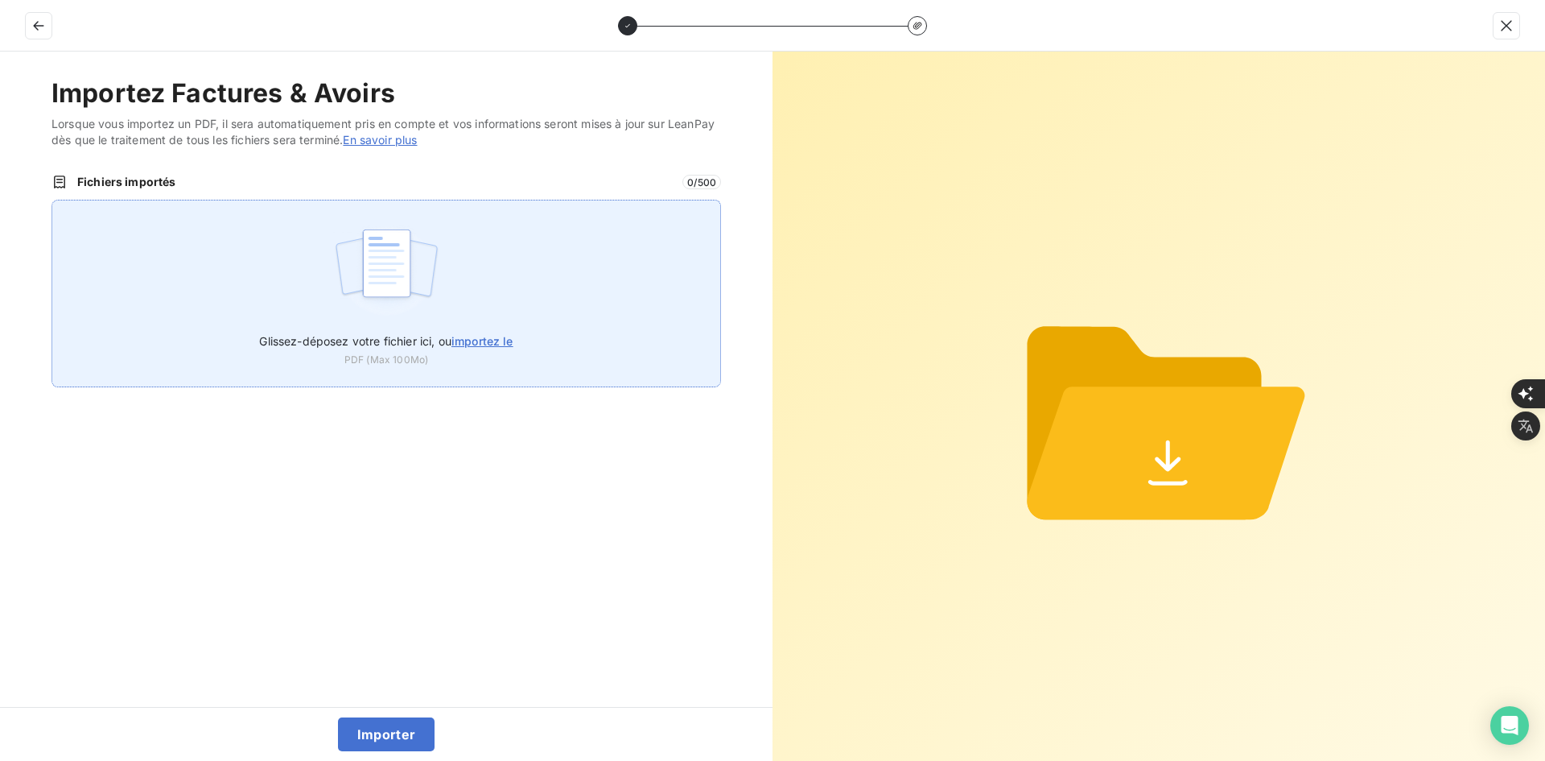
click at [355, 290] on img at bounding box center [386, 271] width 107 height 103
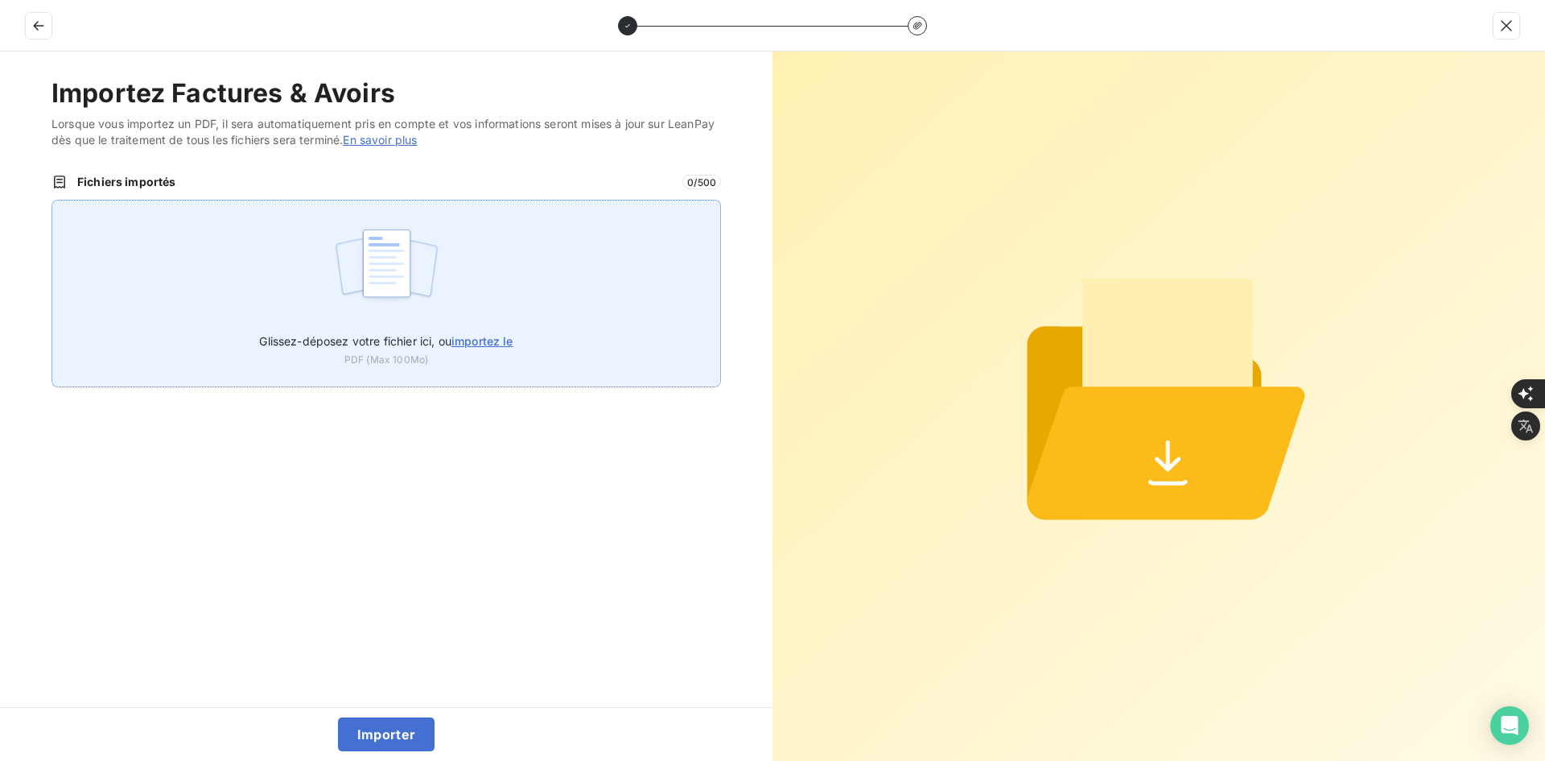
type input "C:\fakepath\FEF-2025-2983.pdf"
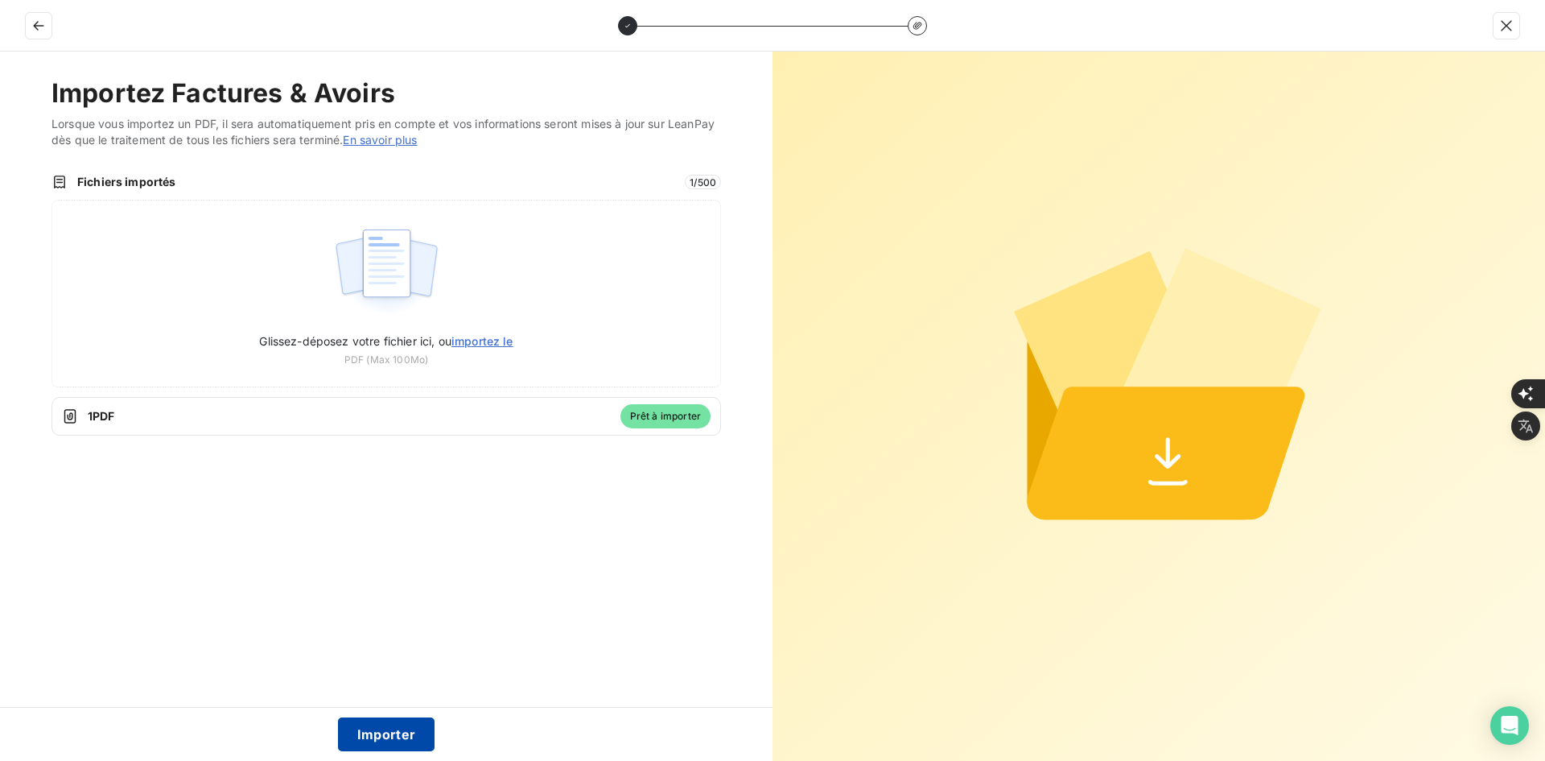
click at [402, 726] on button "Importer" at bounding box center [386, 734] width 97 height 34
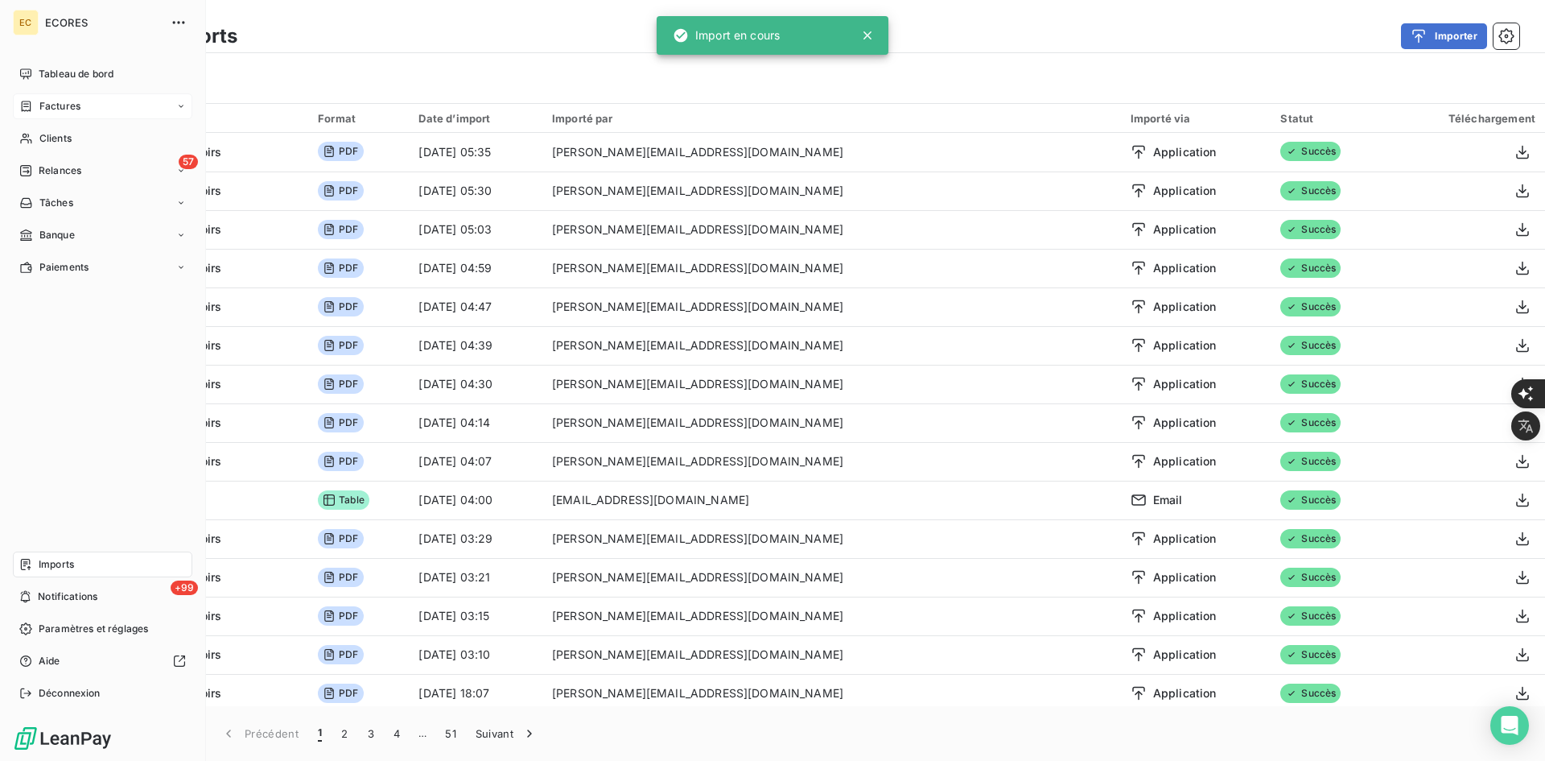
click at [37, 103] on div "Factures" at bounding box center [49, 106] width 61 height 14
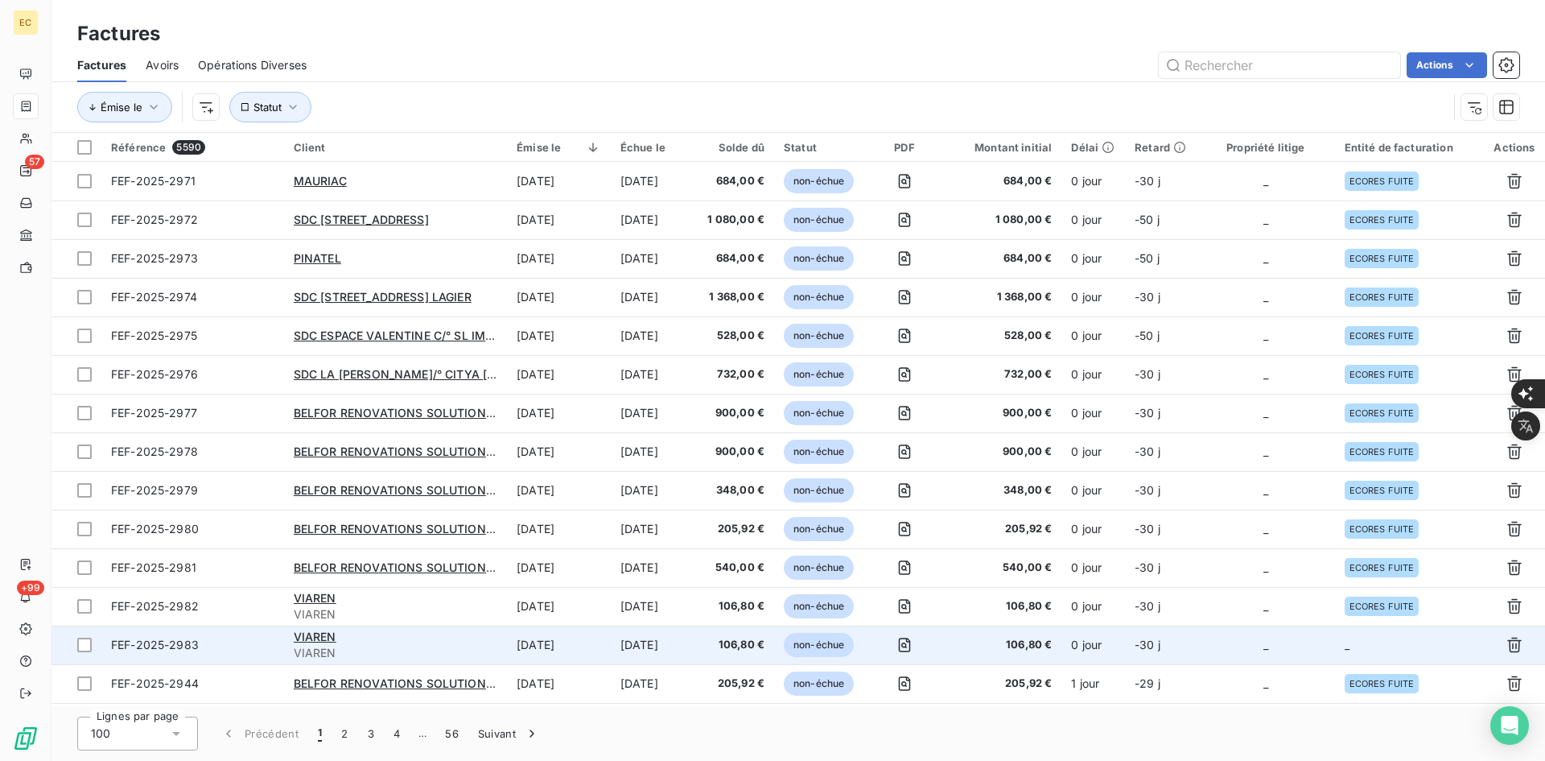
click at [1240, 658] on td "_" at bounding box center [1266, 644] width 138 height 39
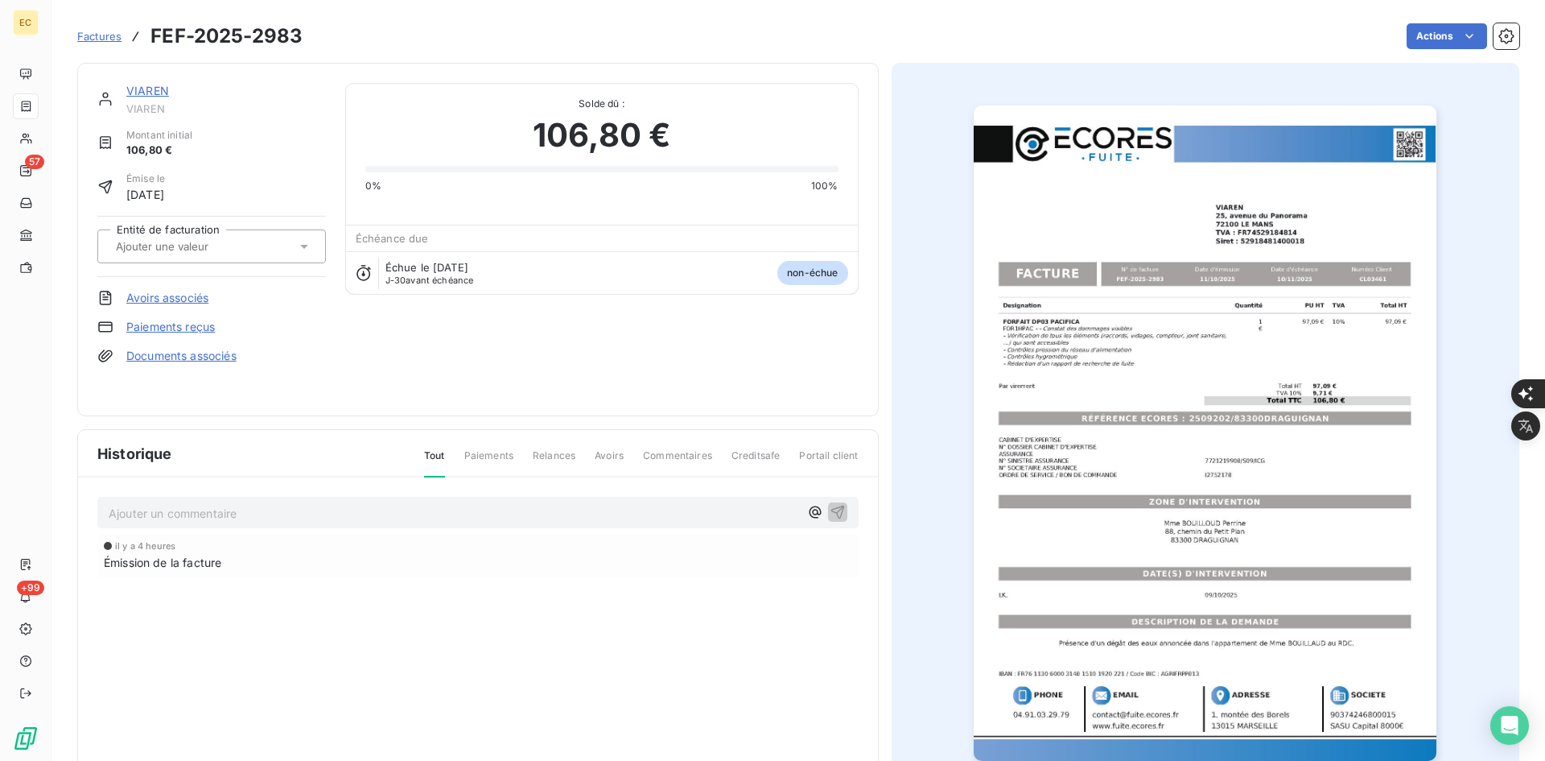
click at [171, 243] on input "text" at bounding box center [195, 246] width 162 height 14
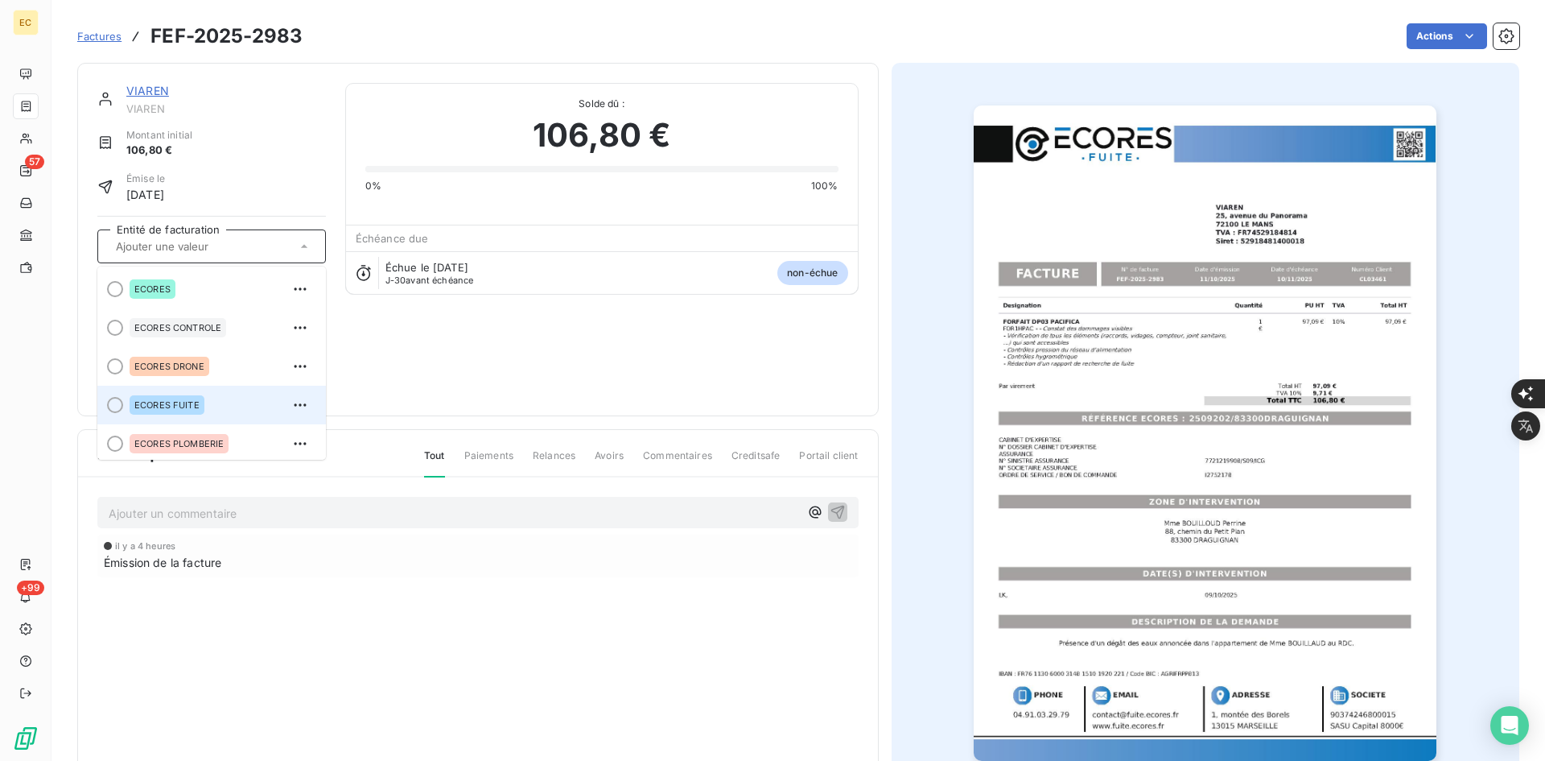
click at [191, 395] on div "ECORES FUITE" at bounding box center [167, 404] width 75 height 19
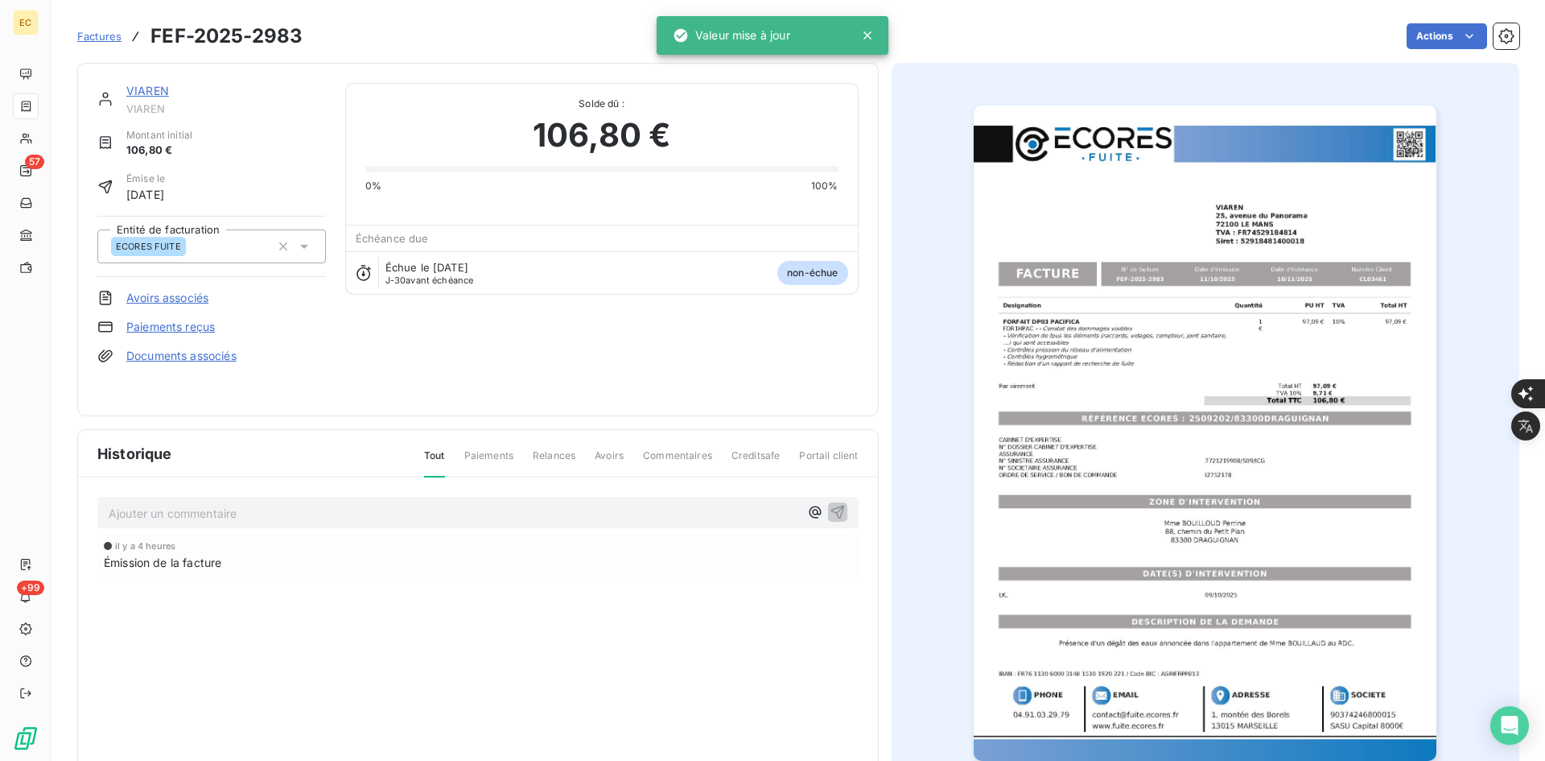
click at [189, 352] on link "Documents associés" at bounding box center [181, 356] width 110 height 16
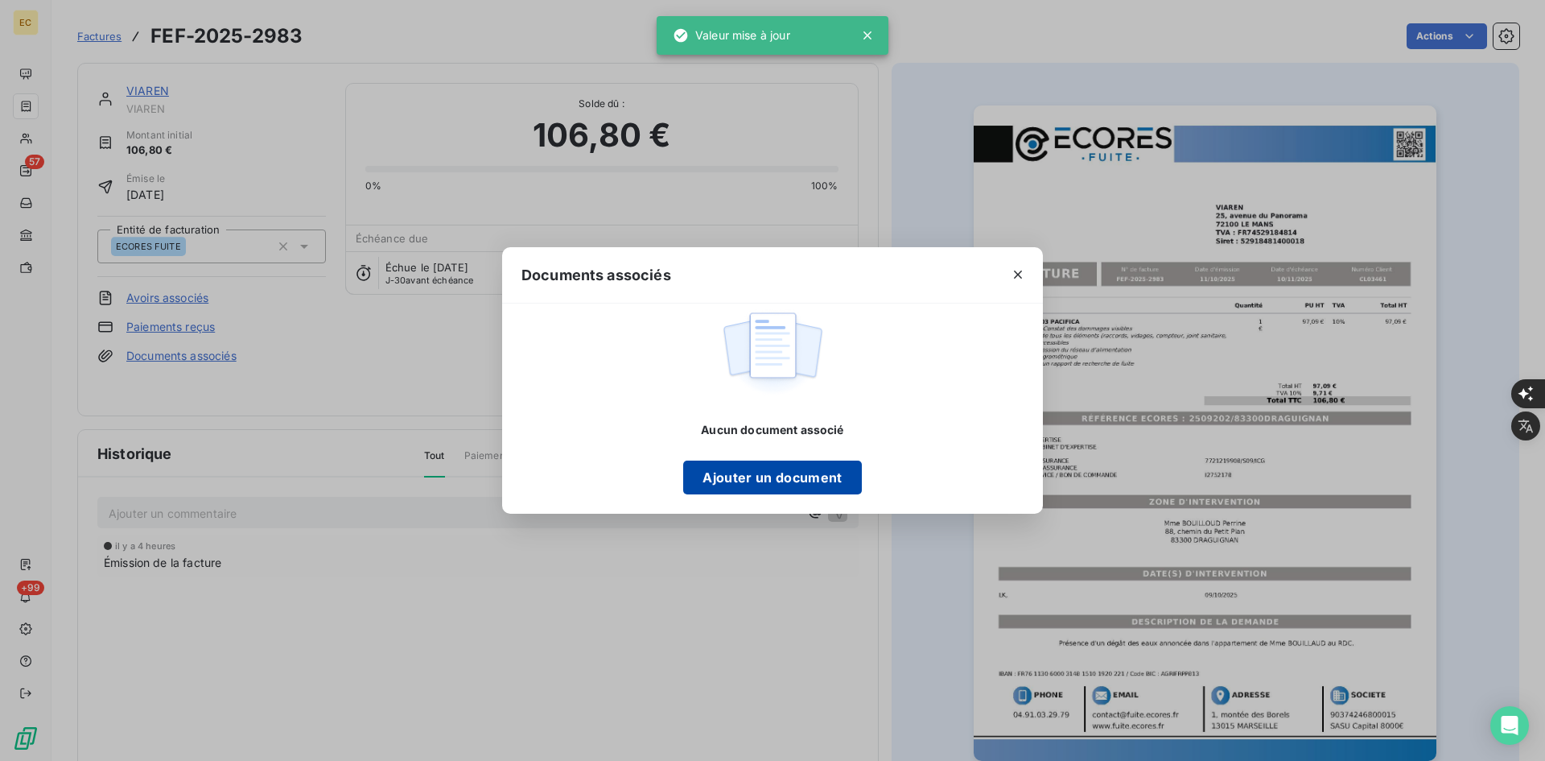
click at [730, 473] on button "Ajouter un document" at bounding box center [772, 477] width 178 height 34
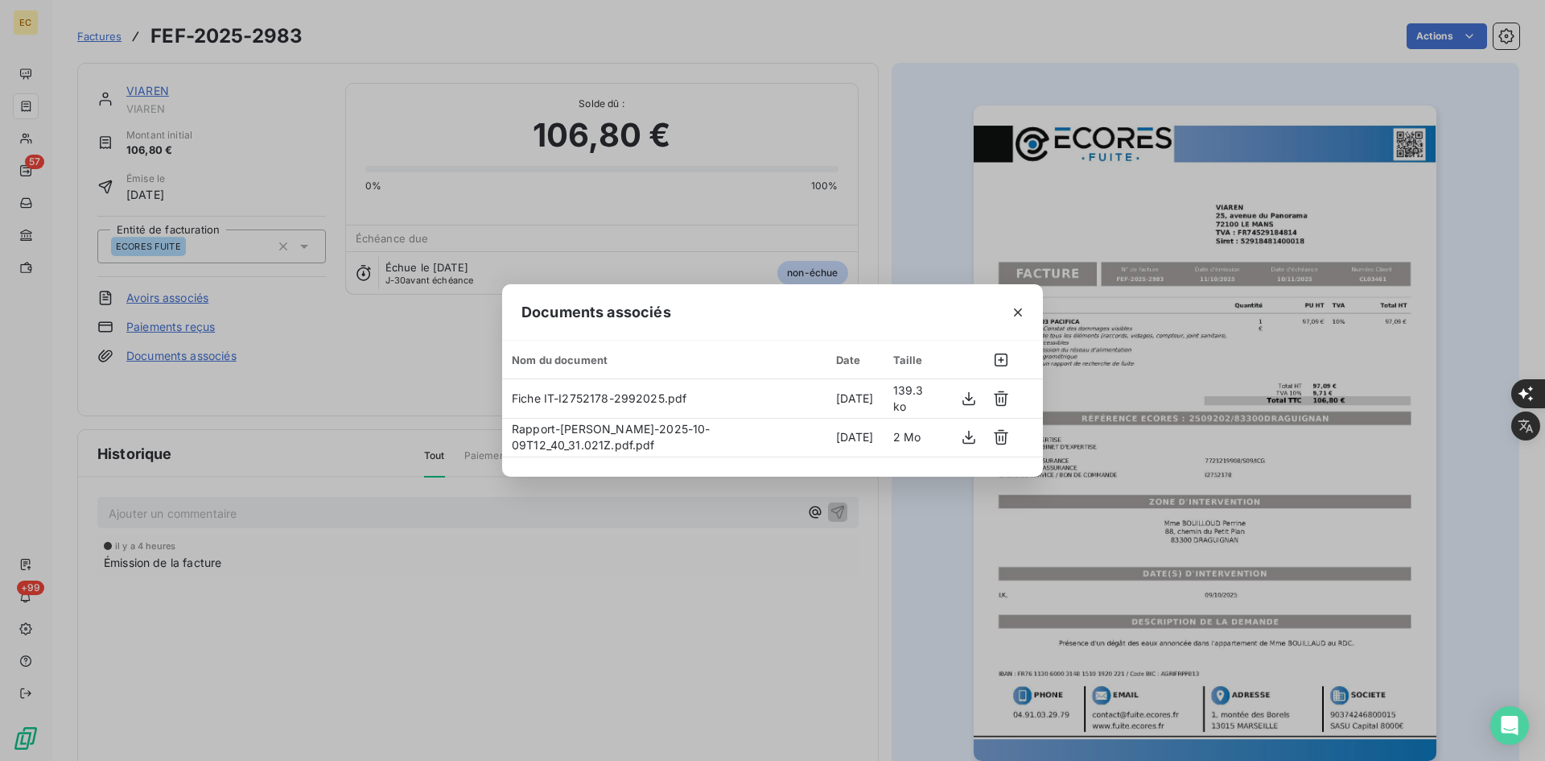
click at [47, 526] on div "Documents associés Nom du document Date Taille Fiche IT-I2752178-2992025.pdf [D…" at bounding box center [772, 380] width 1545 height 761
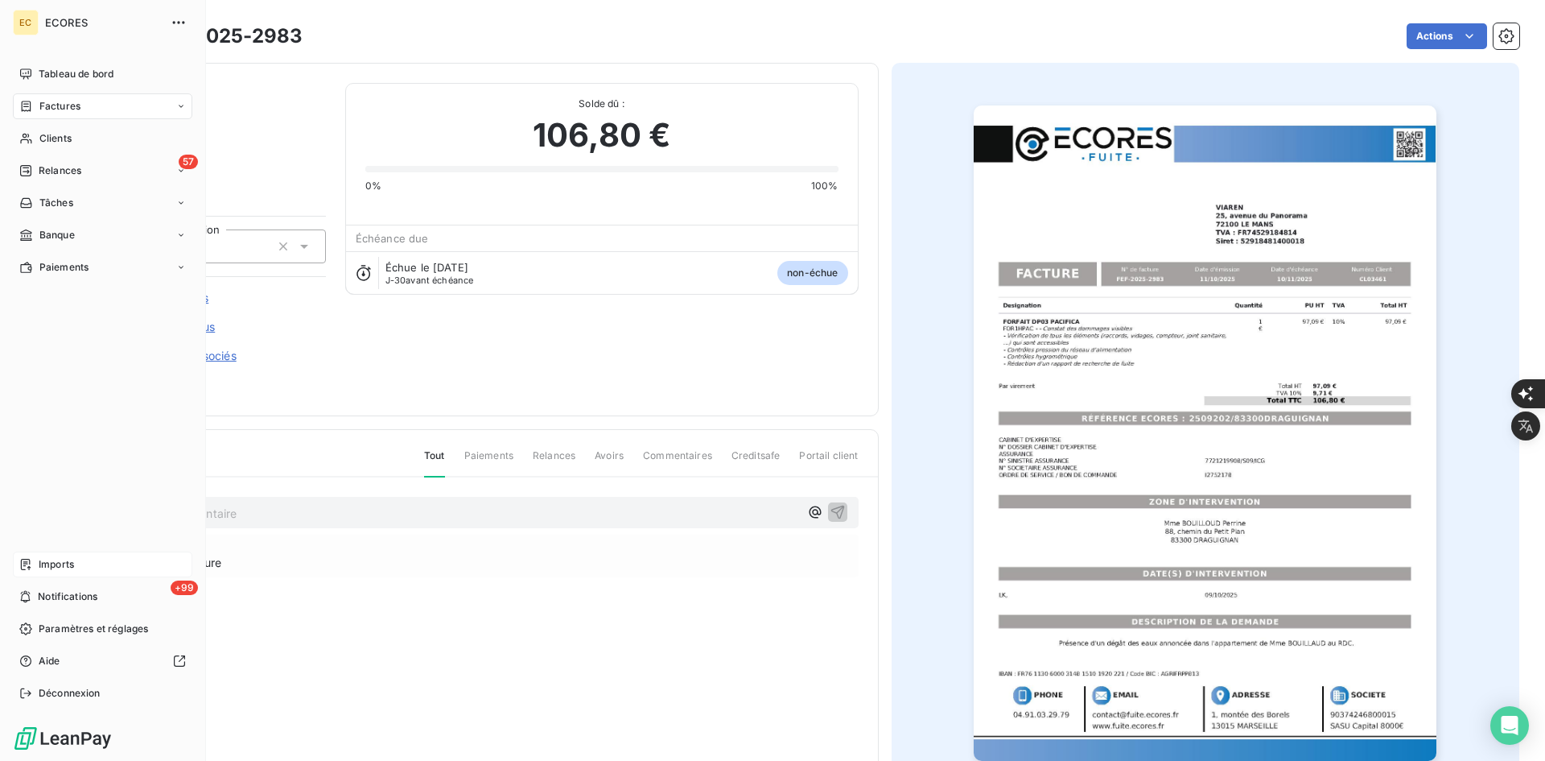
click at [47, 560] on span "Imports" at bounding box center [56, 564] width 35 height 14
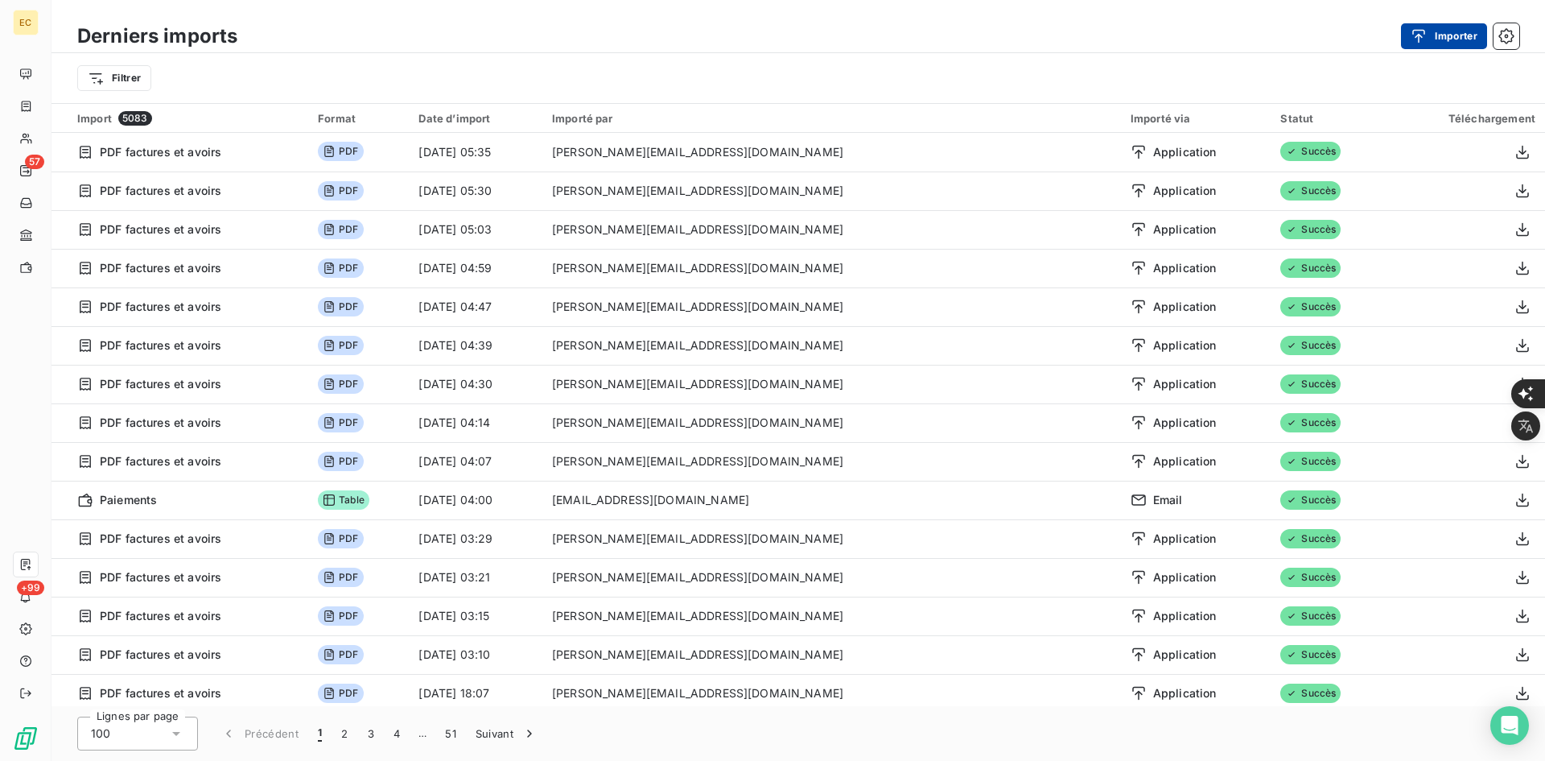
click at [1423, 40] on icon "button" at bounding box center [1419, 36] width 16 height 16
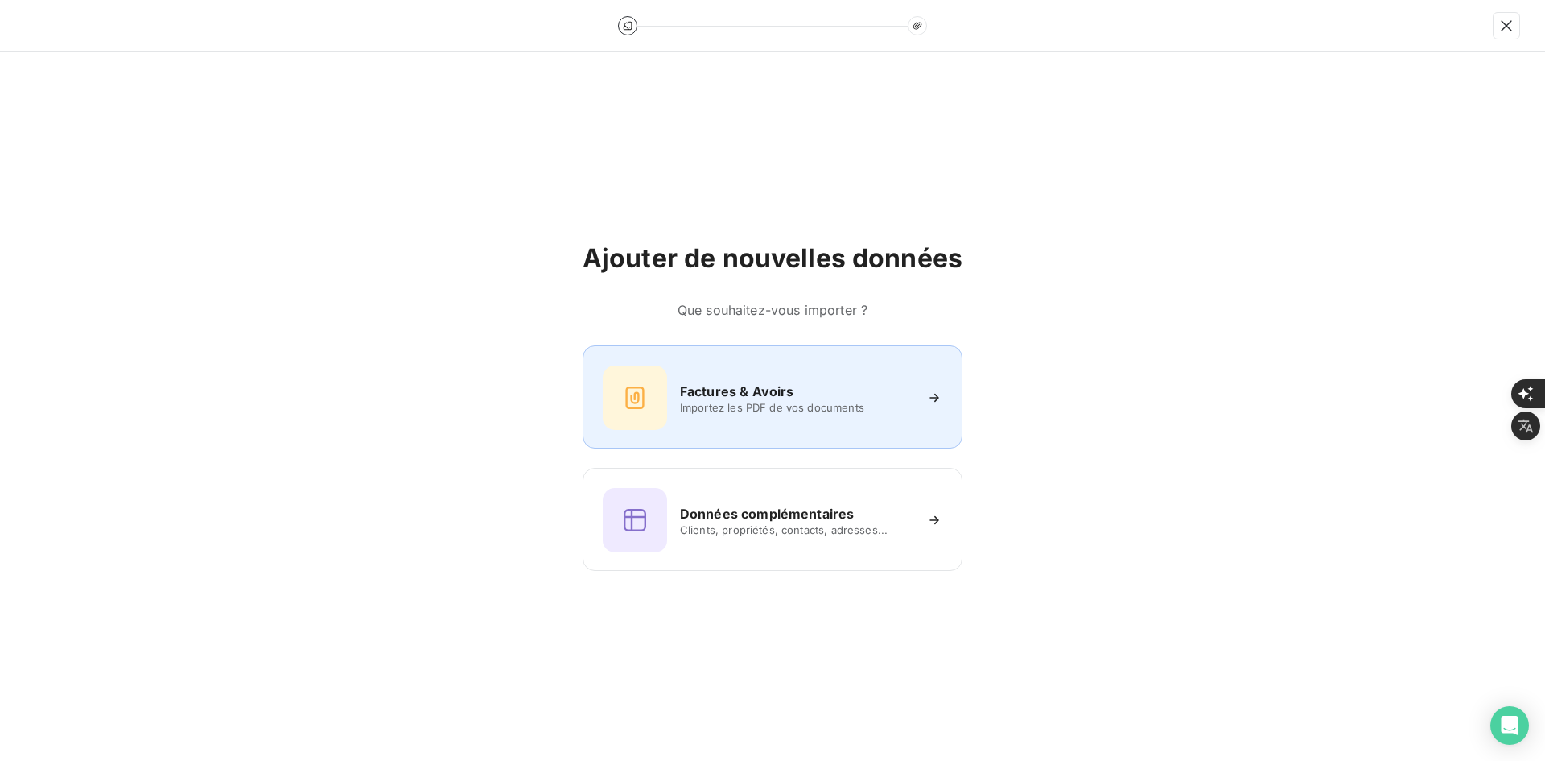
click at [641, 401] on icon at bounding box center [635, 398] width 26 height 26
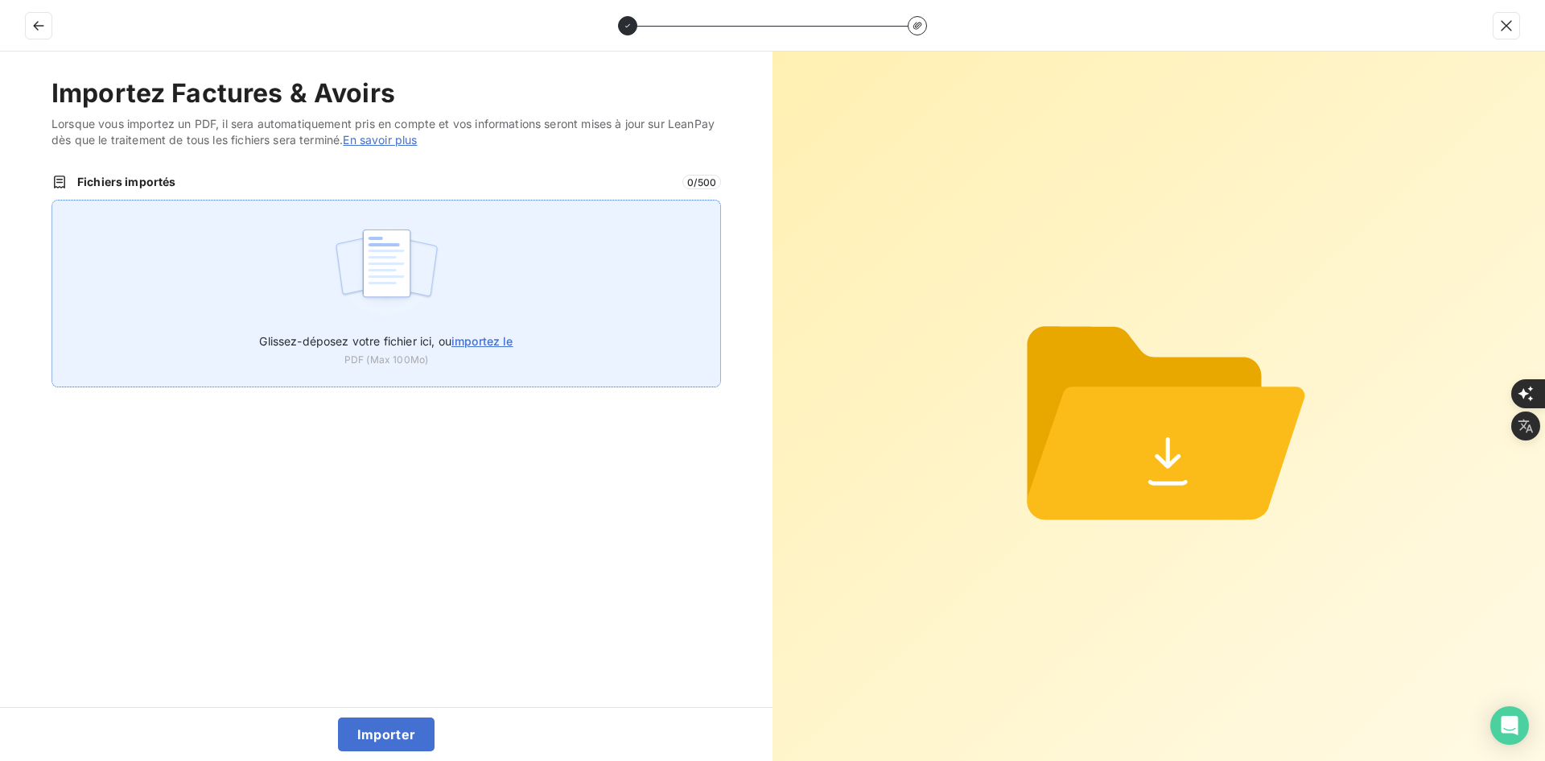
click at [376, 271] on img at bounding box center [386, 271] width 107 height 103
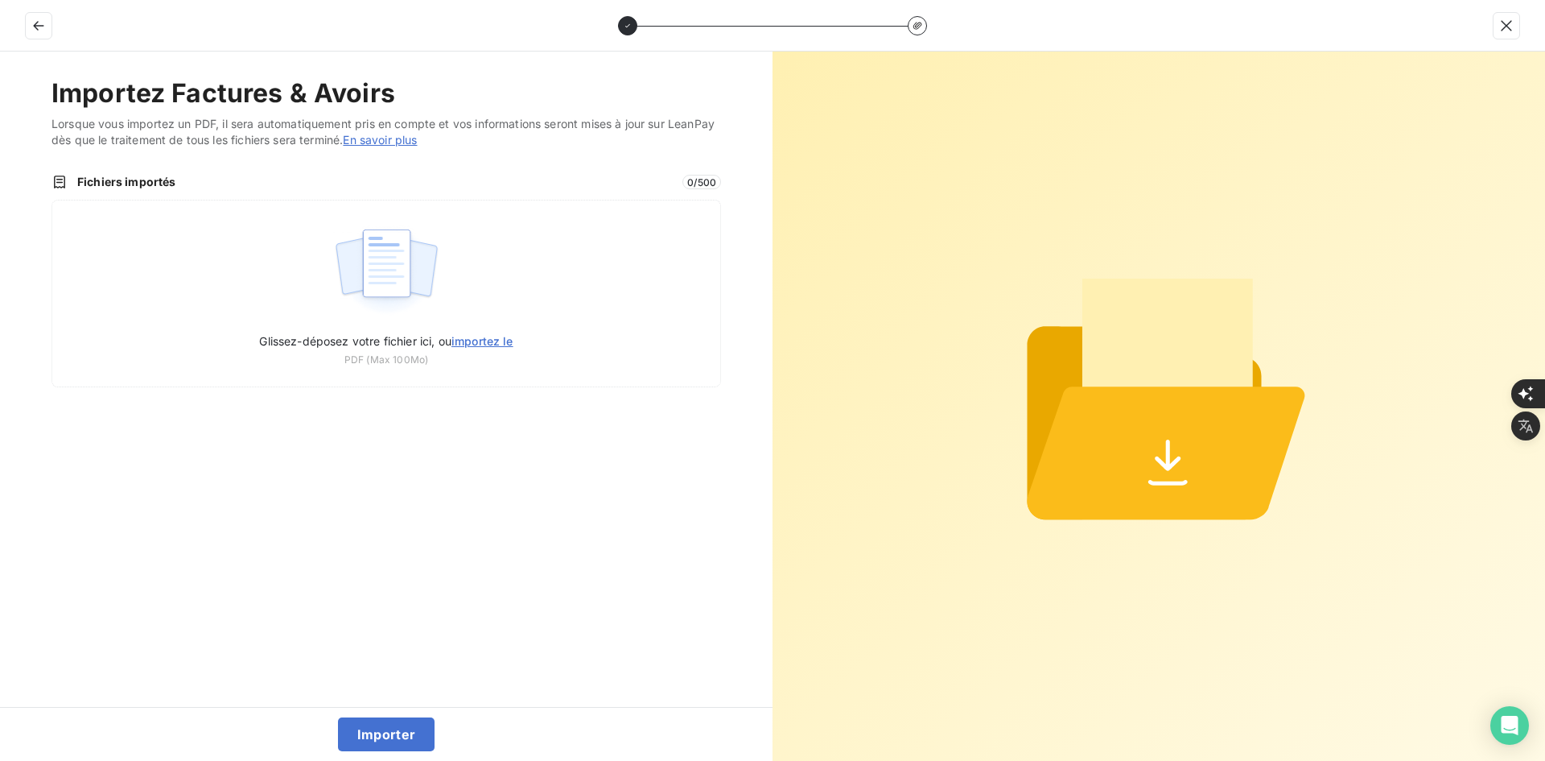
type input "C:\fakepath\FEF-2025-2984.pdf"
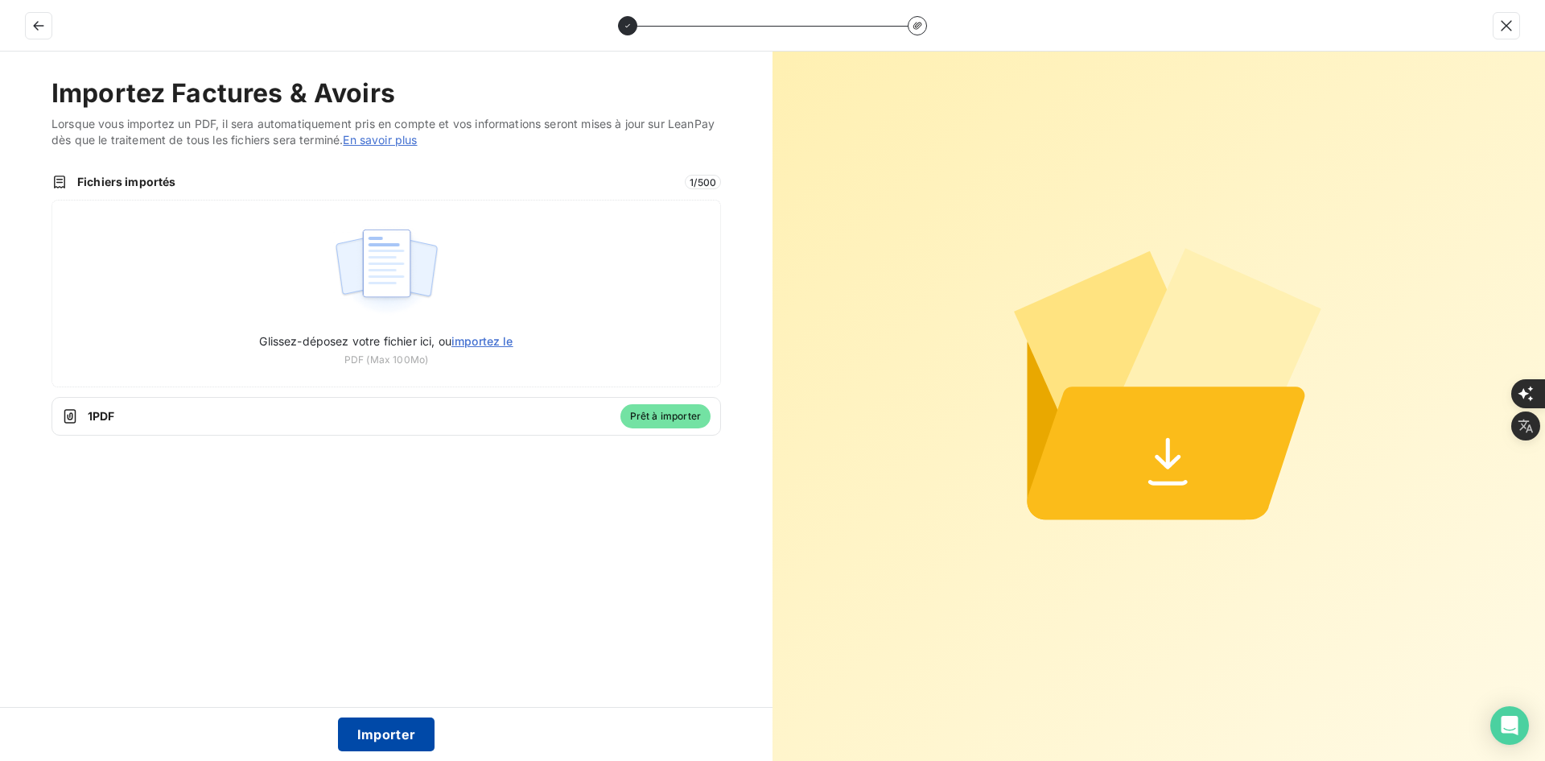
click at [372, 735] on button "Importer" at bounding box center [386, 734] width 97 height 34
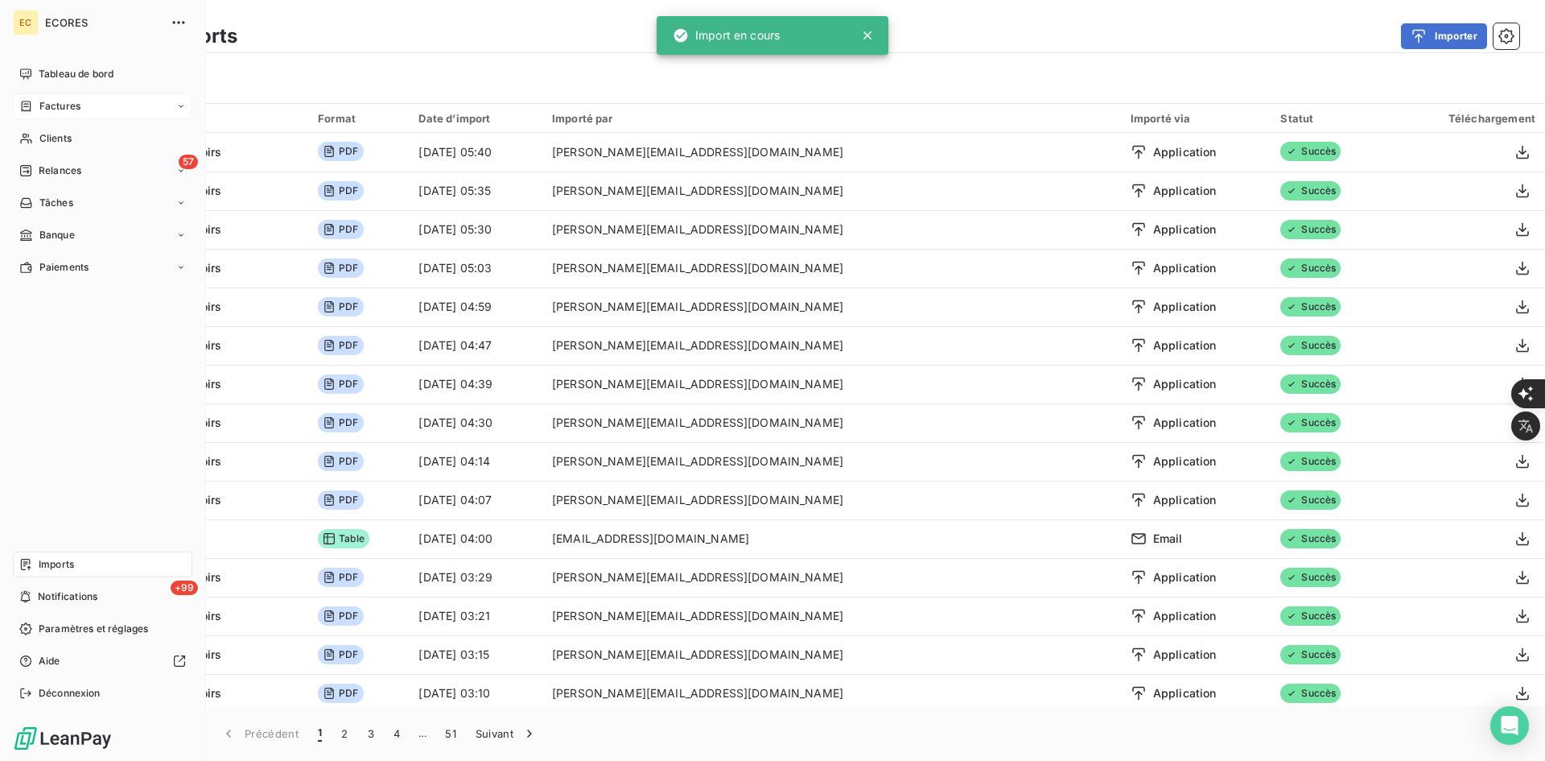
click at [39, 108] on span "Factures" at bounding box center [59, 106] width 41 height 14
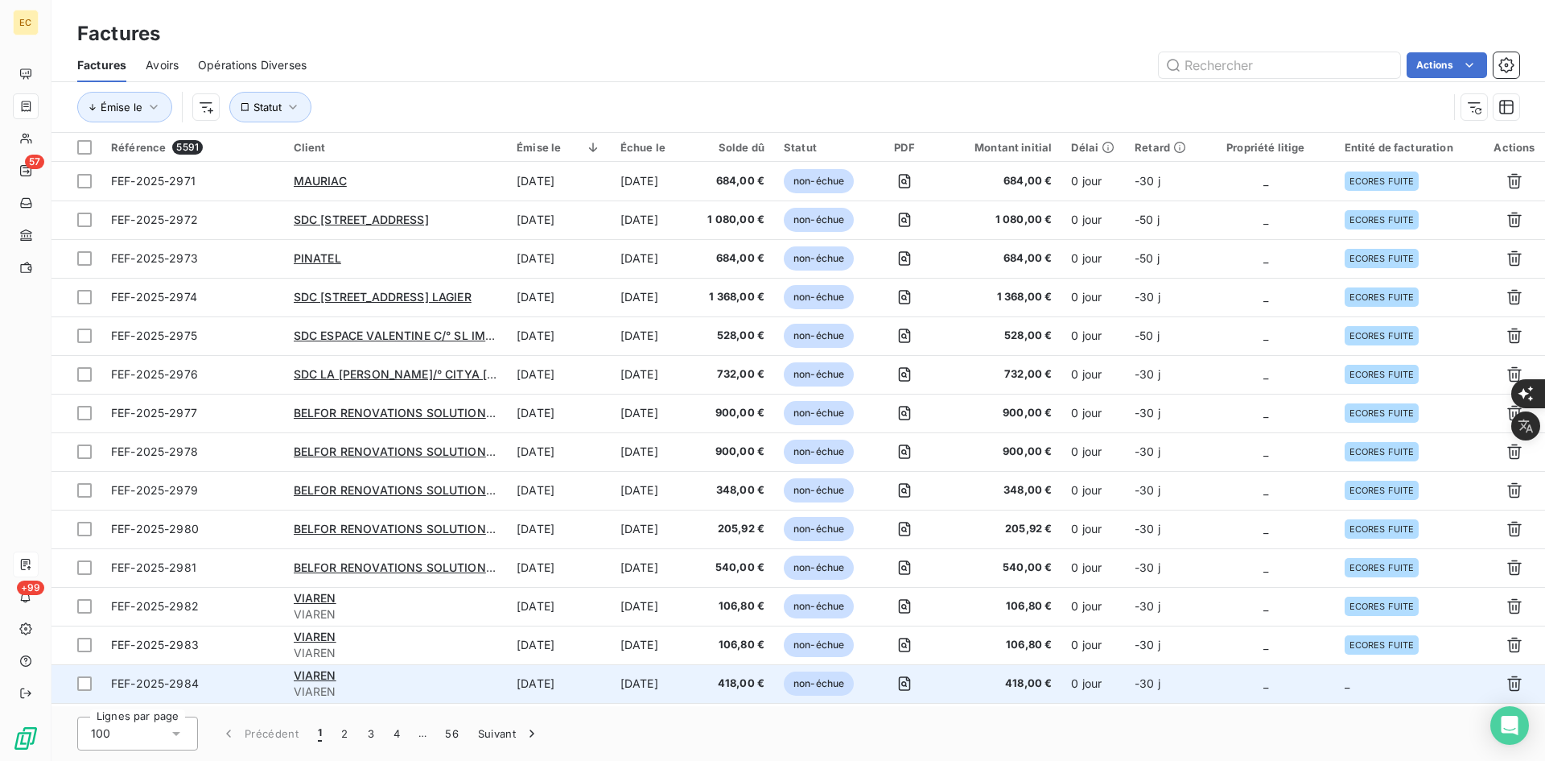
click at [1193, 695] on td "-30 j" at bounding box center [1161, 683] width 72 height 39
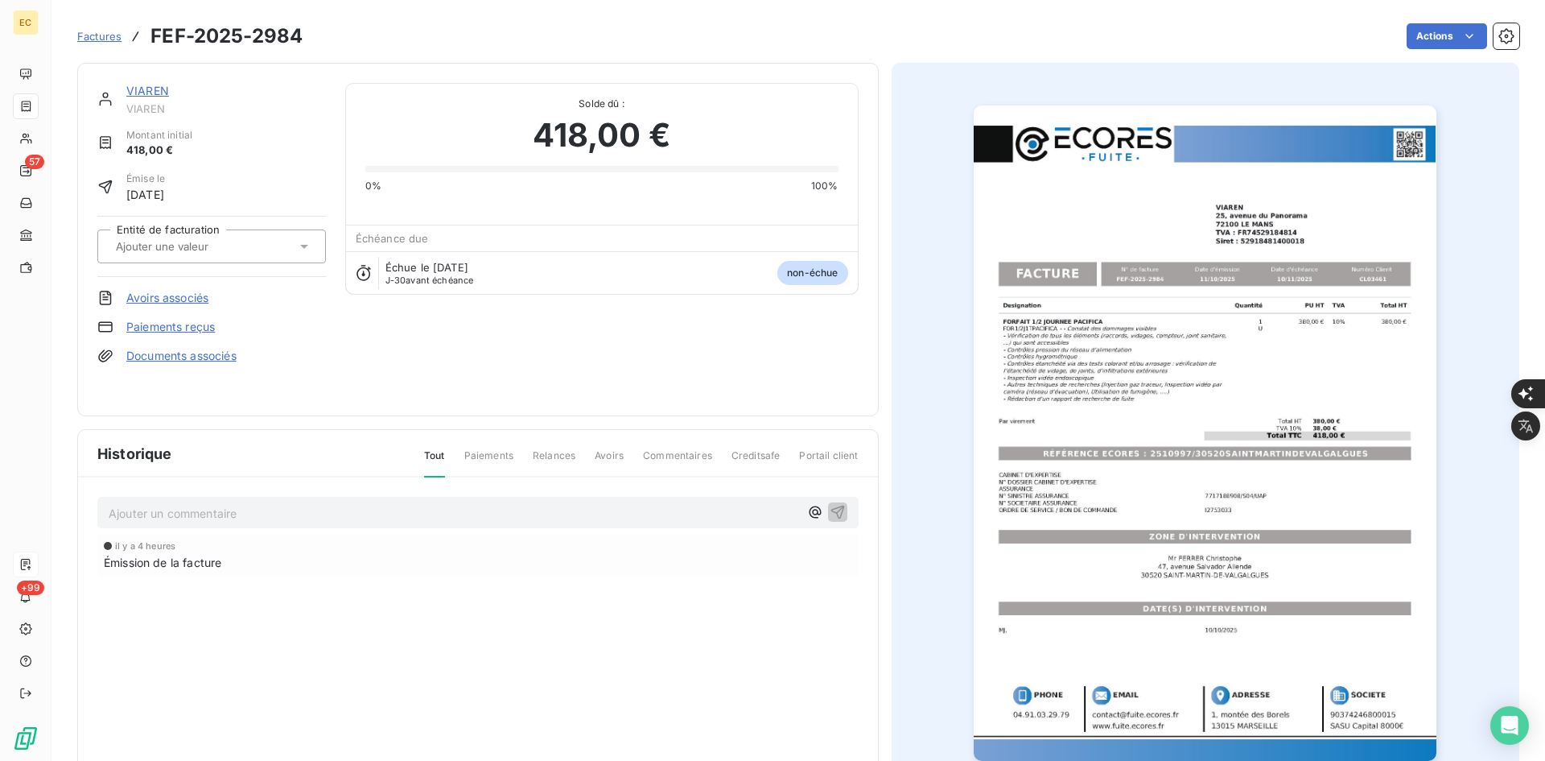
click at [229, 239] on input "text" at bounding box center [195, 246] width 162 height 14
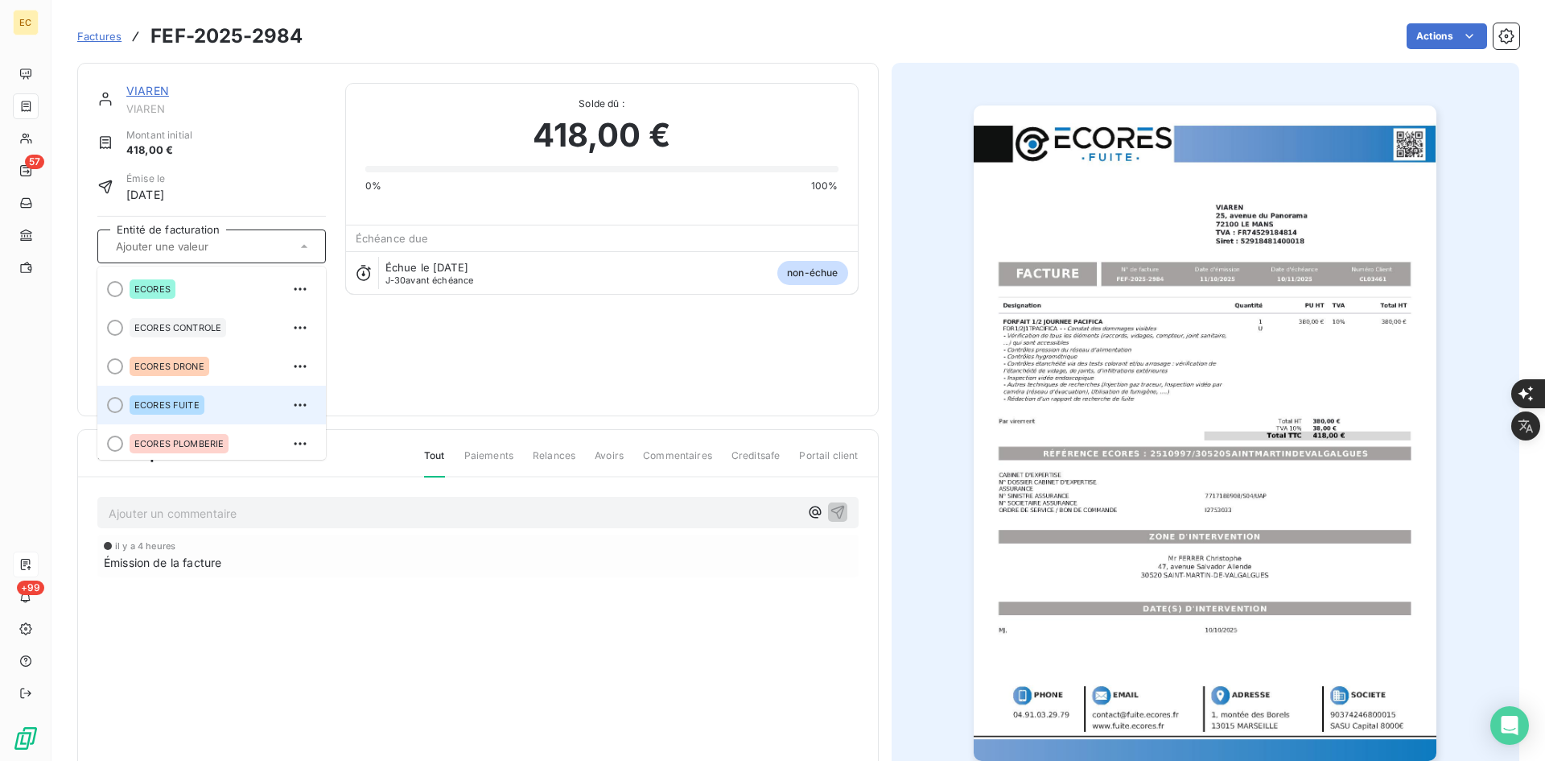
click at [188, 406] on span "ECORES FUITE" at bounding box center [166, 405] width 65 height 10
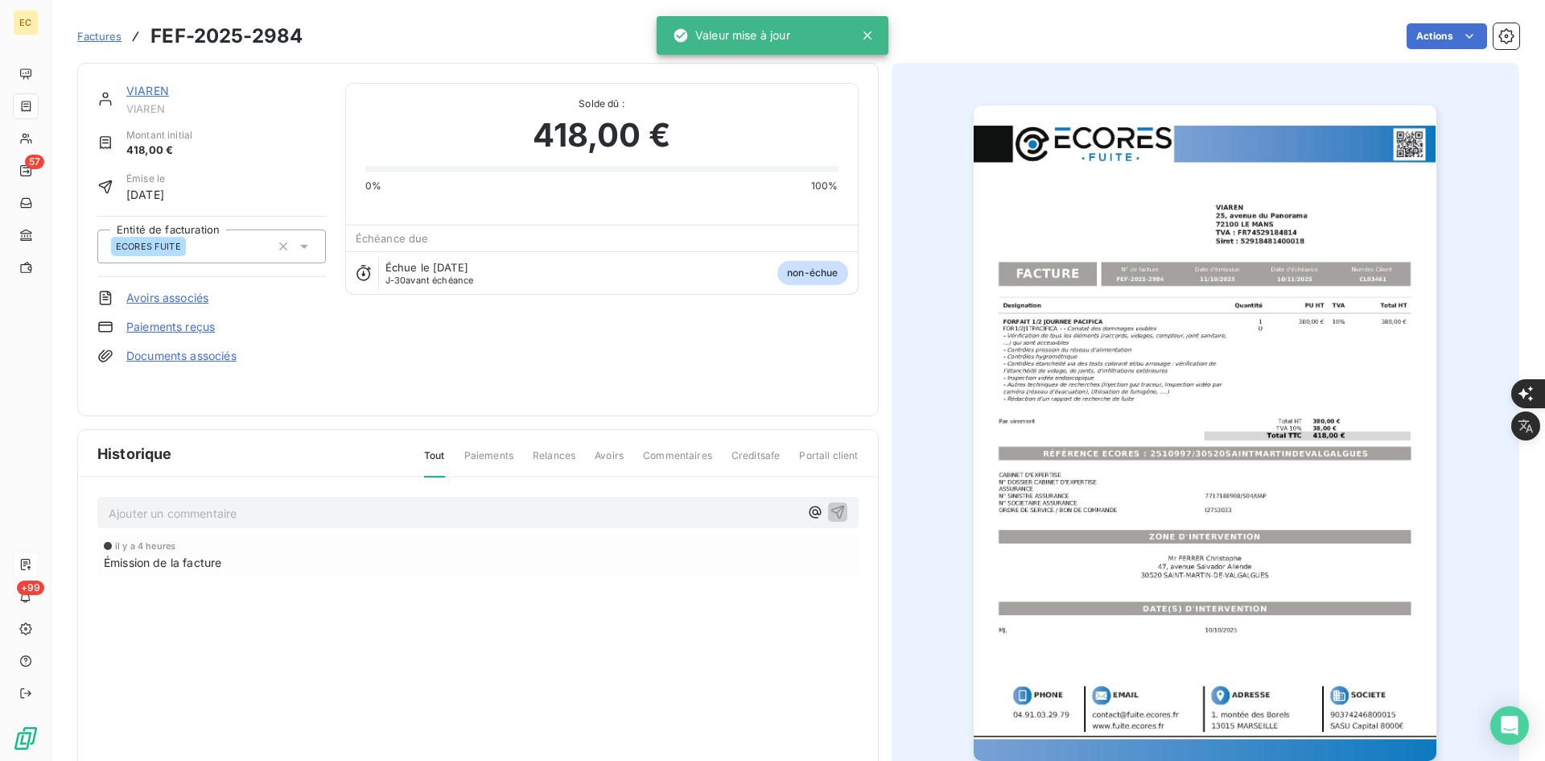
click at [204, 354] on link "Documents associés" at bounding box center [181, 356] width 110 height 16
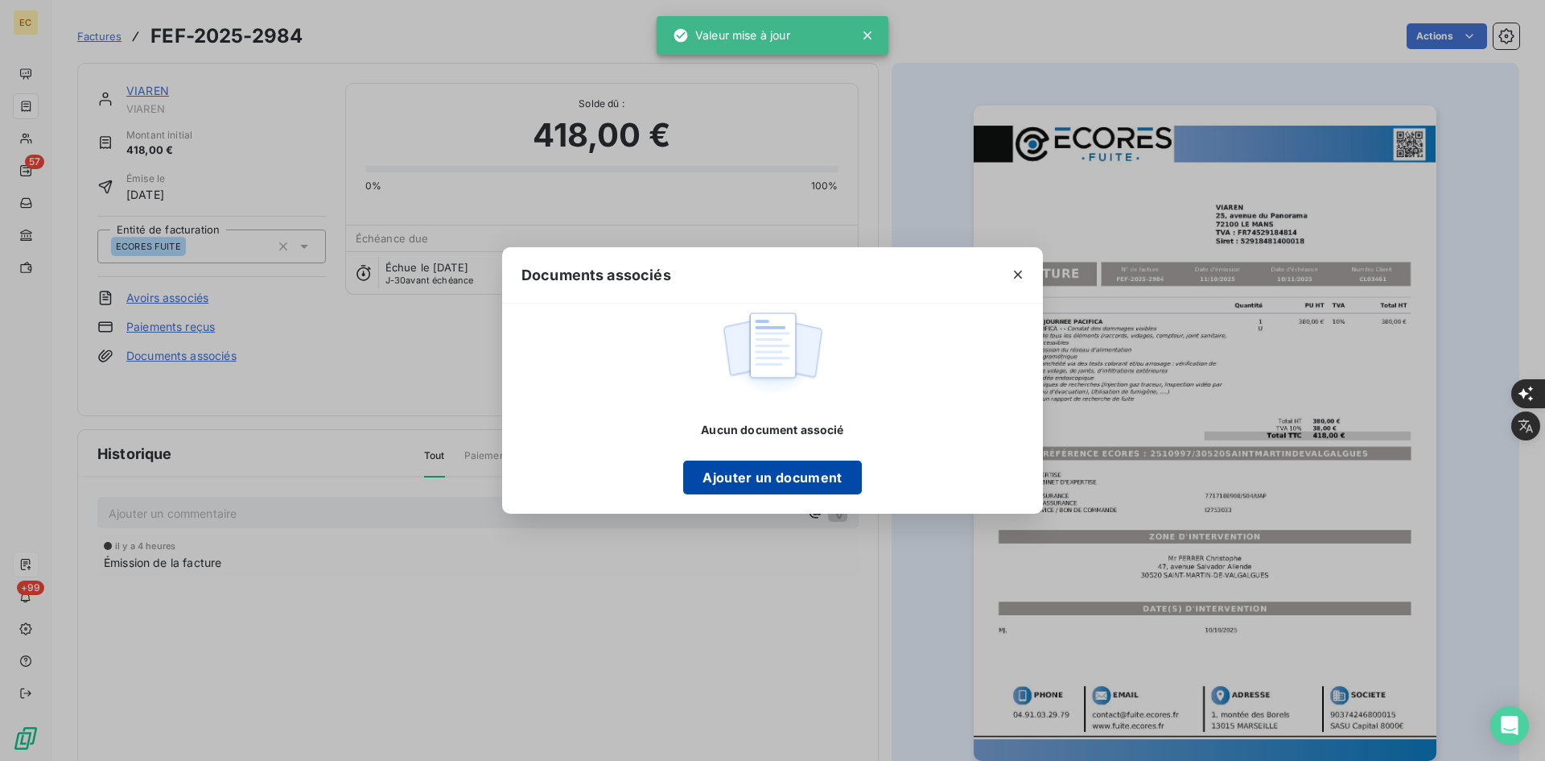
click at [728, 480] on button "Ajouter un document" at bounding box center [772, 477] width 178 height 34
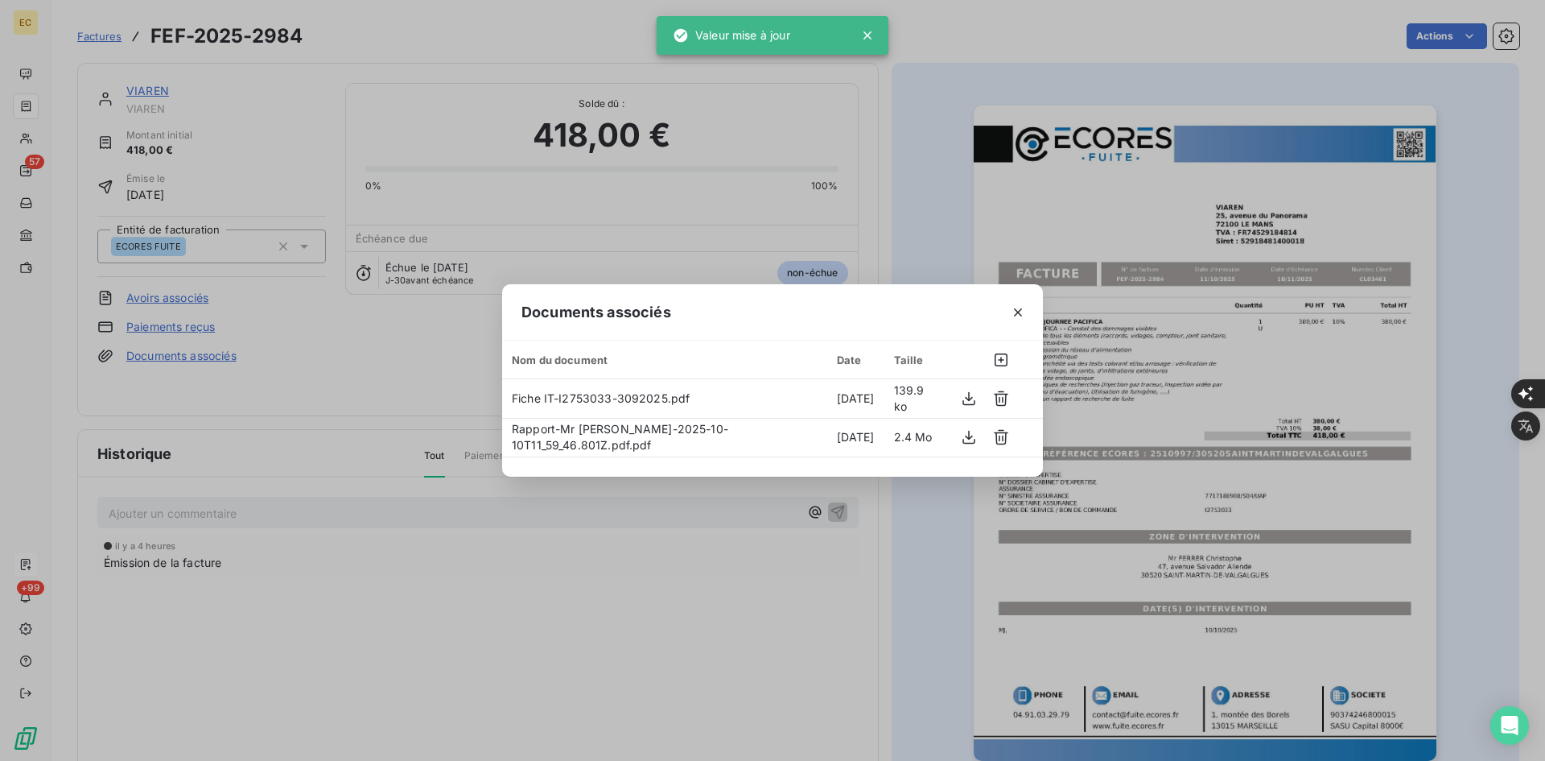
click at [29, 575] on div "Documents associés Nom du document Date Taille Fiche IT-I2753033-3092025.pdf [D…" at bounding box center [772, 380] width 1545 height 761
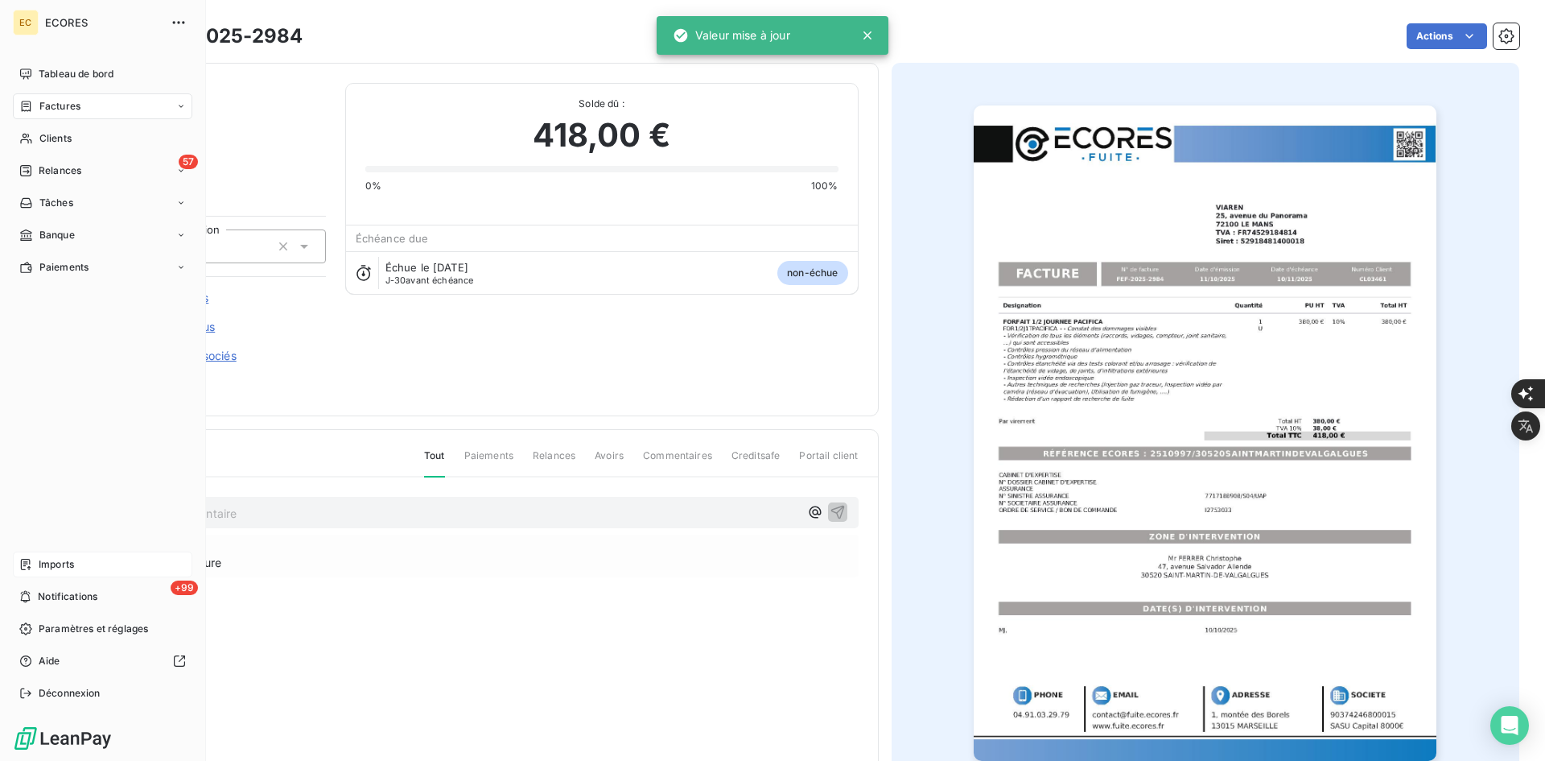
click at [29, 567] on icon at bounding box center [26, 564] width 10 height 11
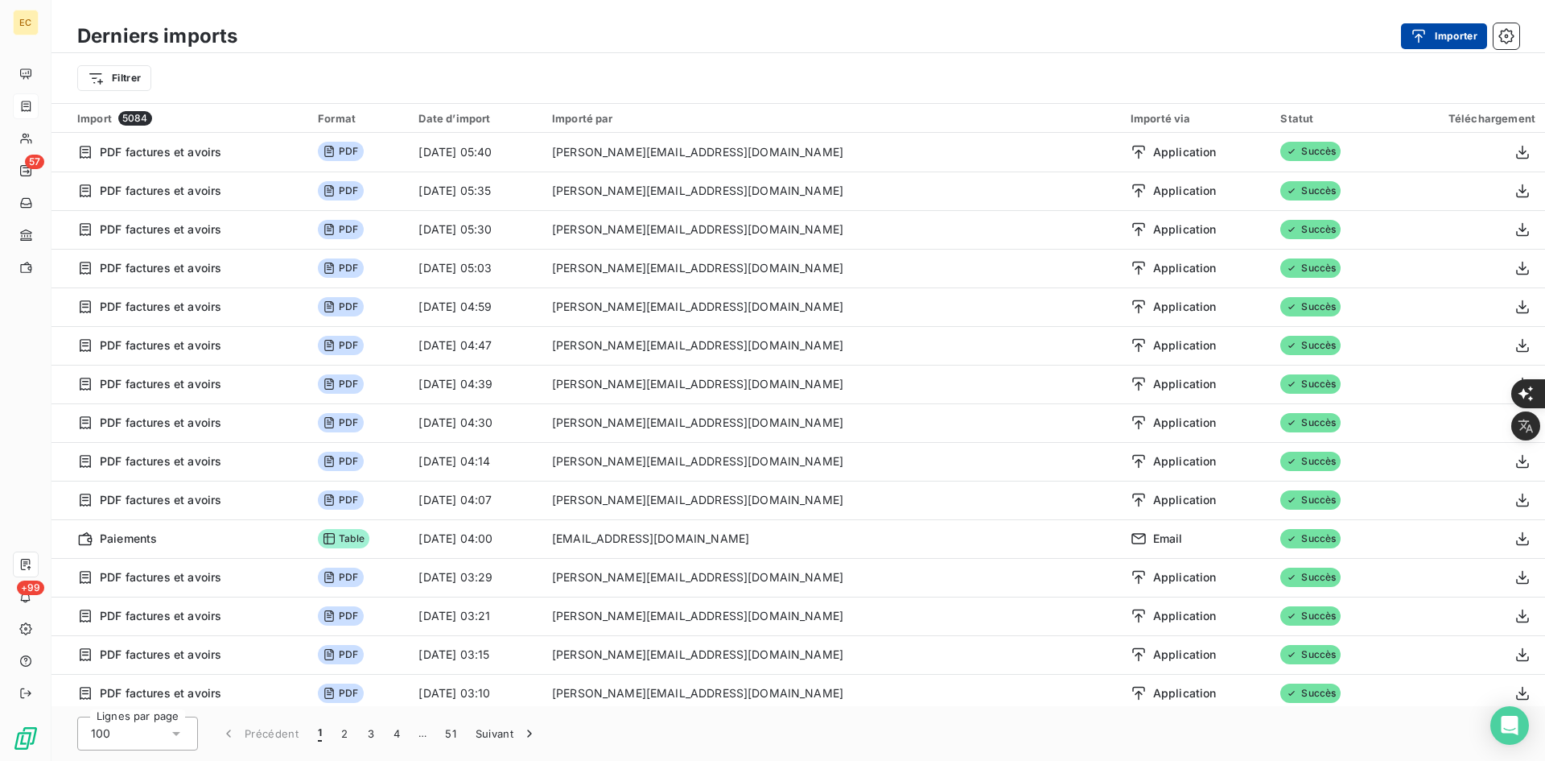
click at [1434, 39] on button "Importer" at bounding box center [1444, 36] width 86 height 26
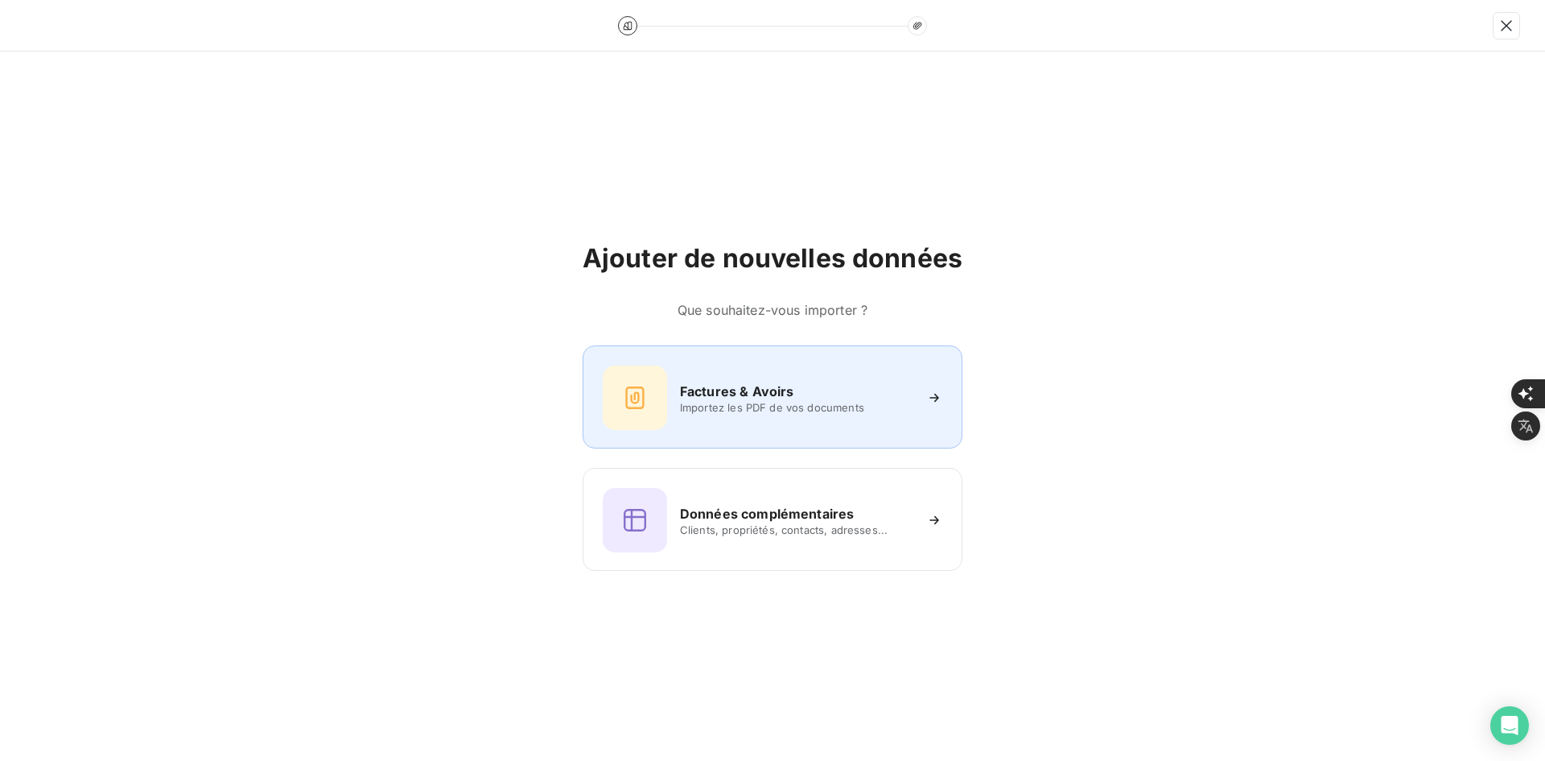
click at [659, 394] on div at bounding box center [635, 397] width 64 height 64
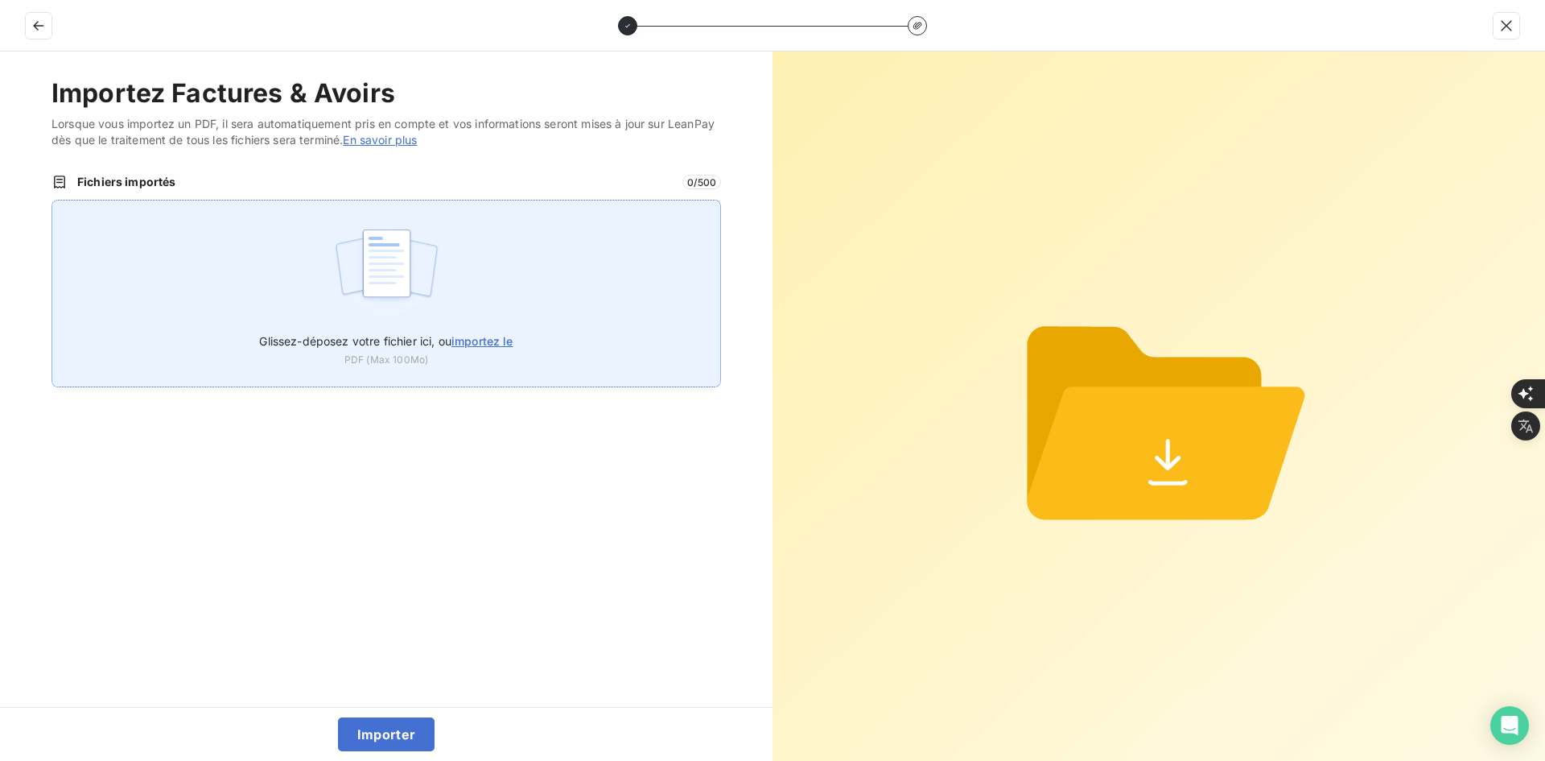
click at [443, 303] on div "Glissez-déposez votre fichier ici, ou importez le PDF (Max 100Mo)" at bounding box center [387, 294] width 670 height 188
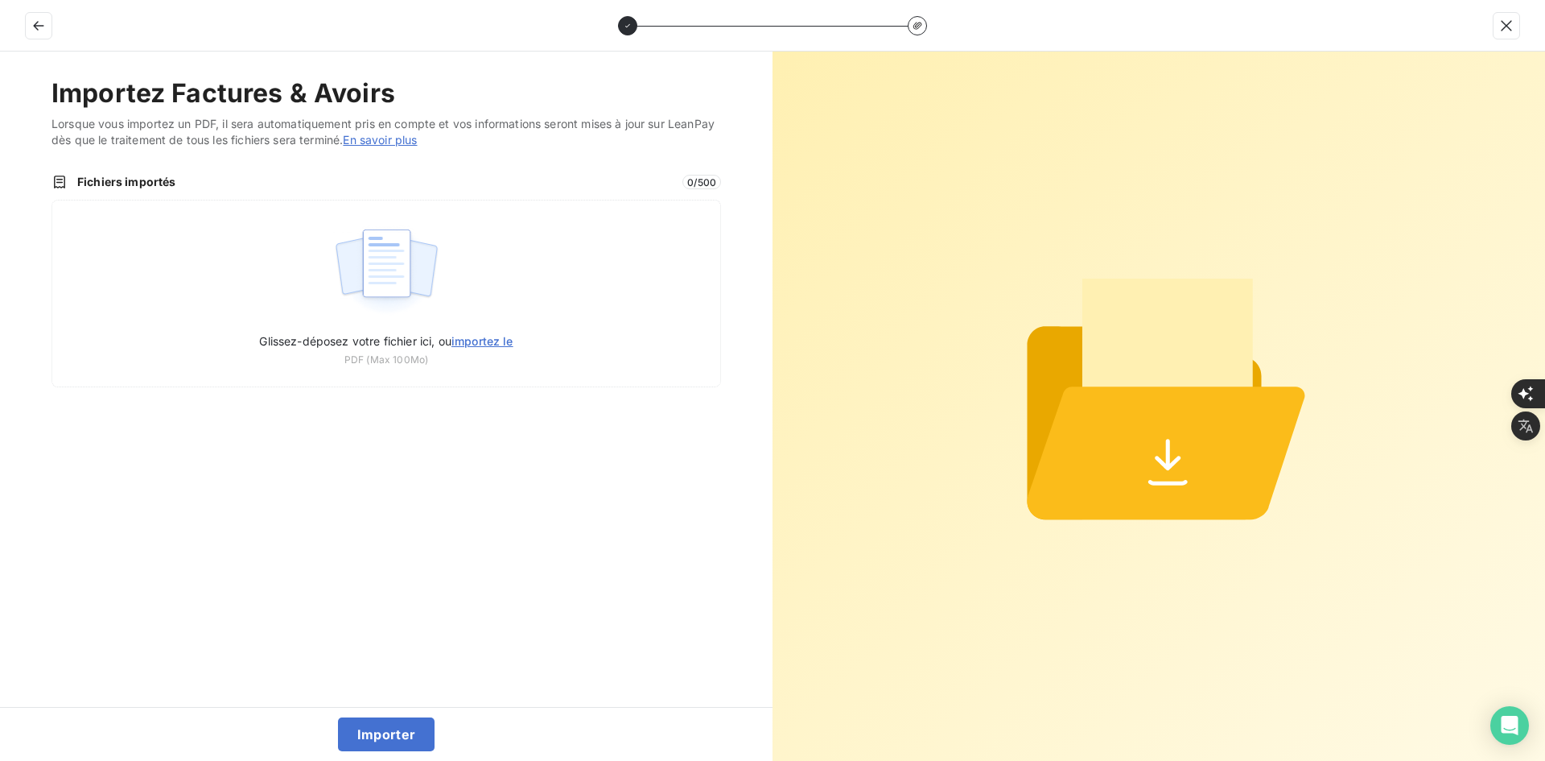
type input "C:\fakepath\FEF-2025-2985.pdf"
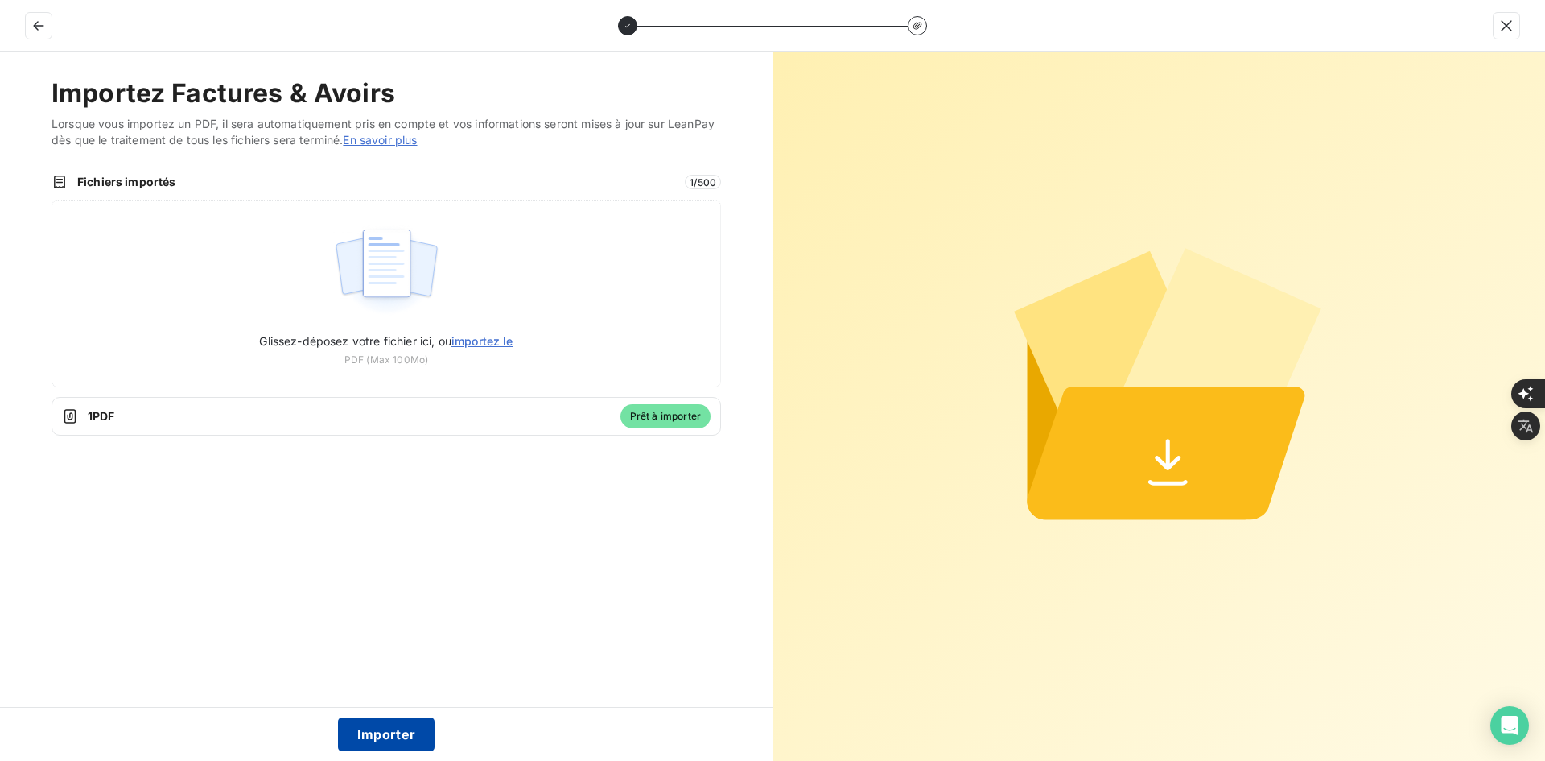
drag, startPoint x: 400, startPoint y: 737, endPoint x: 411, endPoint y: 734, distance: 11.7
click at [402, 736] on button "Importer" at bounding box center [386, 734] width 97 height 34
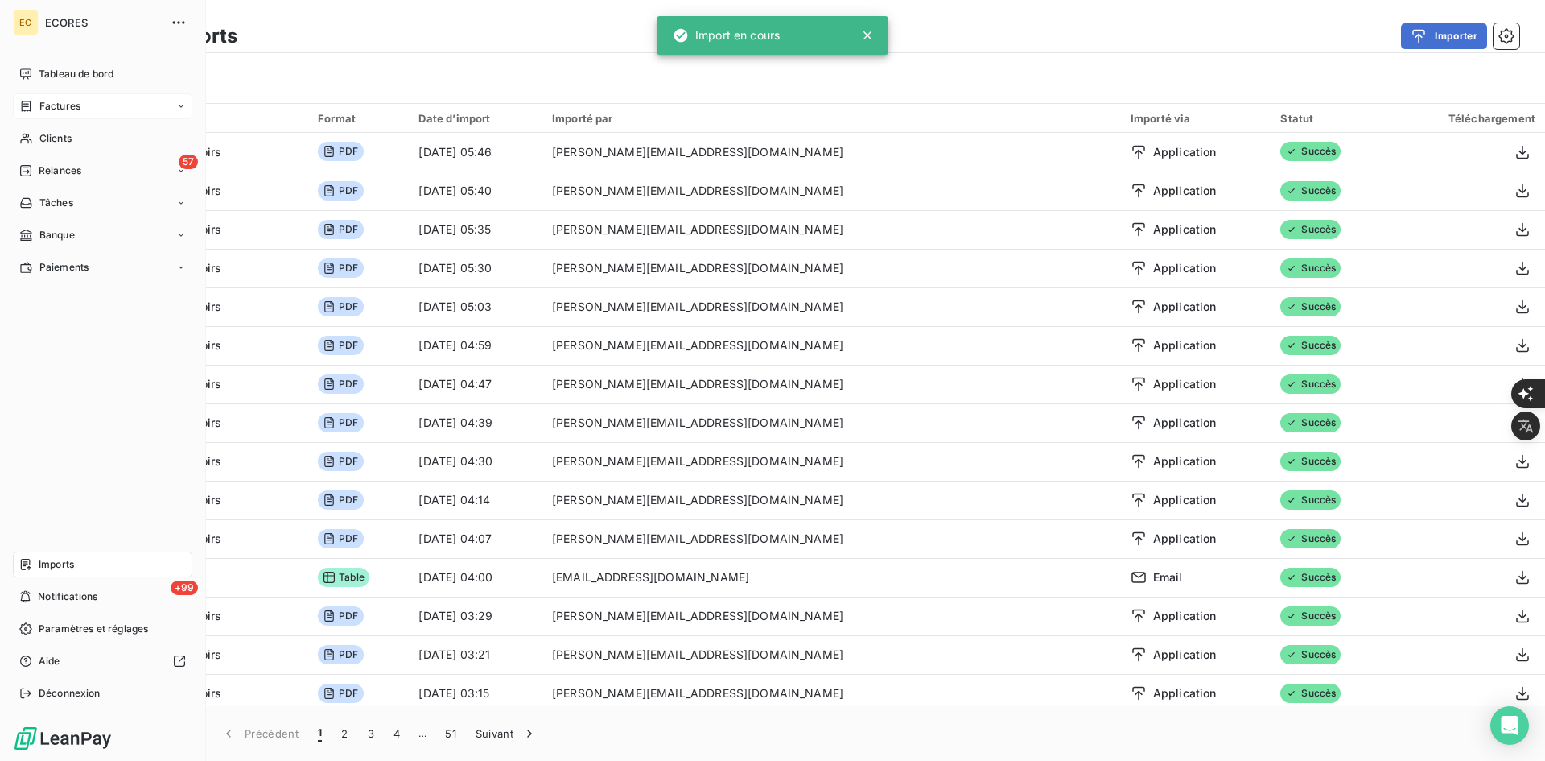
click at [41, 102] on span "Factures" at bounding box center [59, 106] width 41 height 14
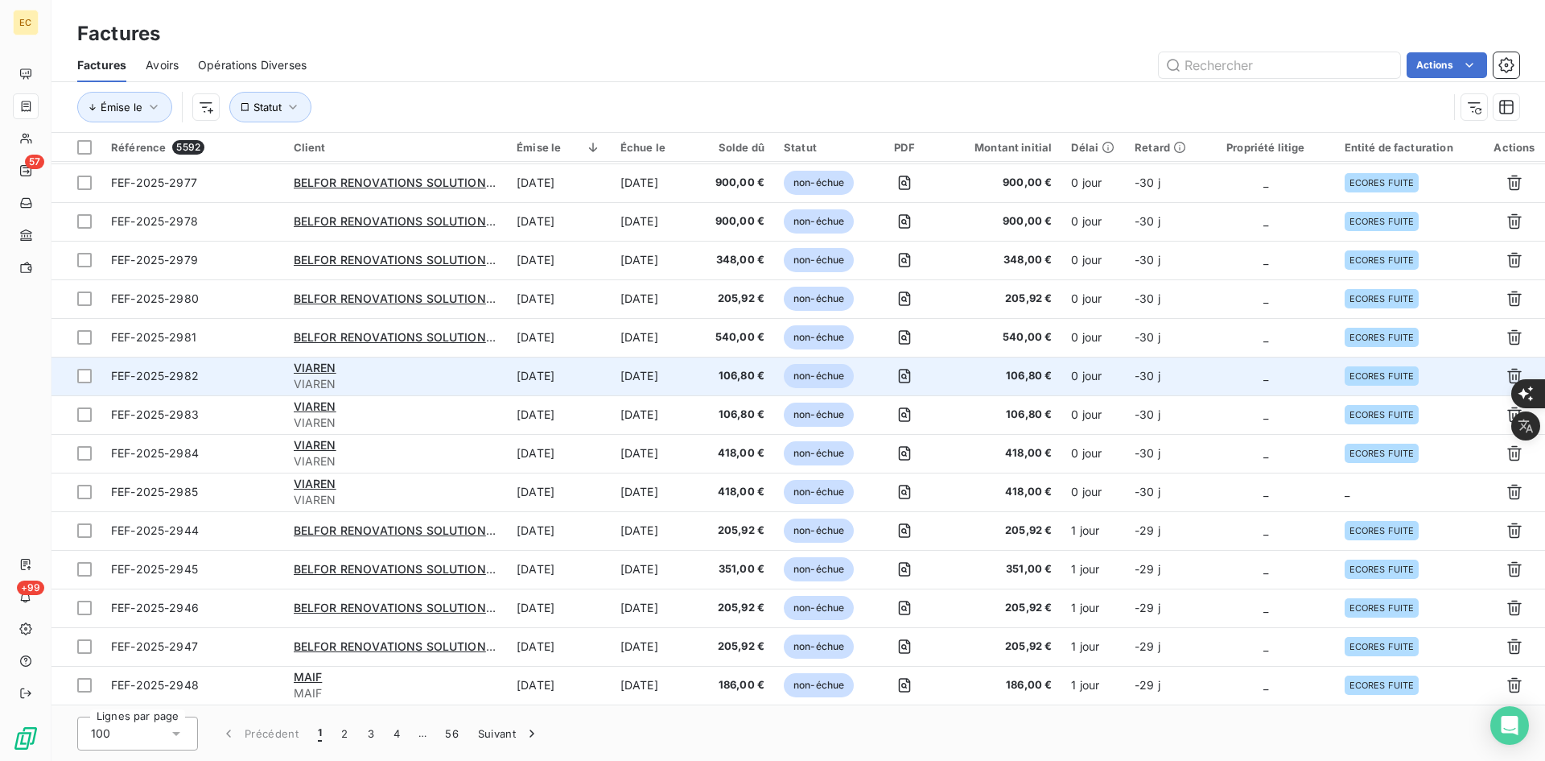
scroll to position [241, 0]
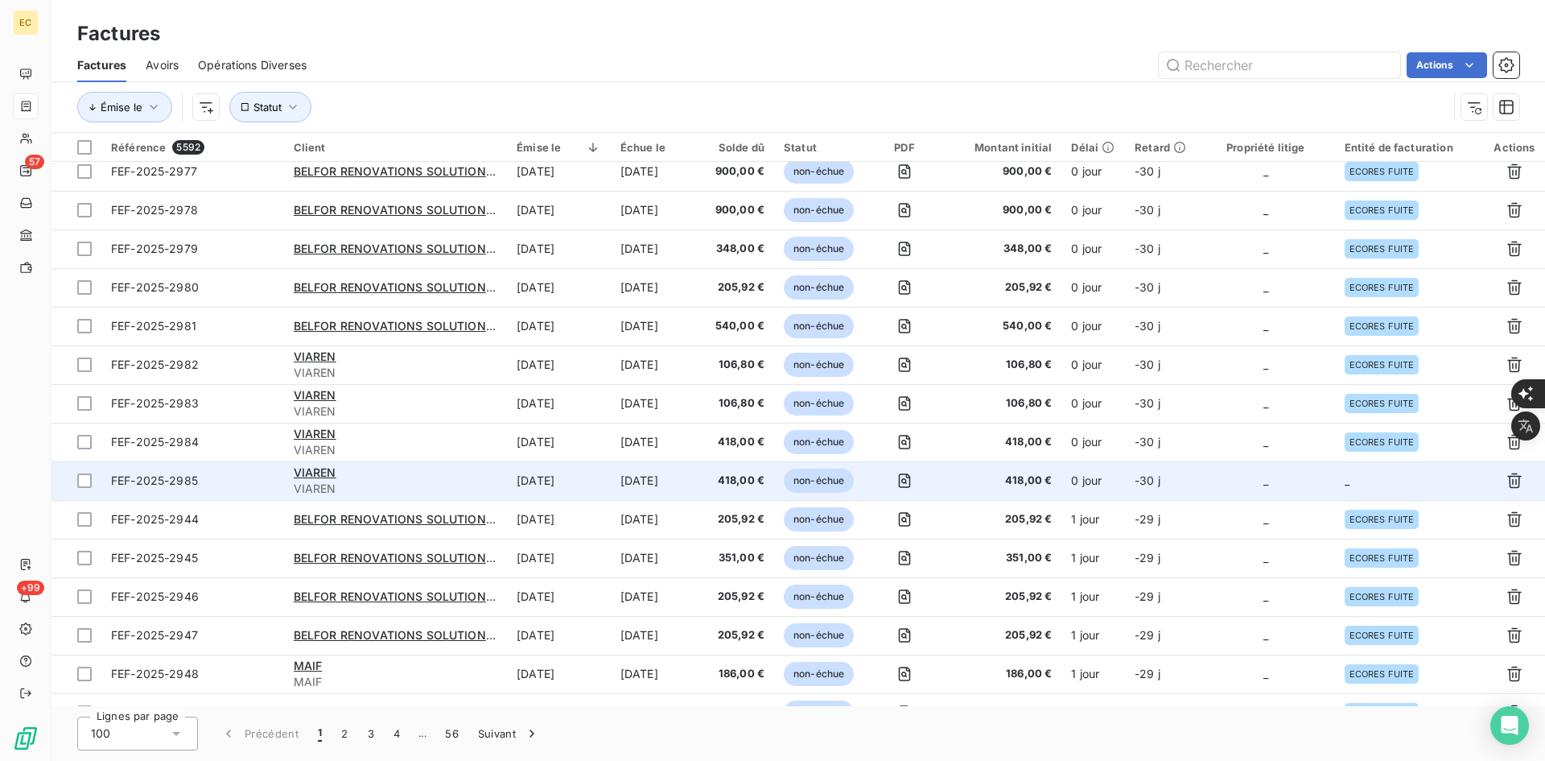
click at [1283, 480] on td "_" at bounding box center [1266, 480] width 138 height 39
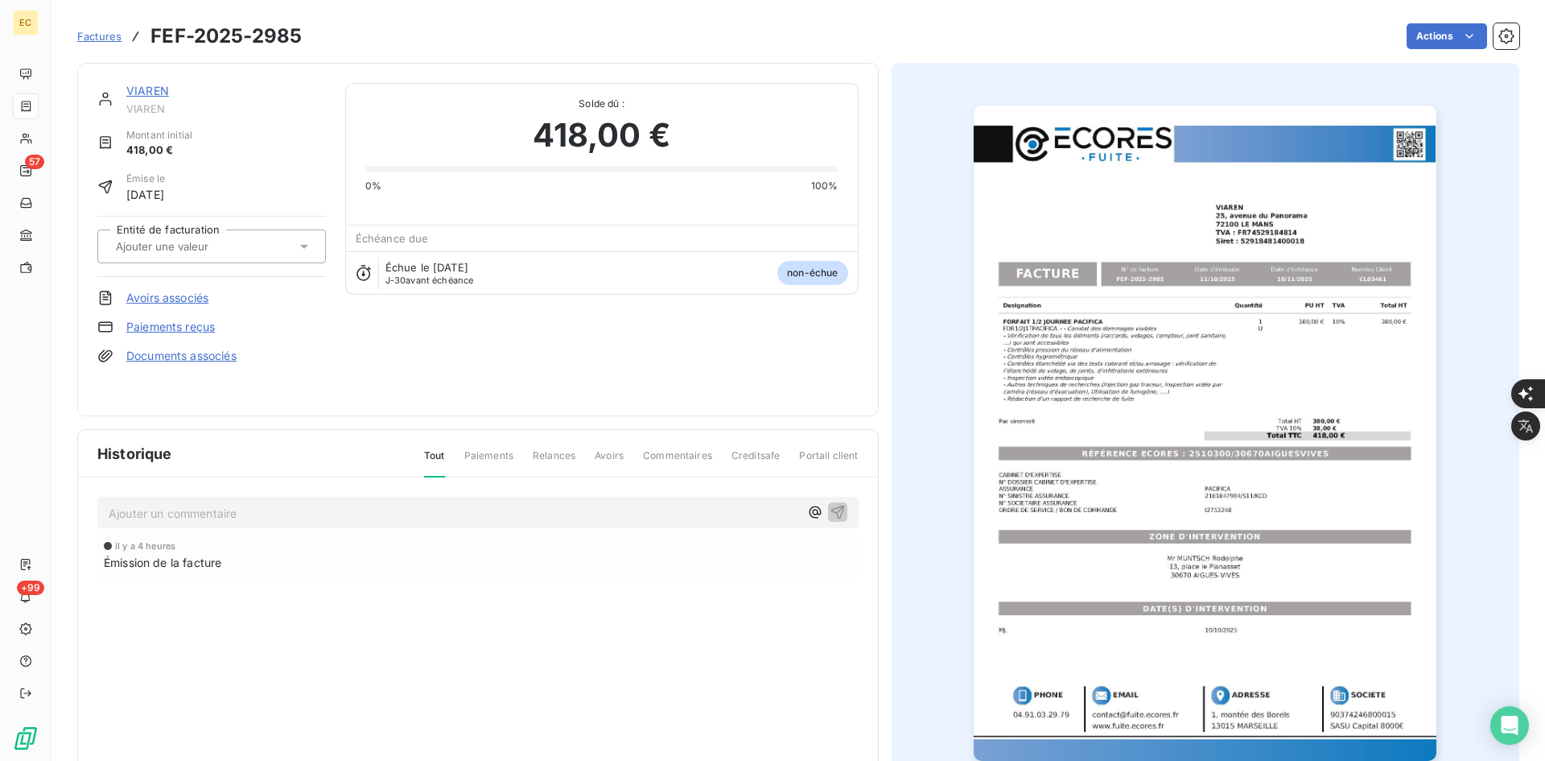
click at [271, 252] on div at bounding box center [203, 246] width 185 height 21
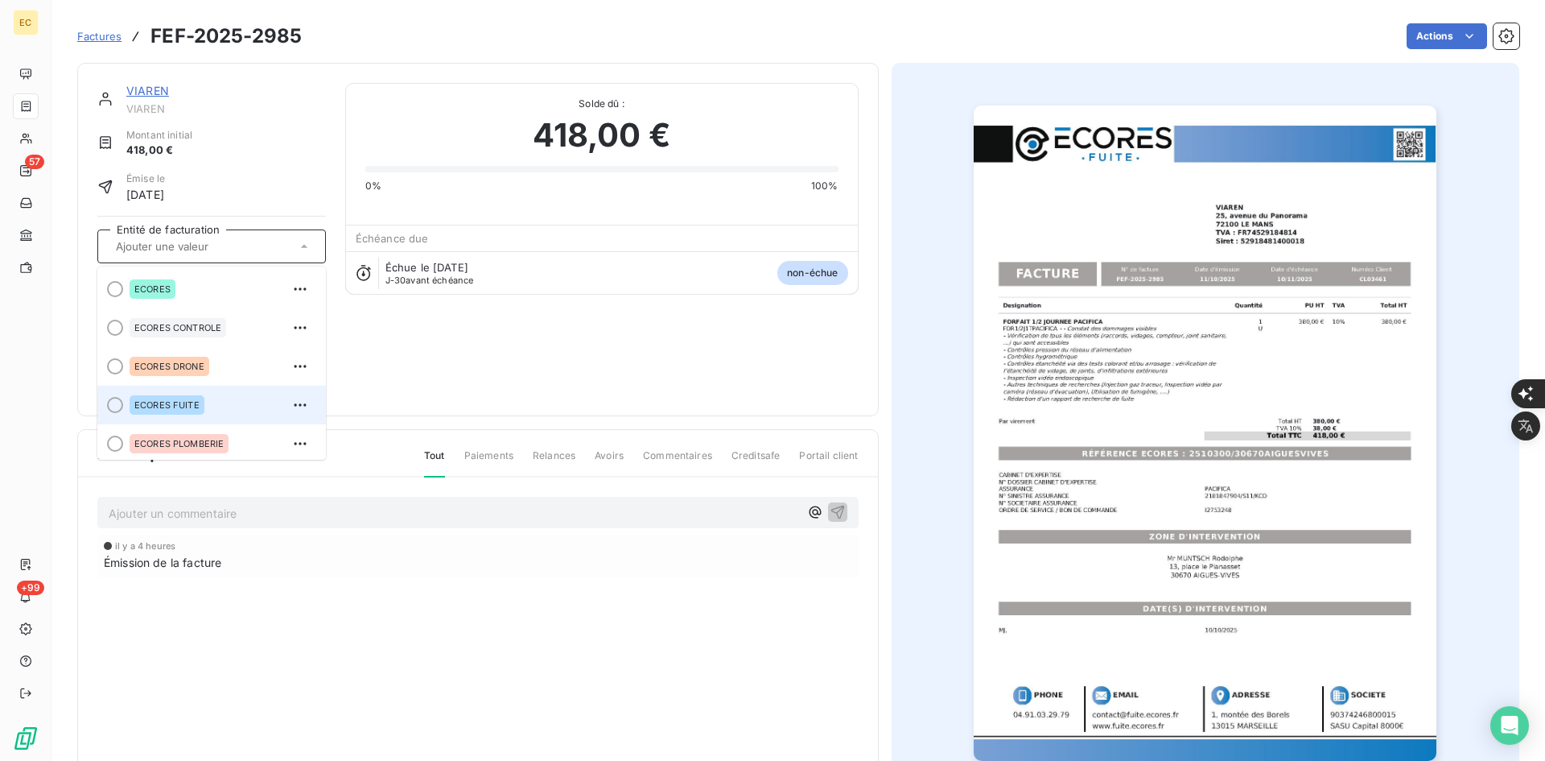
click at [209, 404] on div "ECORES FUITE" at bounding box center [221, 405] width 183 height 26
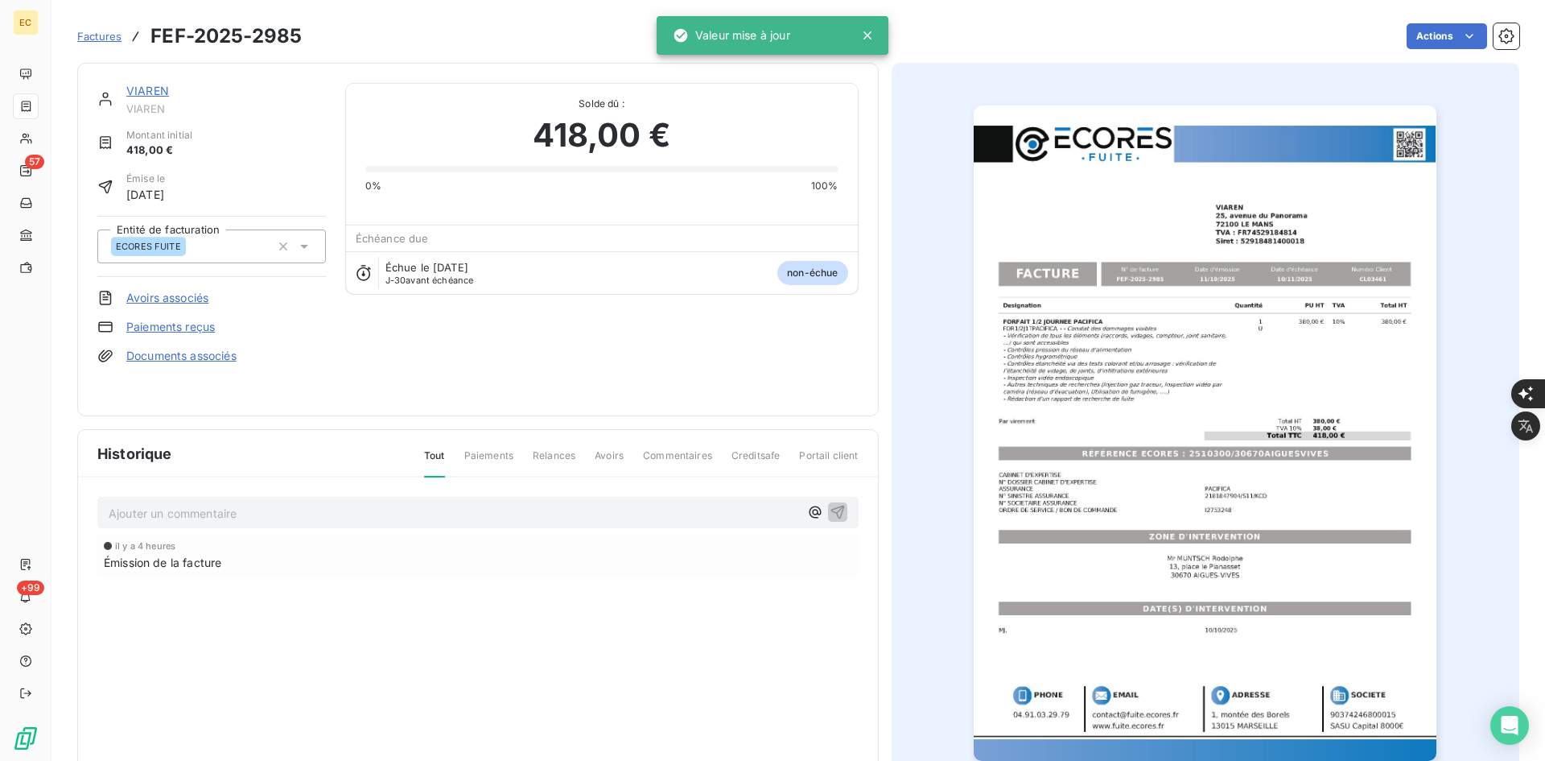
click at [202, 354] on link "Documents associés" at bounding box center [181, 356] width 110 height 16
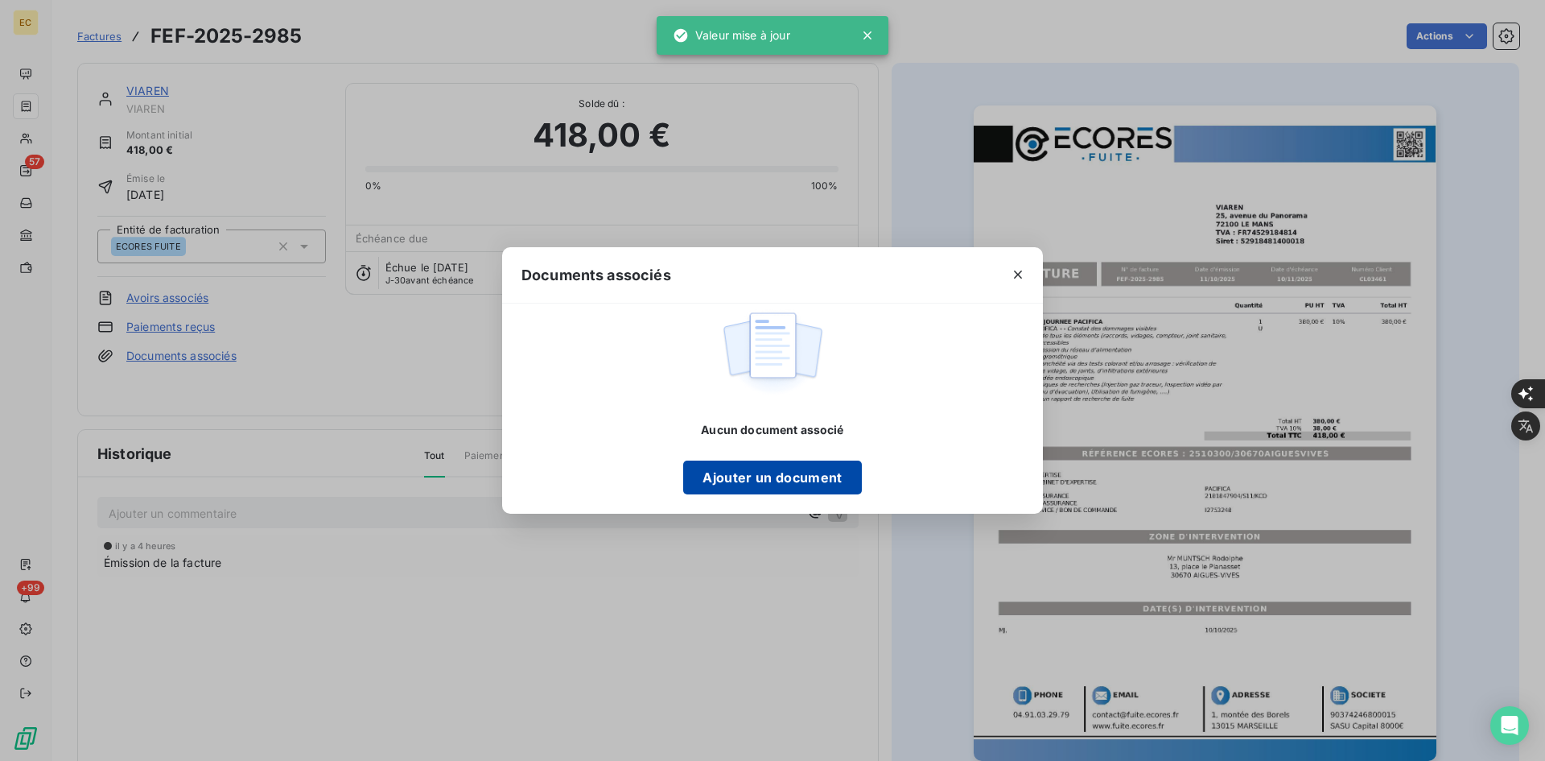
click at [710, 477] on button "Ajouter un document" at bounding box center [772, 477] width 178 height 34
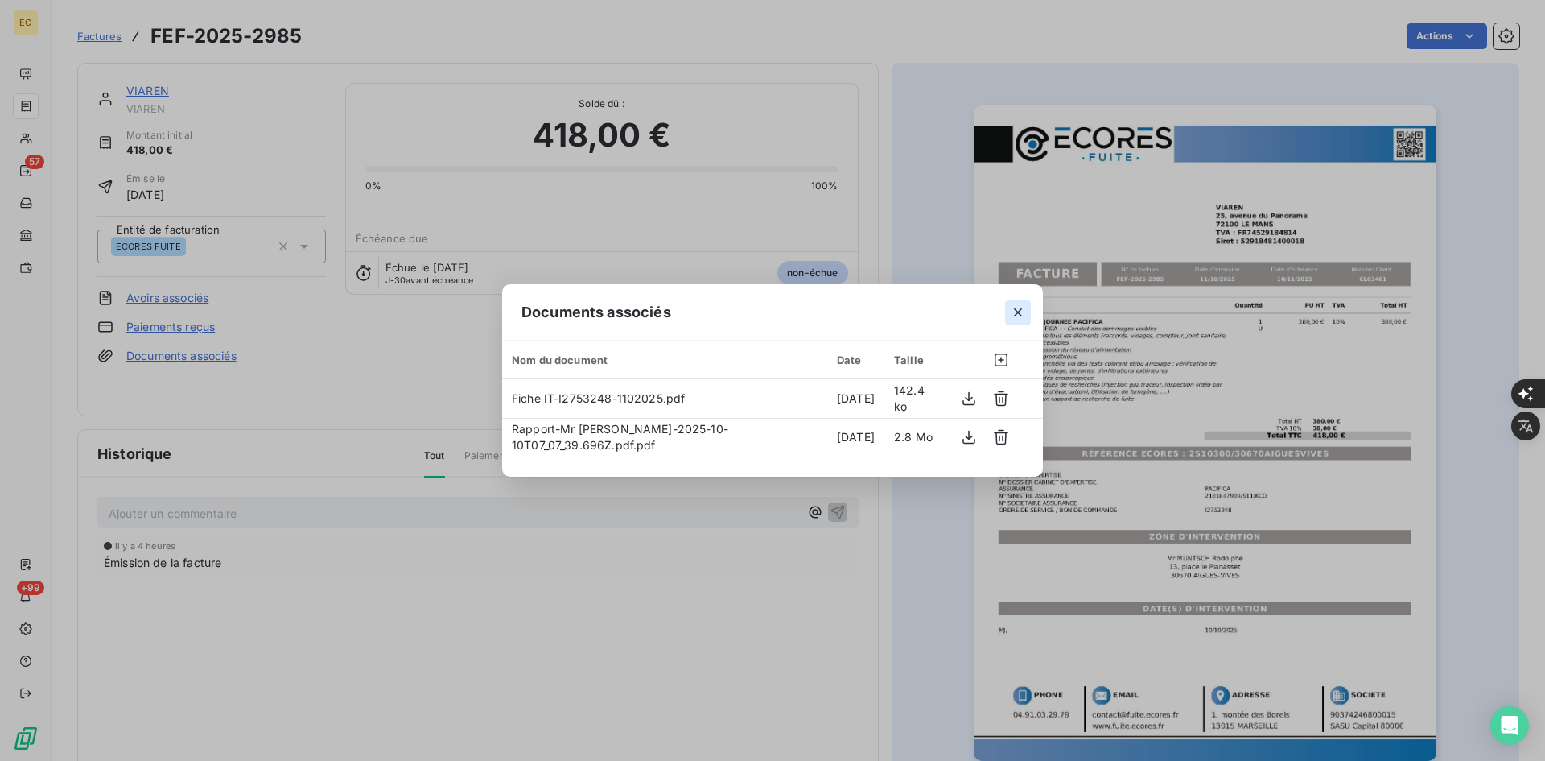
click at [1018, 315] on icon "button" at bounding box center [1018, 312] width 16 height 16
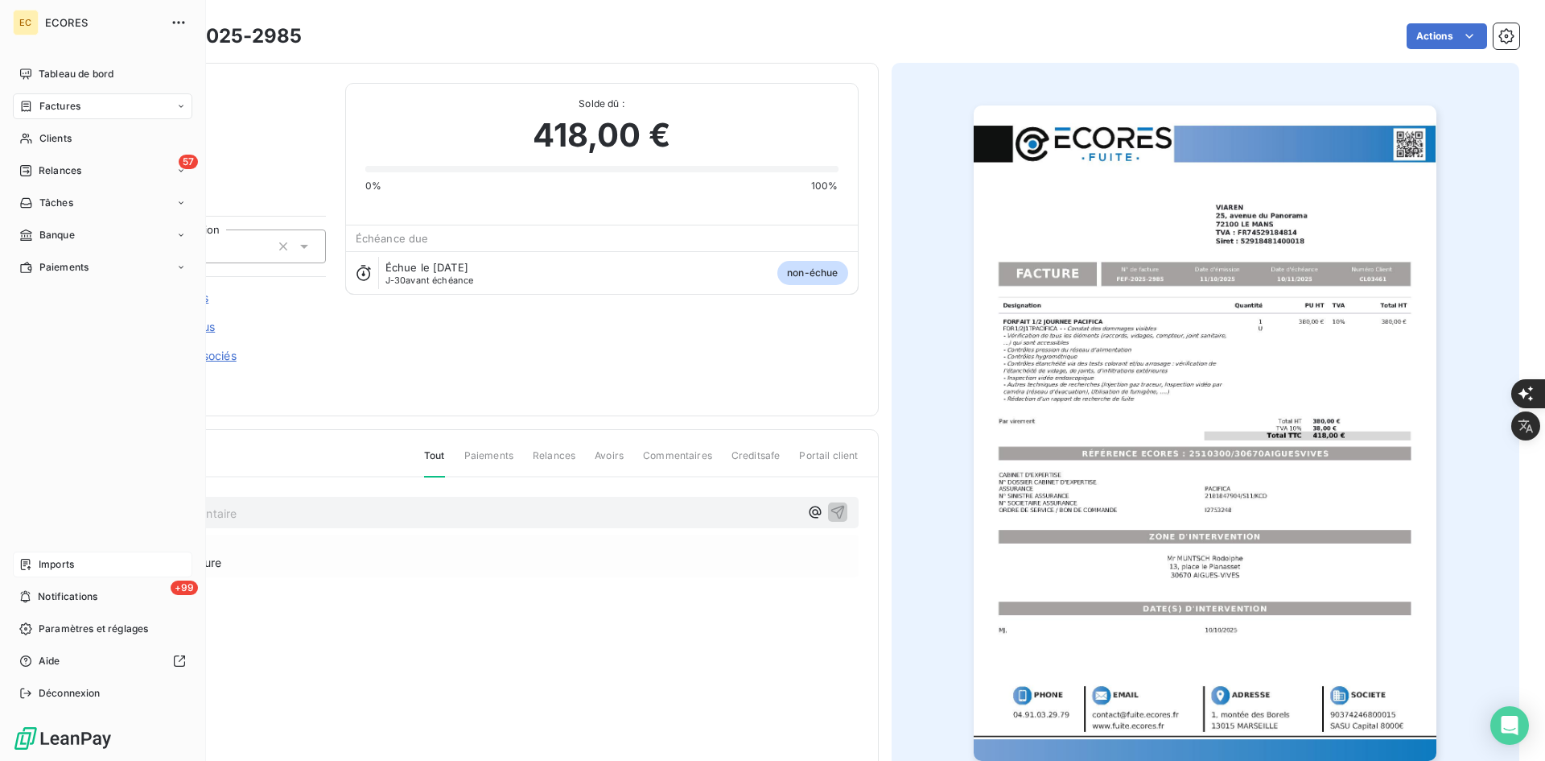
click at [43, 570] on span "Imports" at bounding box center [56, 564] width 35 height 14
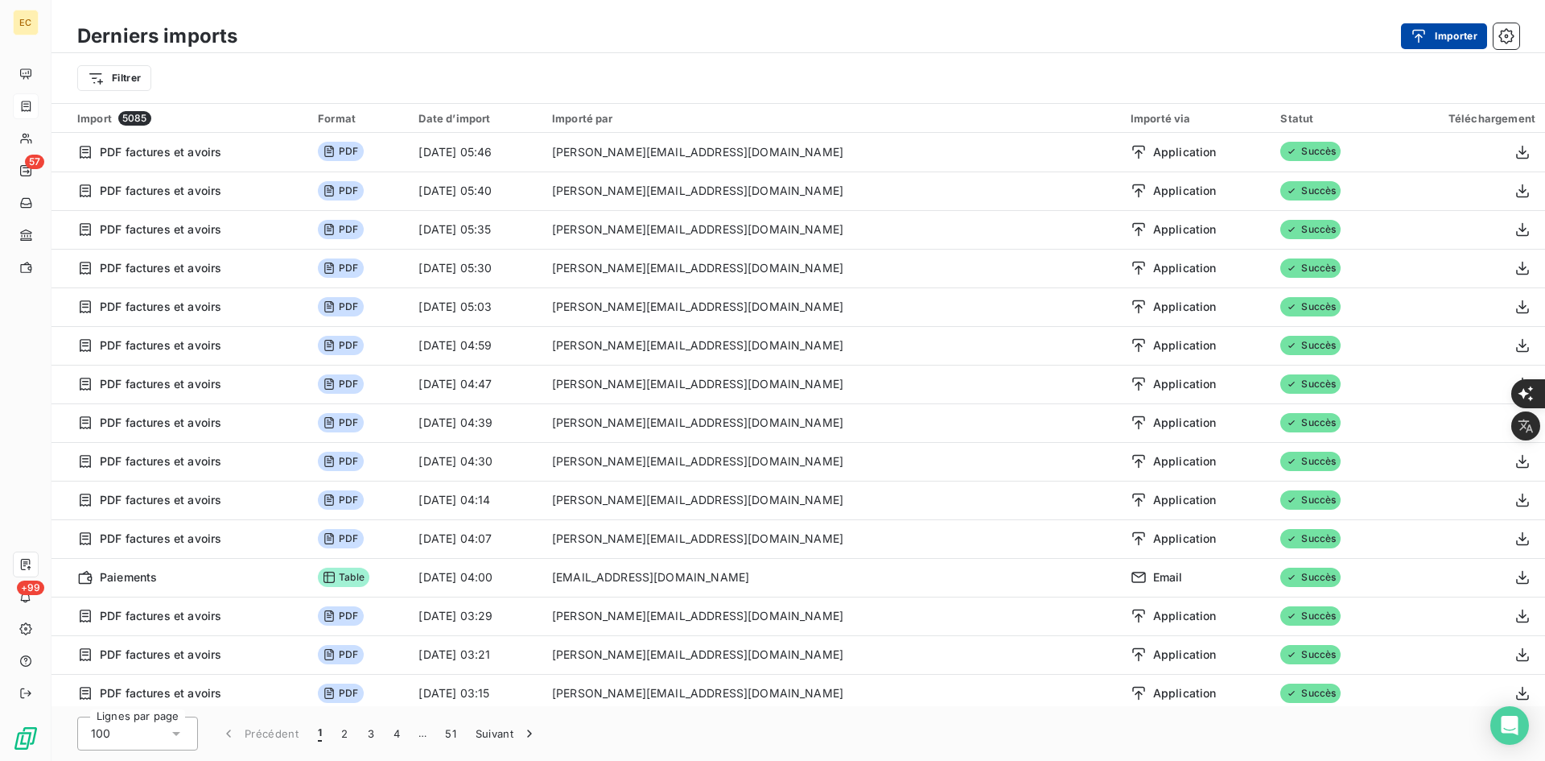
click at [1419, 37] on icon "button" at bounding box center [1419, 36] width 13 height 14
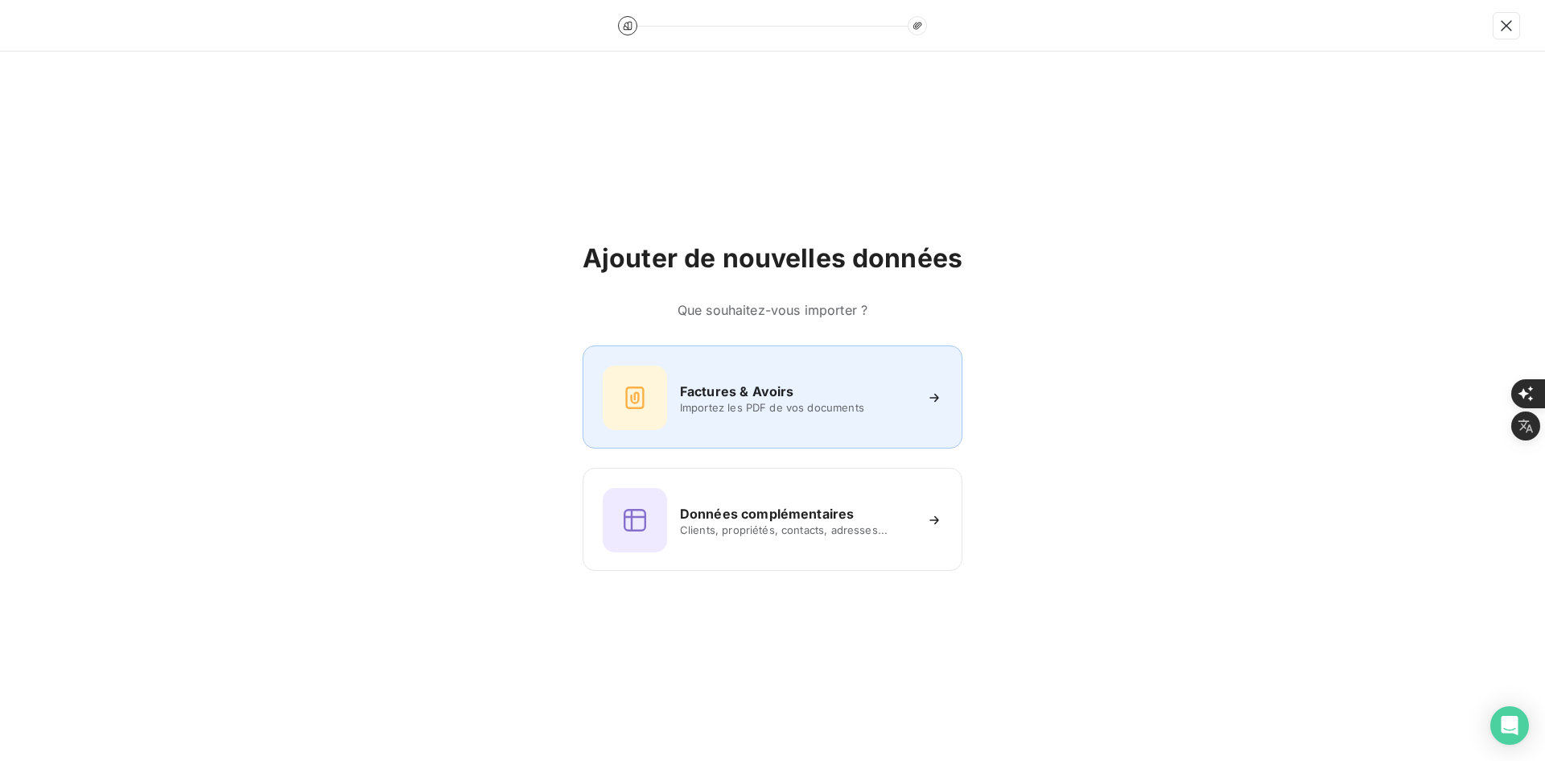
click at [847, 361] on div "Factures & Avoirs Importez les PDF de vos documents" at bounding box center [773, 396] width 380 height 103
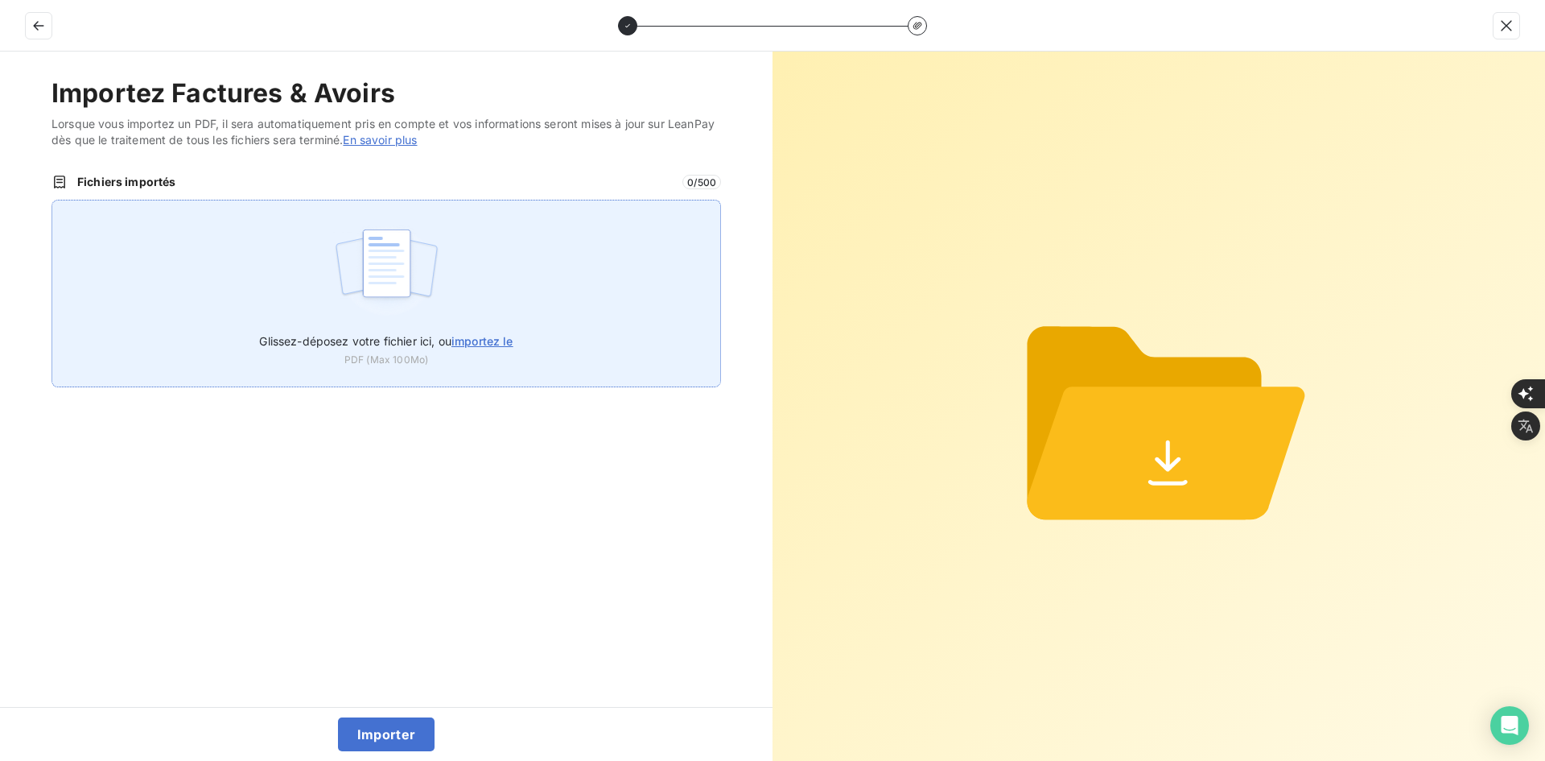
click at [530, 292] on div "Glissez-déposez votre fichier ici, ou importez le PDF (Max 100Mo)" at bounding box center [387, 294] width 670 height 188
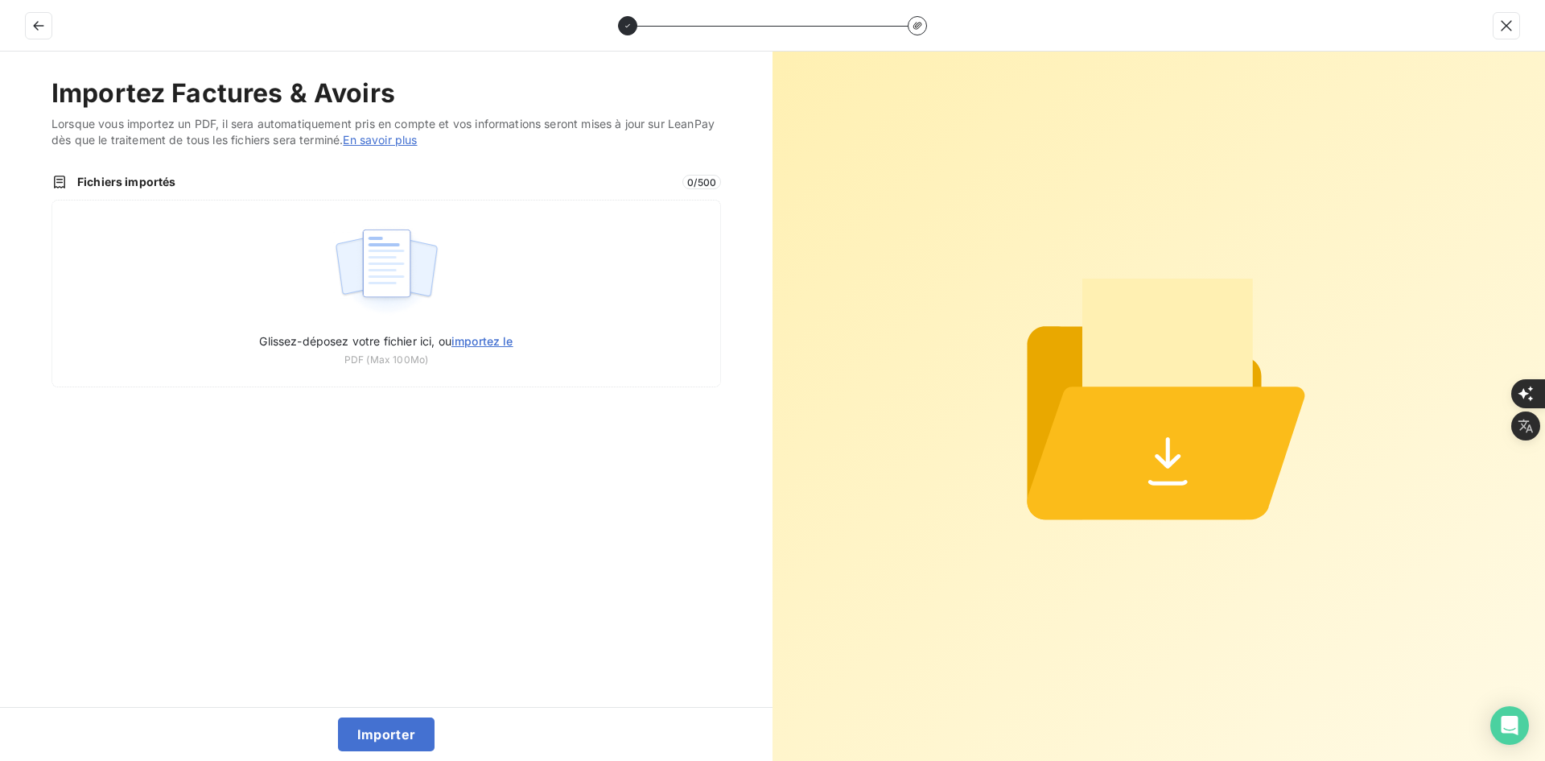
type input "C:\fakepath\FEF-2025-2986.pdf"
click at [393, 728] on button "Importer" at bounding box center [386, 734] width 97 height 34
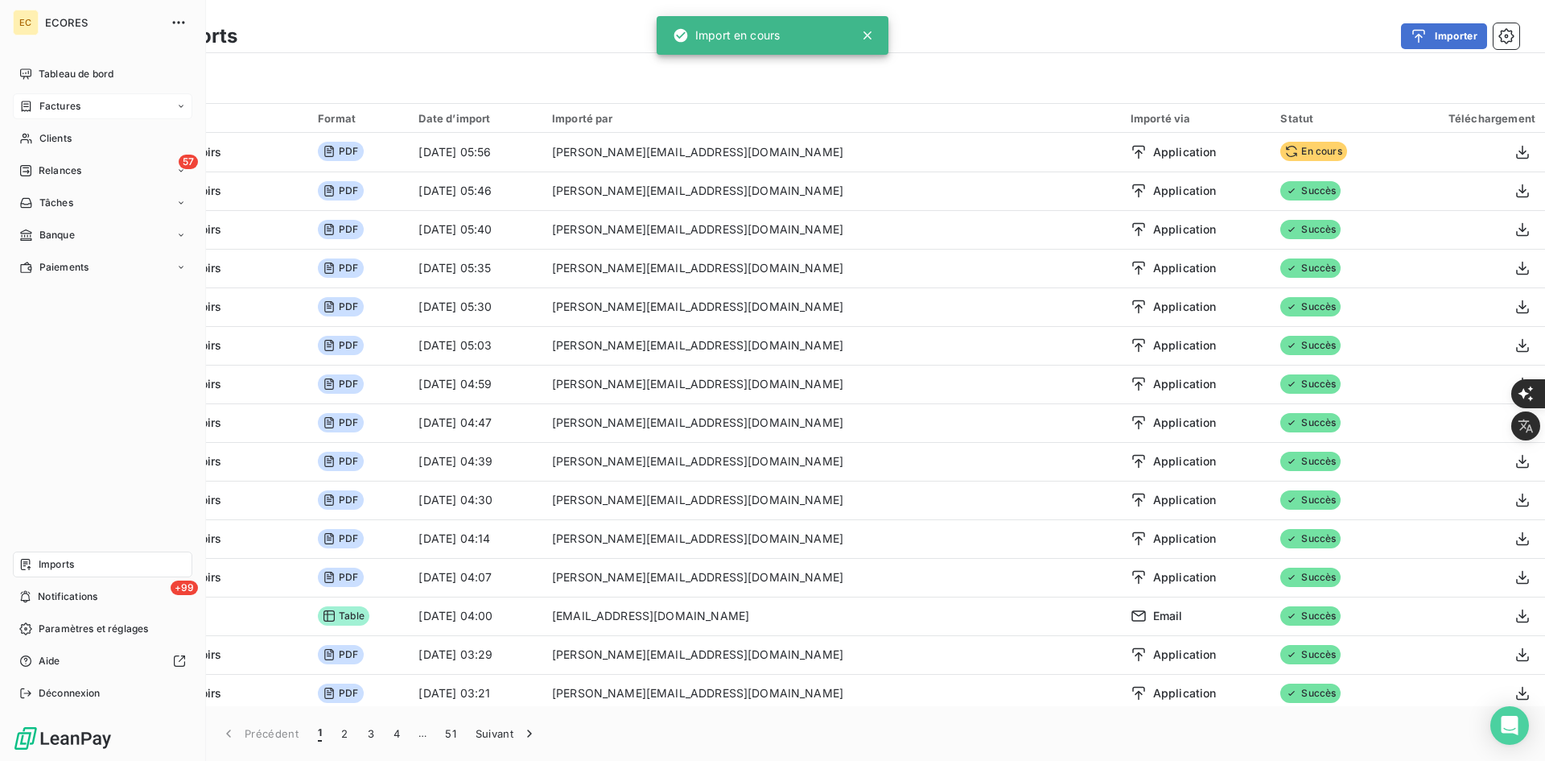
click at [33, 99] on div "Factures" at bounding box center [49, 106] width 61 height 14
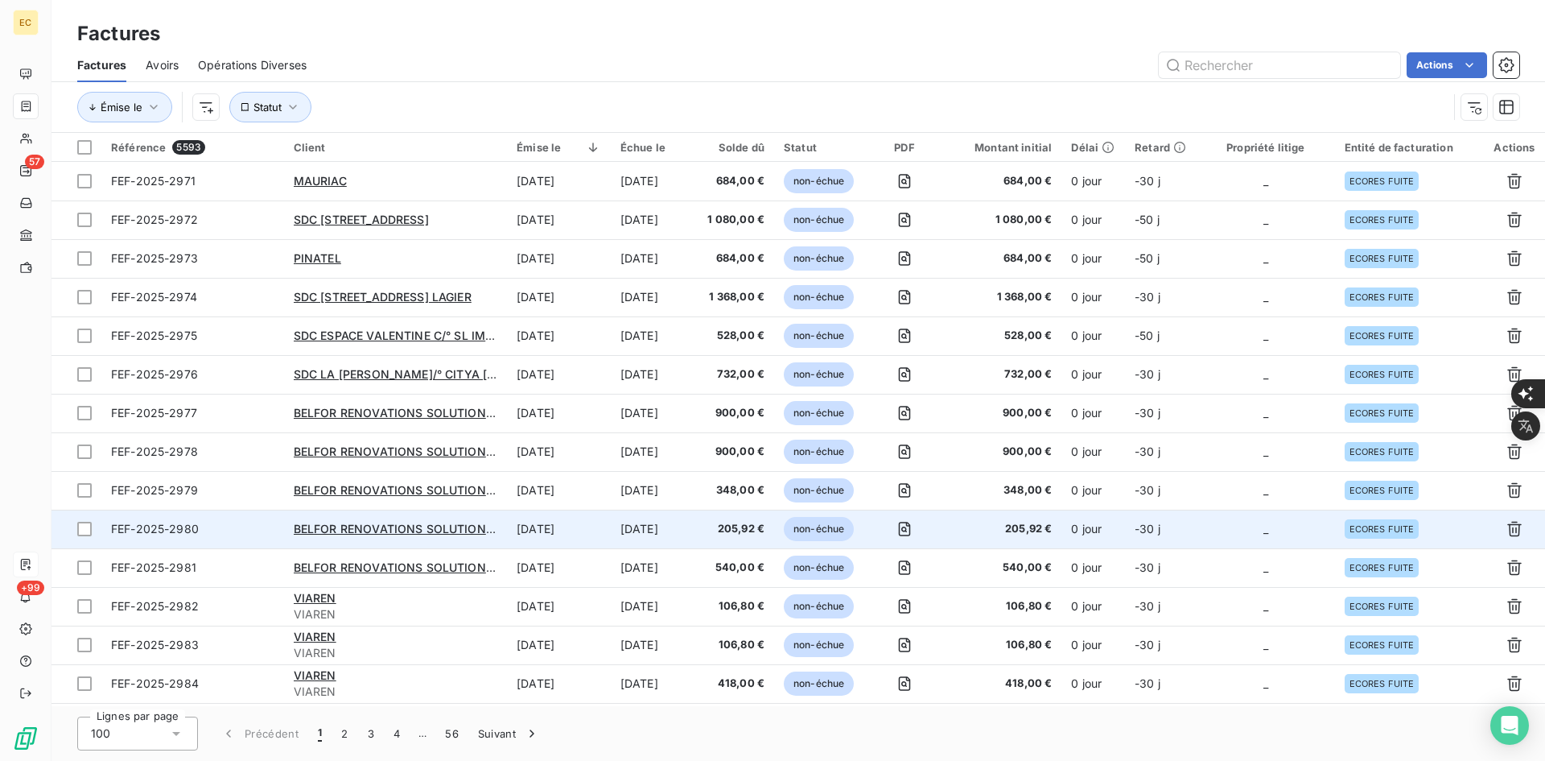
scroll to position [241, 0]
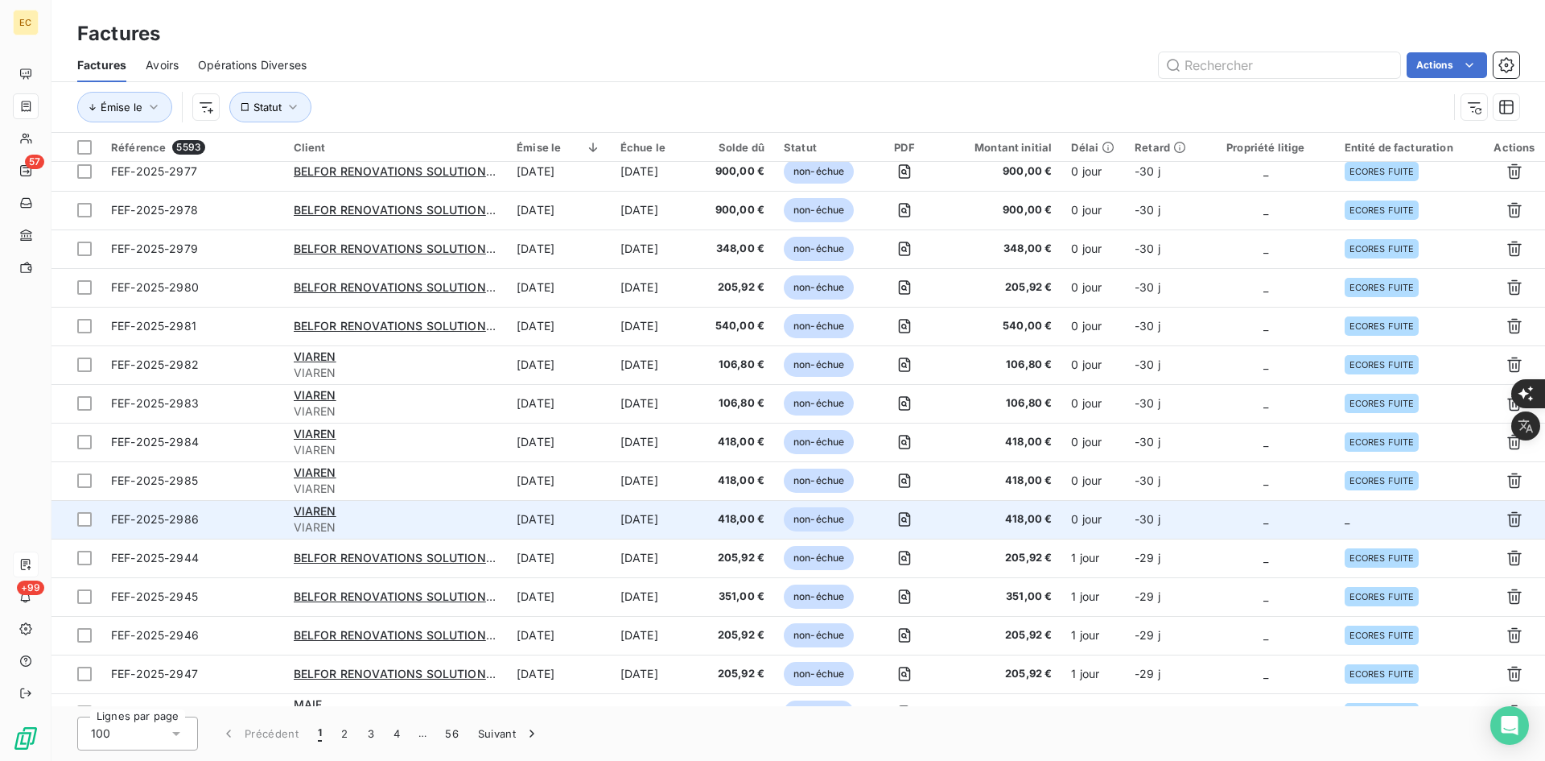
click at [1326, 529] on td "_" at bounding box center [1266, 519] width 138 height 39
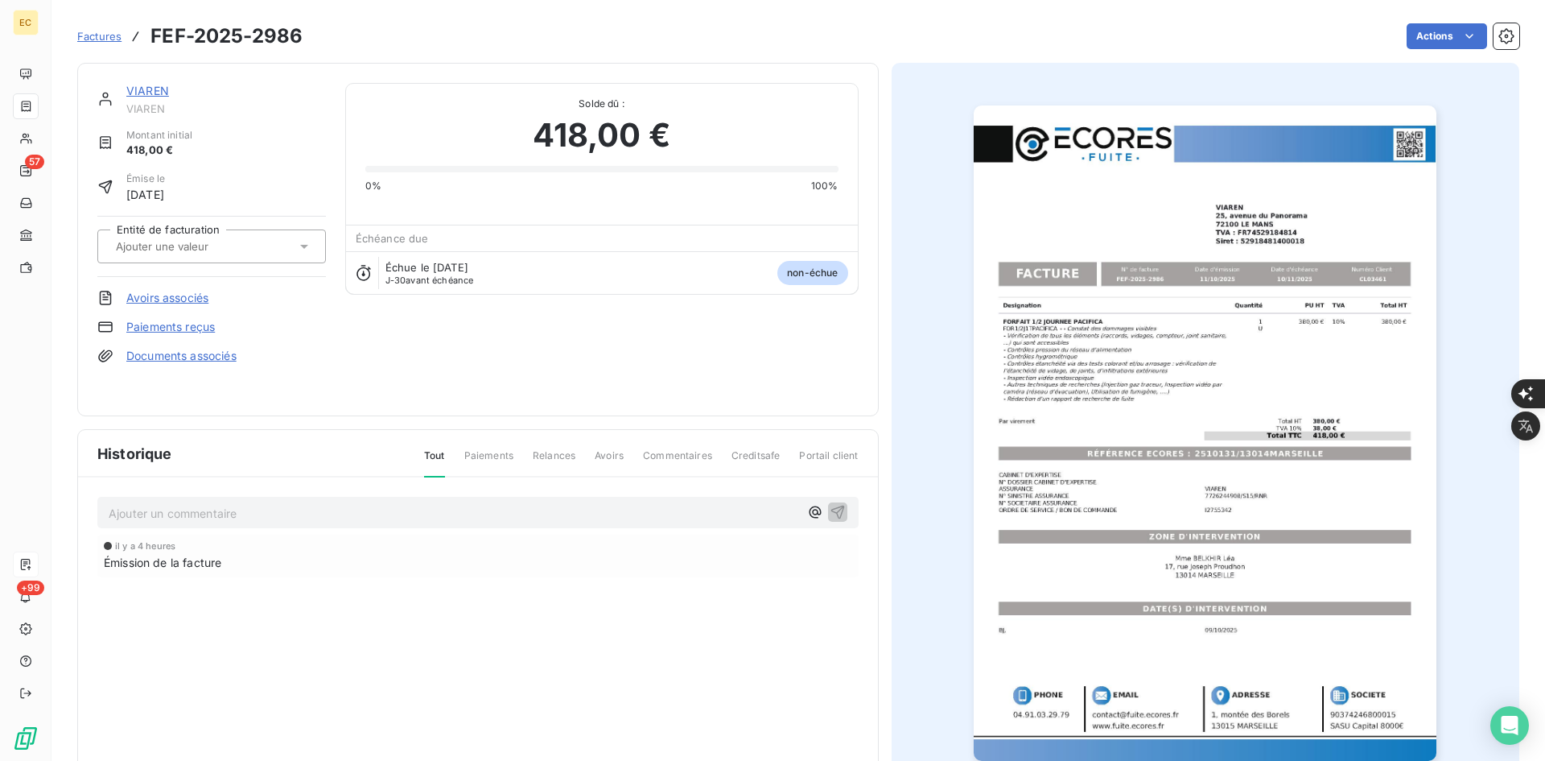
click at [156, 243] on input "text" at bounding box center [195, 246] width 162 height 14
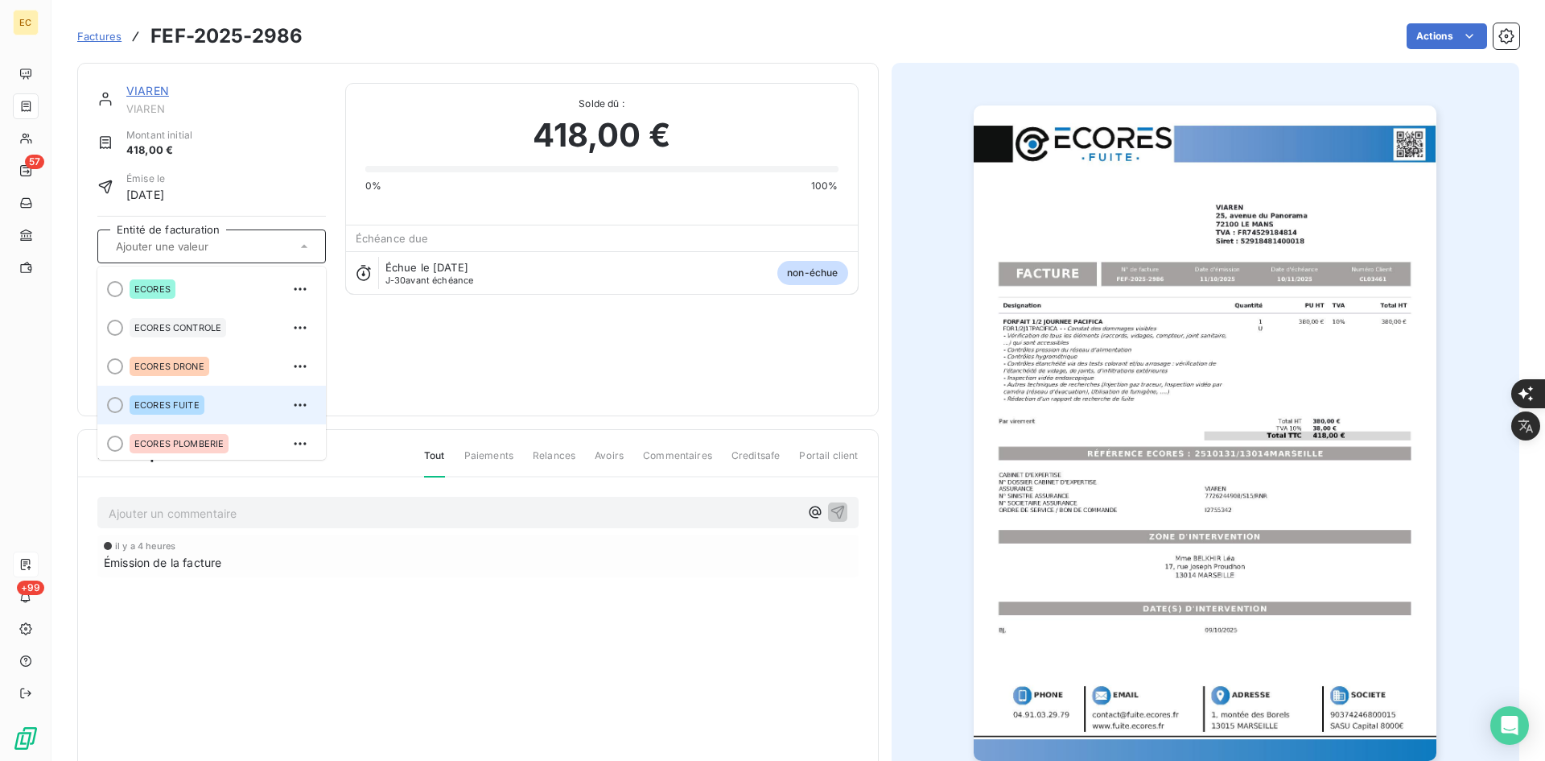
click at [163, 398] on div "ECORES FUITE" at bounding box center [167, 404] width 75 height 19
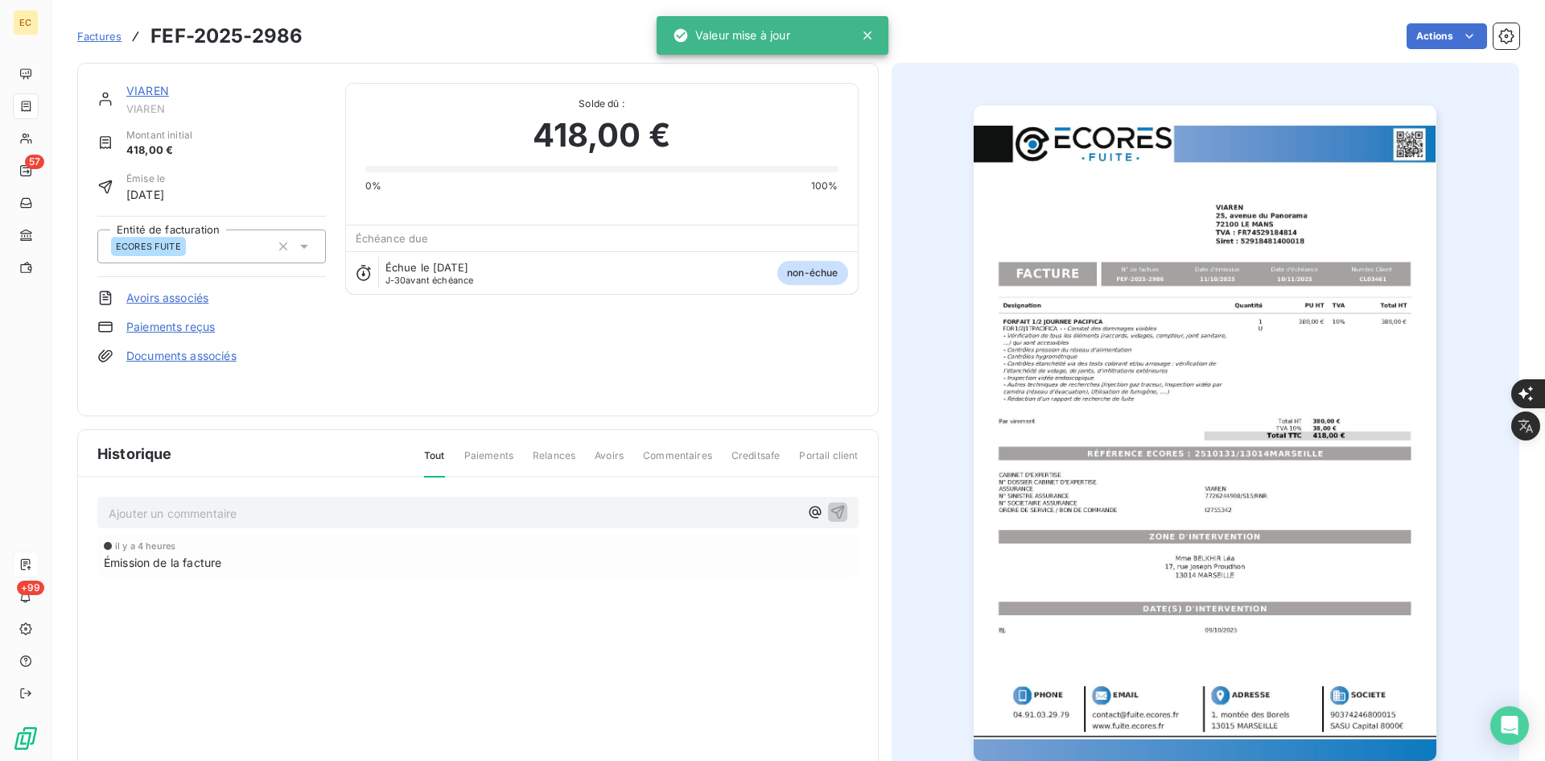
click at [203, 357] on link "Documents associés" at bounding box center [181, 356] width 110 height 16
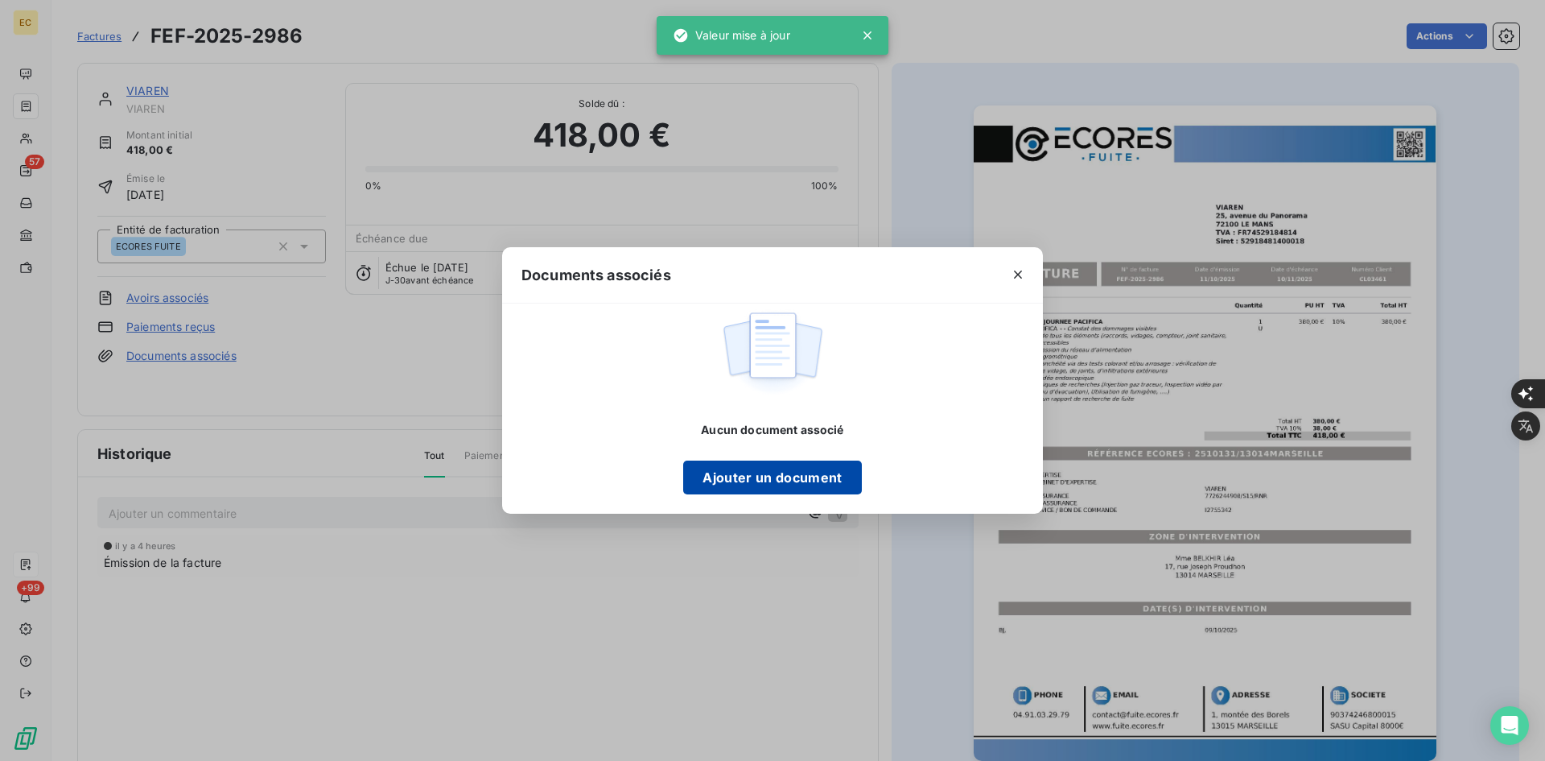
click at [743, 475] on button "Ajouter un document" at bounding box center [772, 477] width 178 height 34
